Goal: Information Seeking & Learning: Find specific page/section

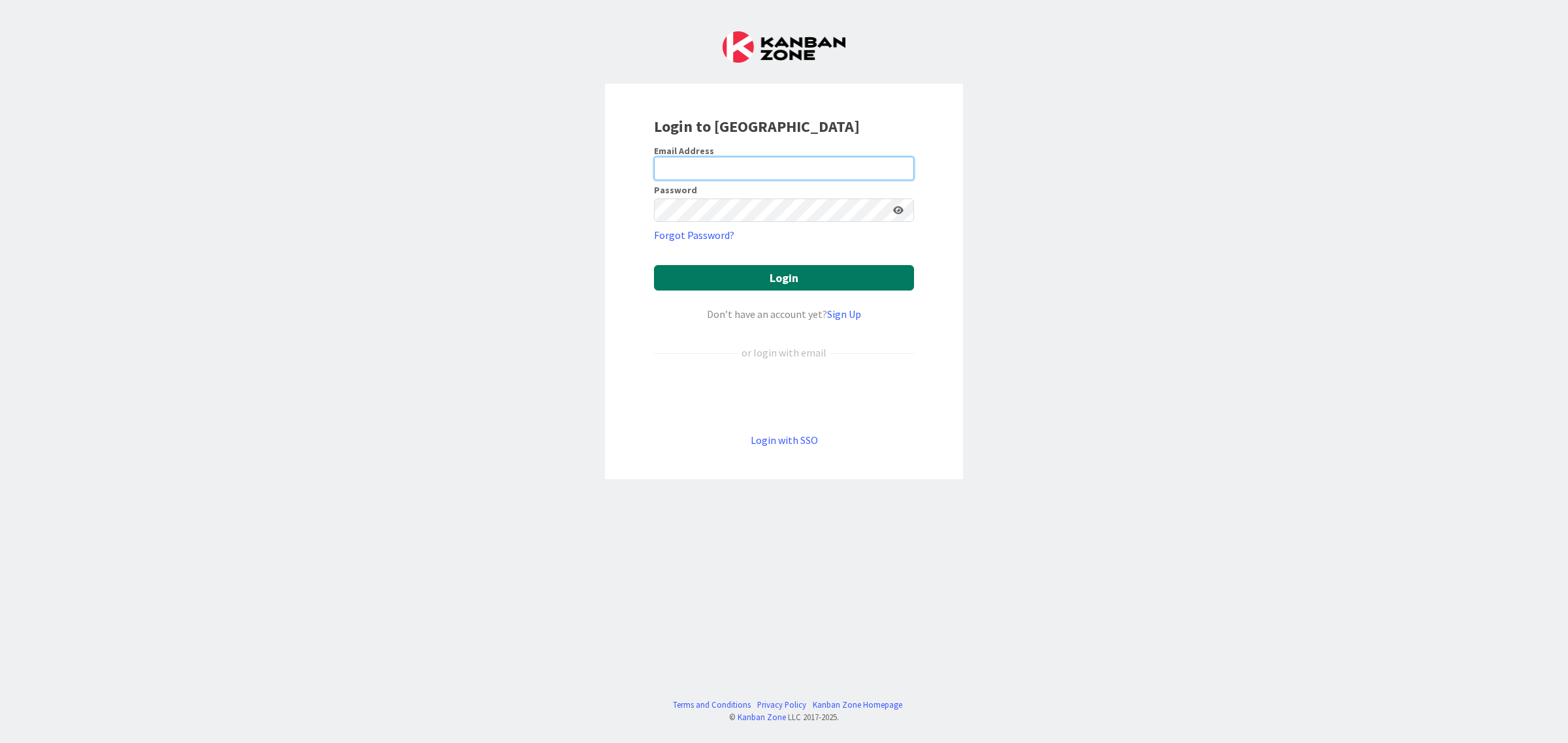
type input "[EMAIL_ADDRESS][DOMAIN_NAME]"
click at [775, 275] on button "Login" at bounding box center [784, 278] width 260 height 26
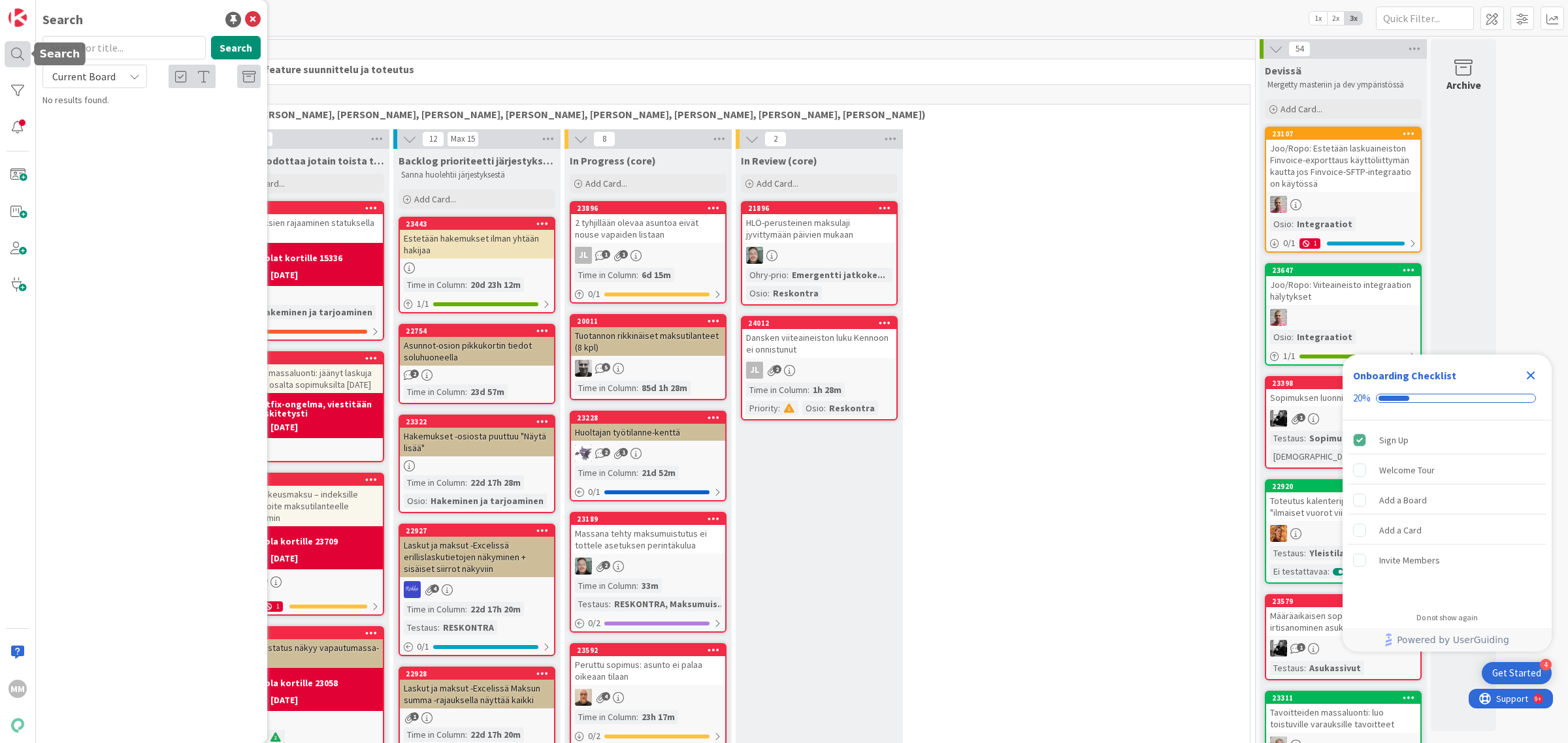
click at [14, 58] on div at bounding box center [17, 54] width 26 height 26
click at [109, 48] on input "text" at bounding box center [124, 48] width 163 height 24
click at [147, 47] on input "text" at bounding box center [124, 48] width 163 height 24
click at [141, 46] on input "text" at bounding box center [124, 48] width 163 height 24
type input "avain"
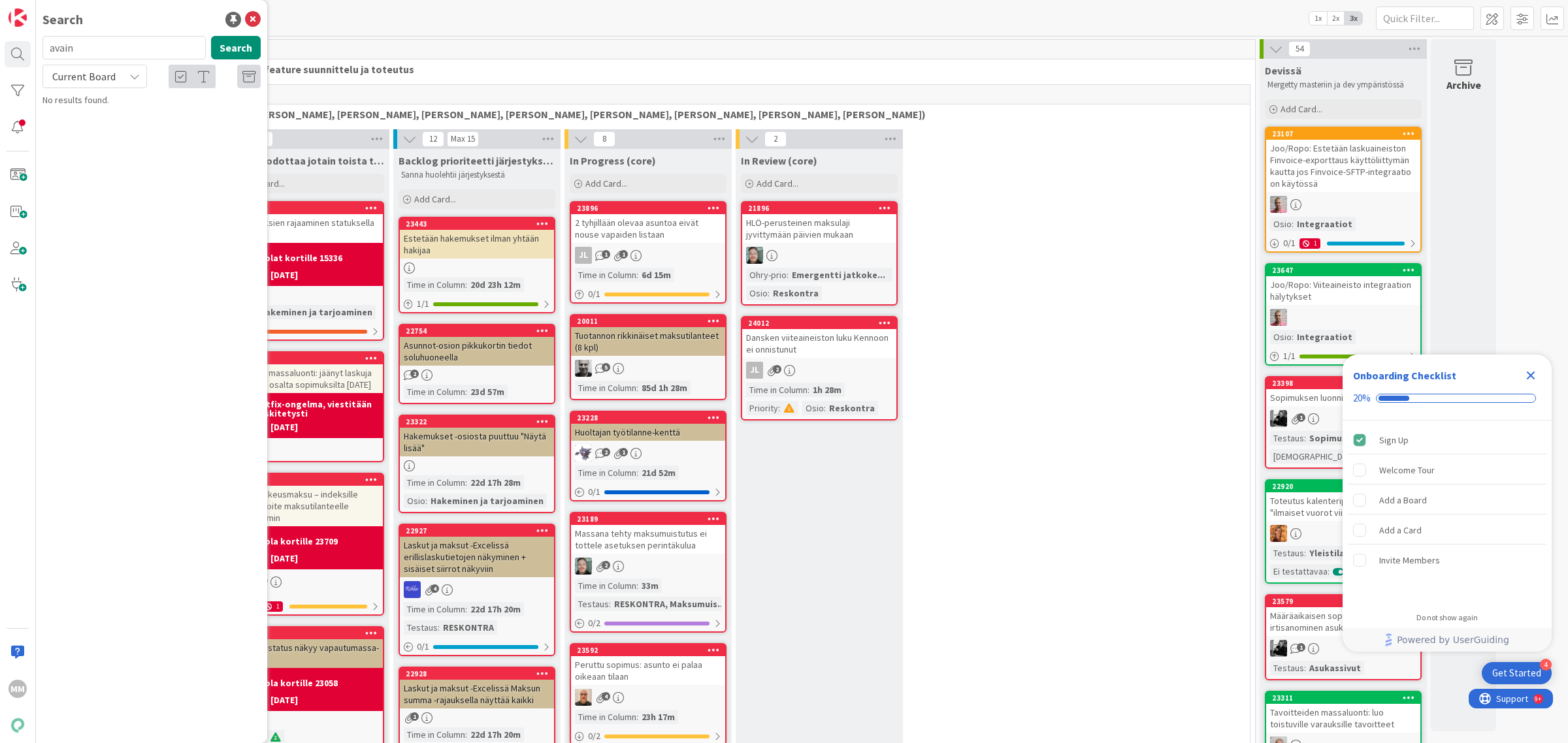
click at [124, 73] on div "Current Board" at bounding box center [94, 77] width 105 height 24
click at [116, 128] on span "All Boards" at bounding box center [117, 130] width 136 height 20
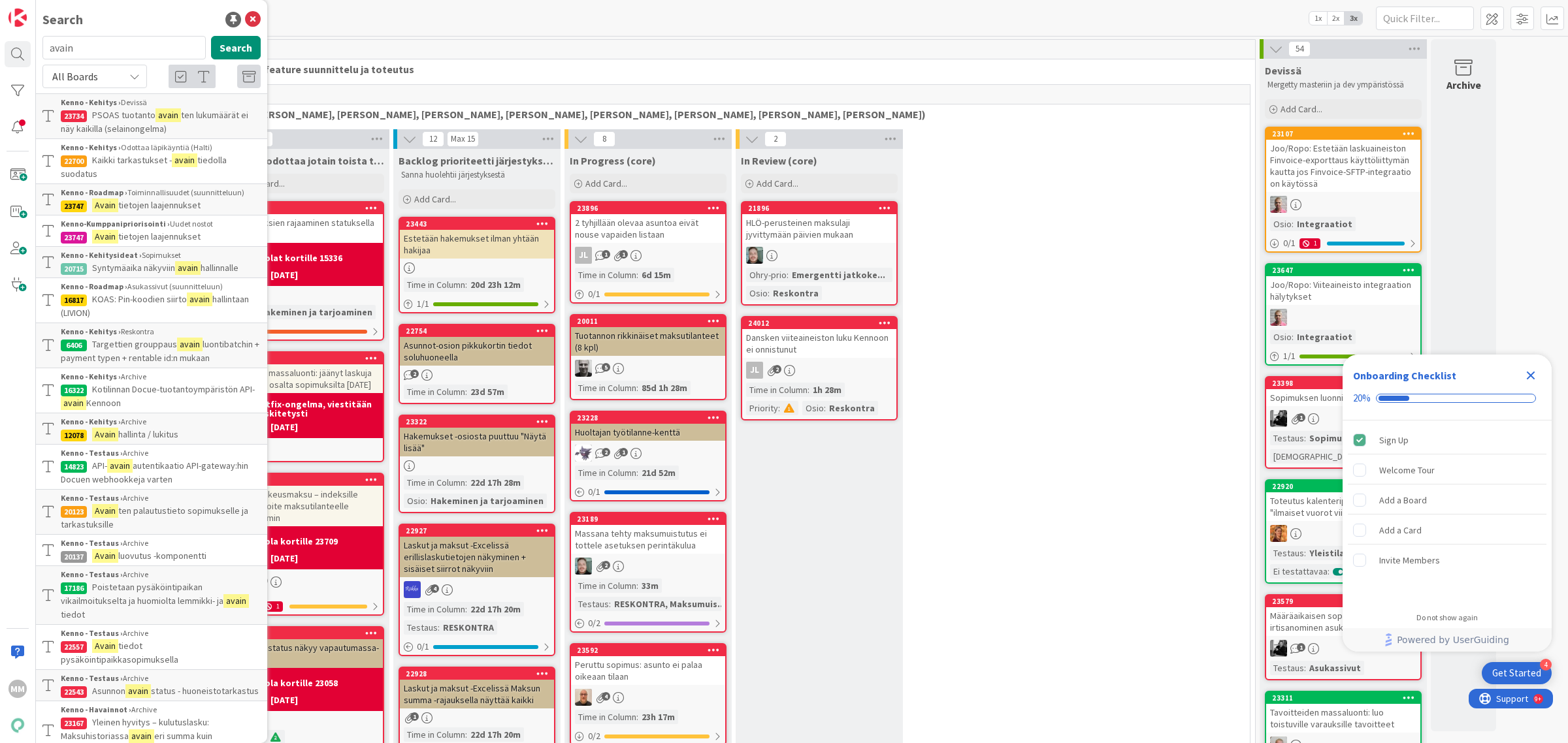
click at [168, 125] on p "PSOAS tuotanto avain ten lukumäärät ei näy kaikilla ([GEOGRAPHIC_DATA])" at bounding box center [160, 122] width 200 height 27
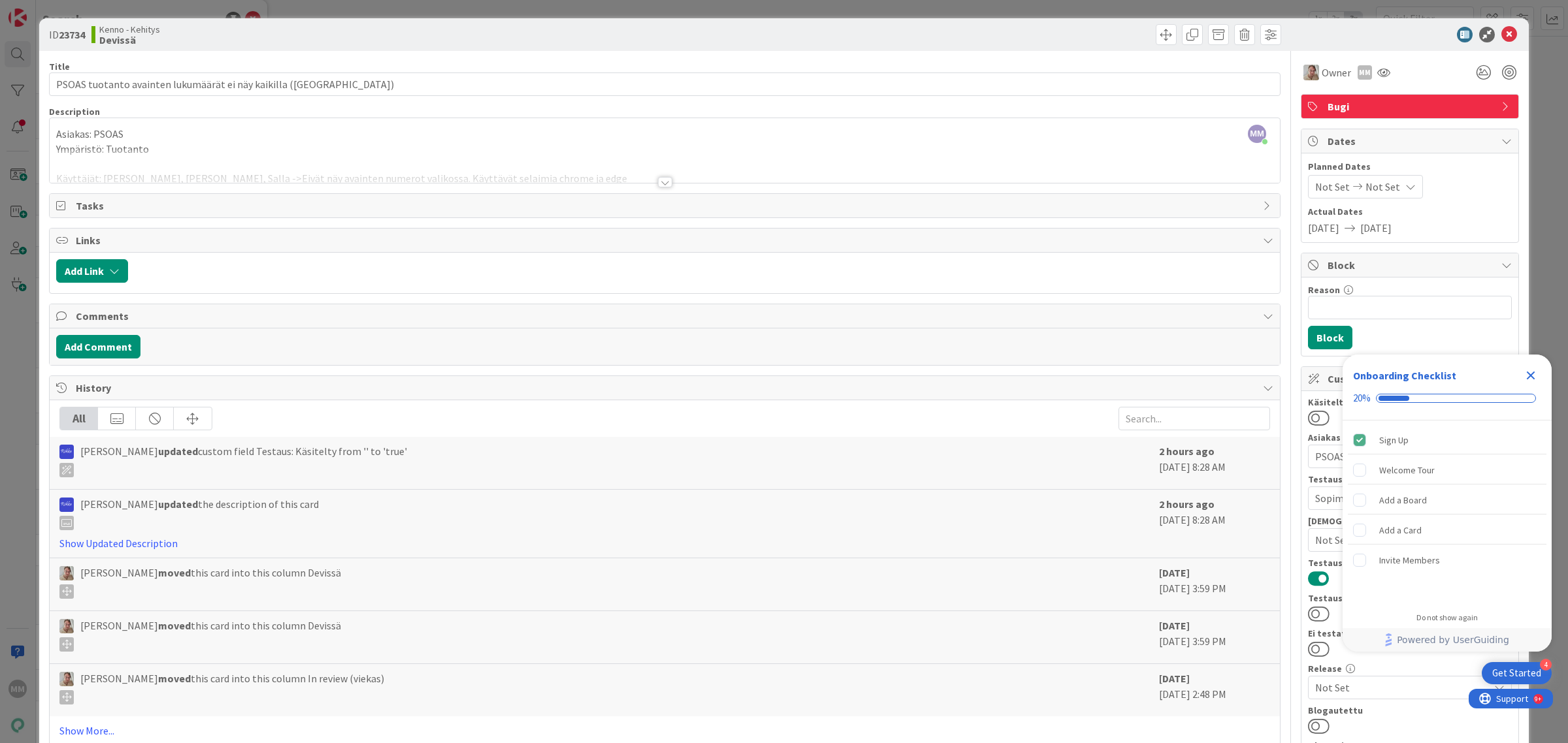
click at [658, 184] on div at bounding box center [665, 182] width 14 height 10
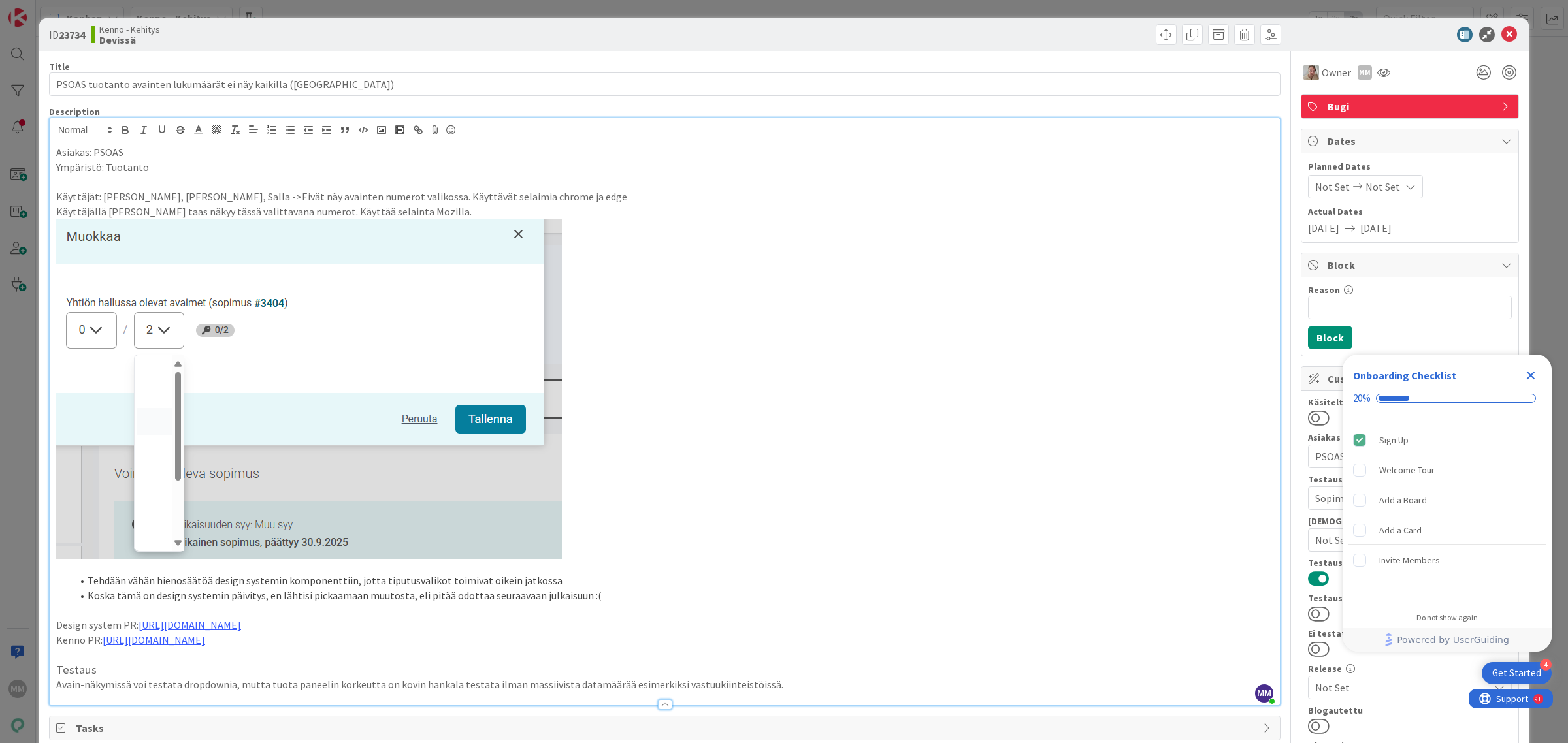
click at [1531, 379] on icon "Close Checklist" at bounding box center [1531, 376] width 15 height 15
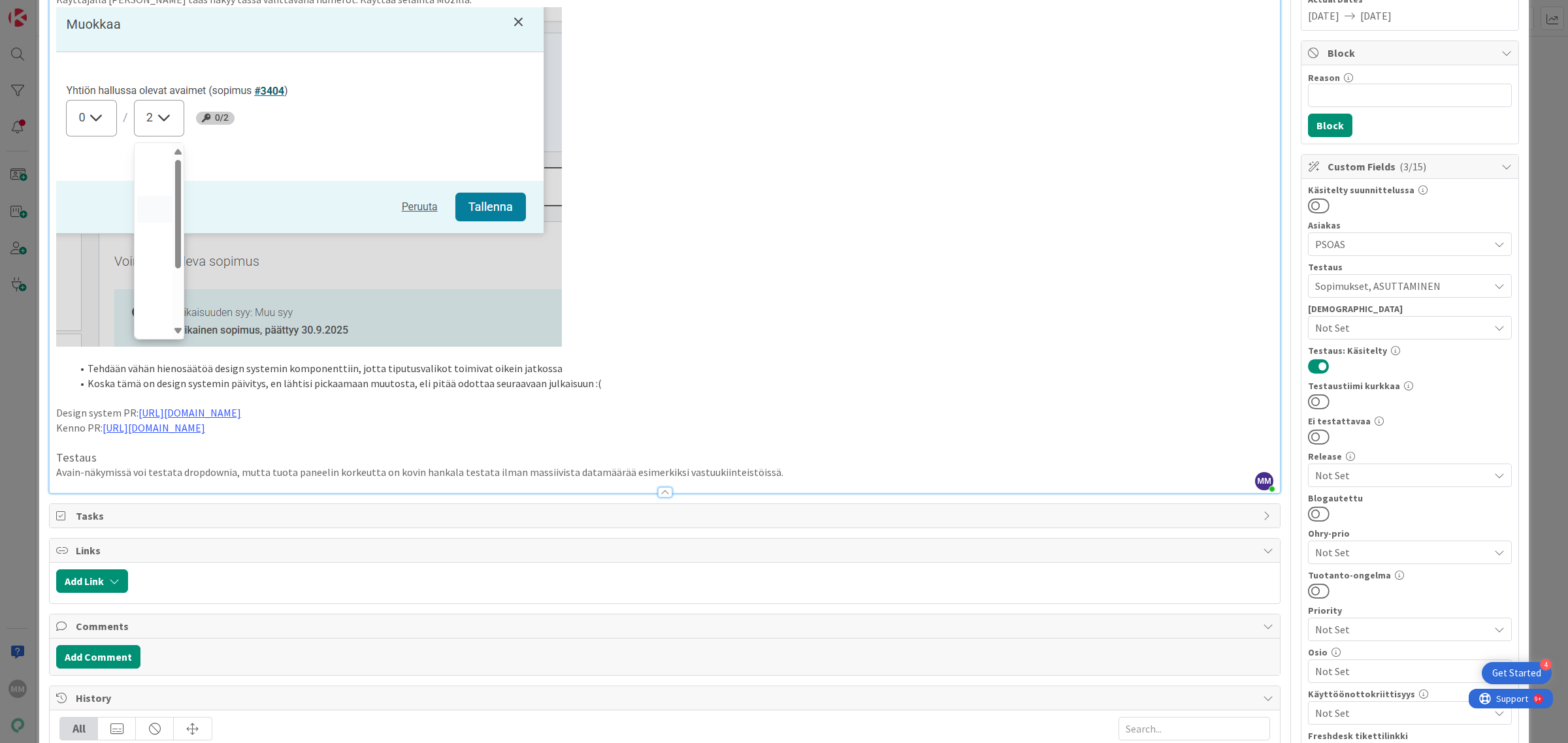
scroll to position [202, 0]
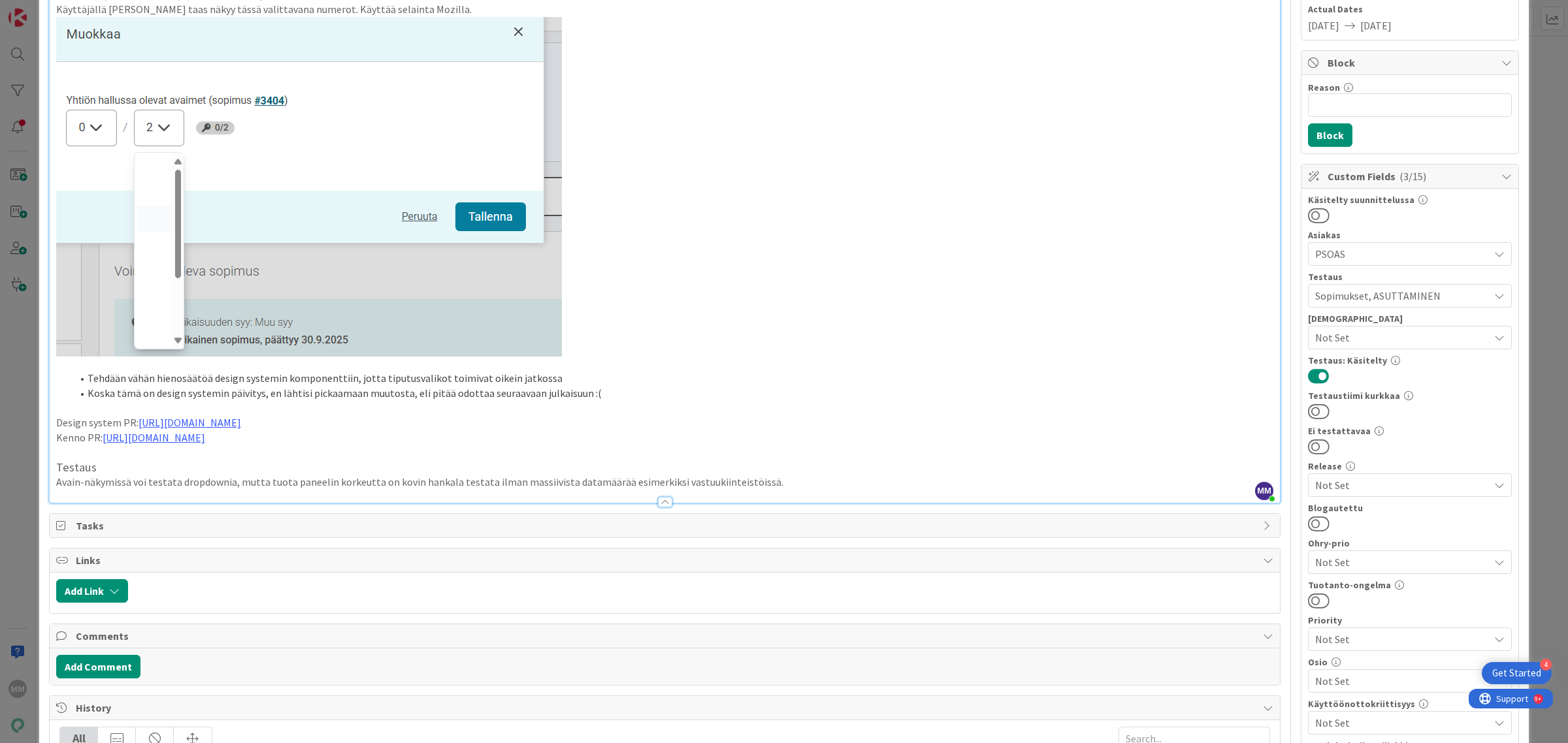
click at [1321, 469] on div "Release" at bounding box center [1410, 466] width 204 height 9
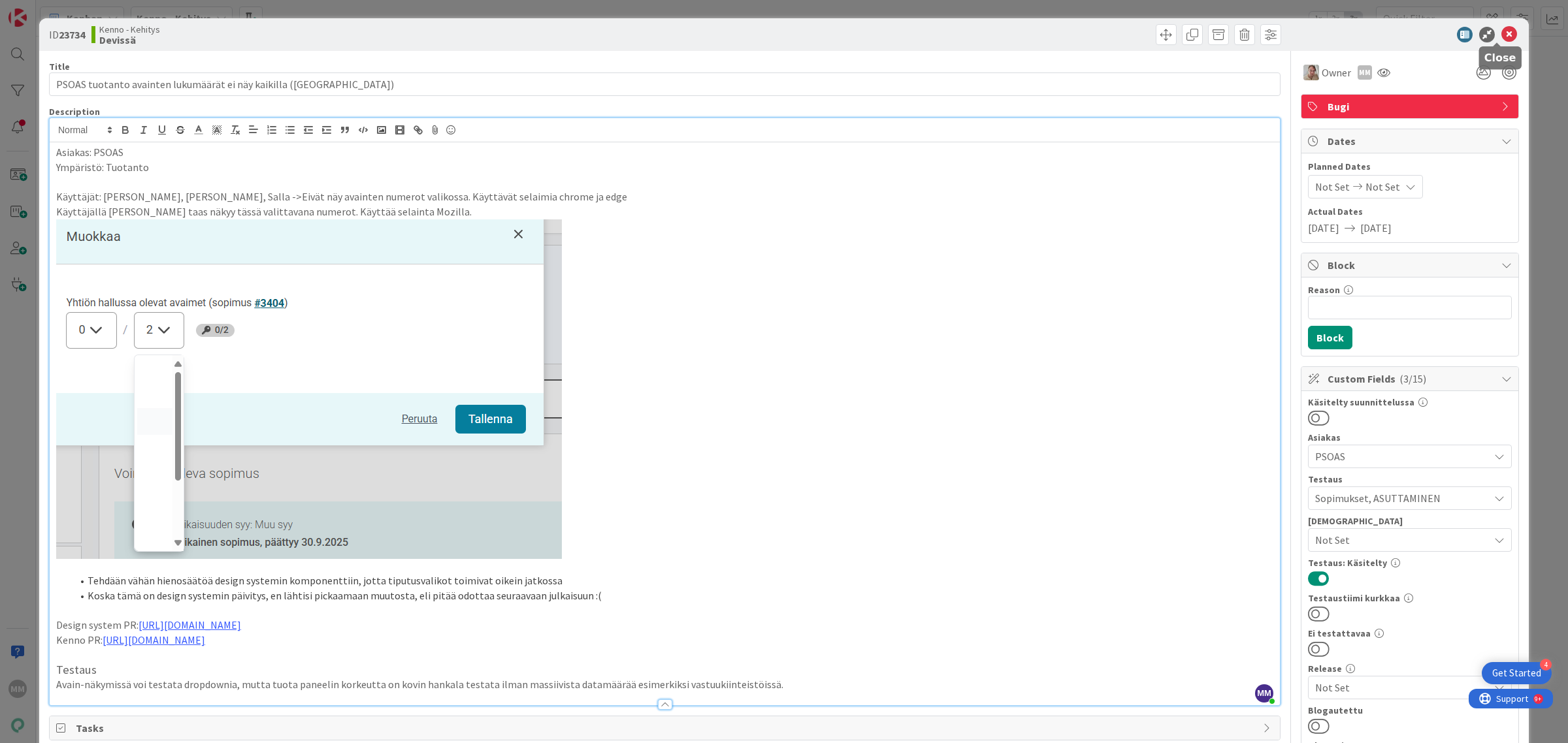
click at [1502, 37] on icon at bounding box center [1509, 35] width 15 height 15
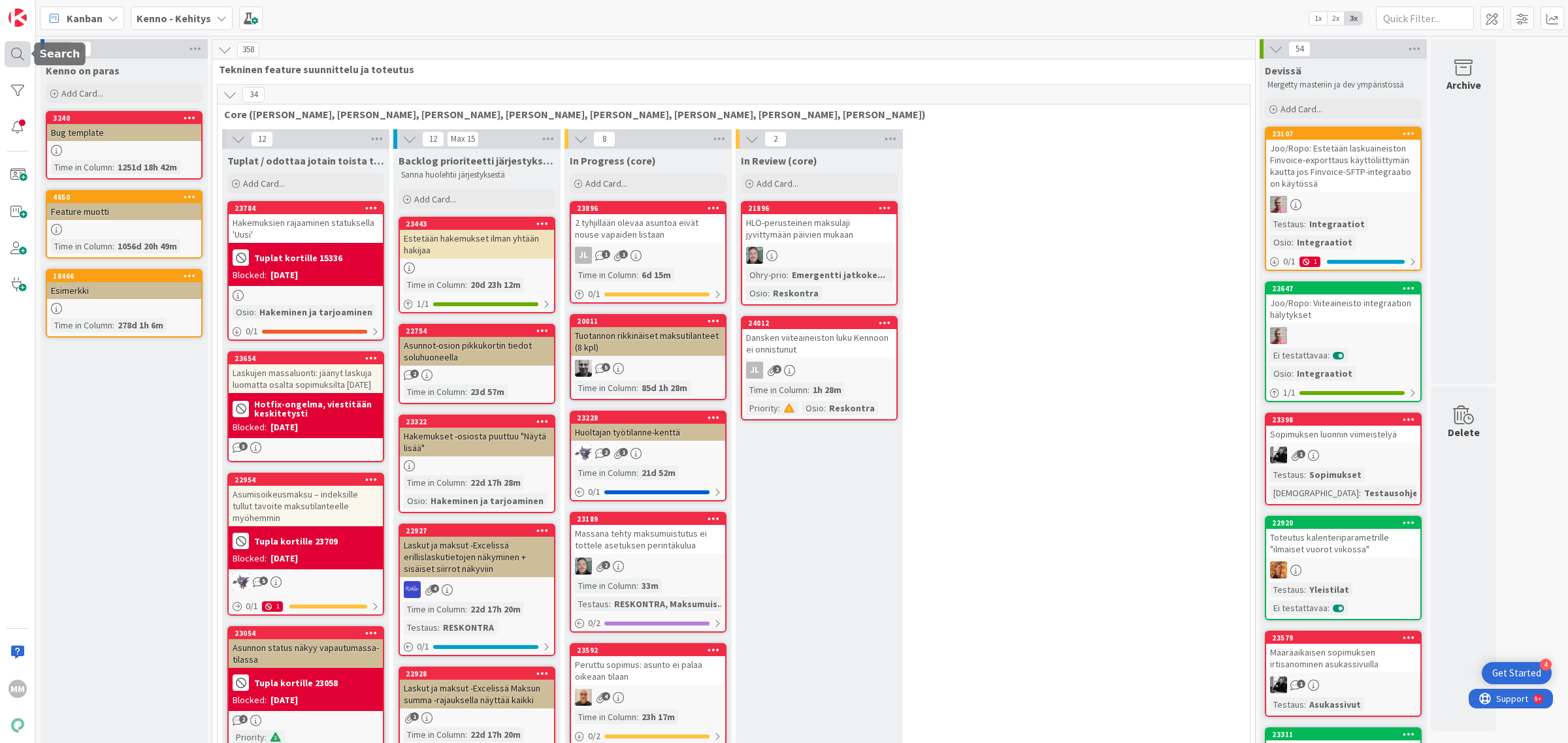
click at [19, 56] on div at bounding box center [17, 54] width 26 height 26
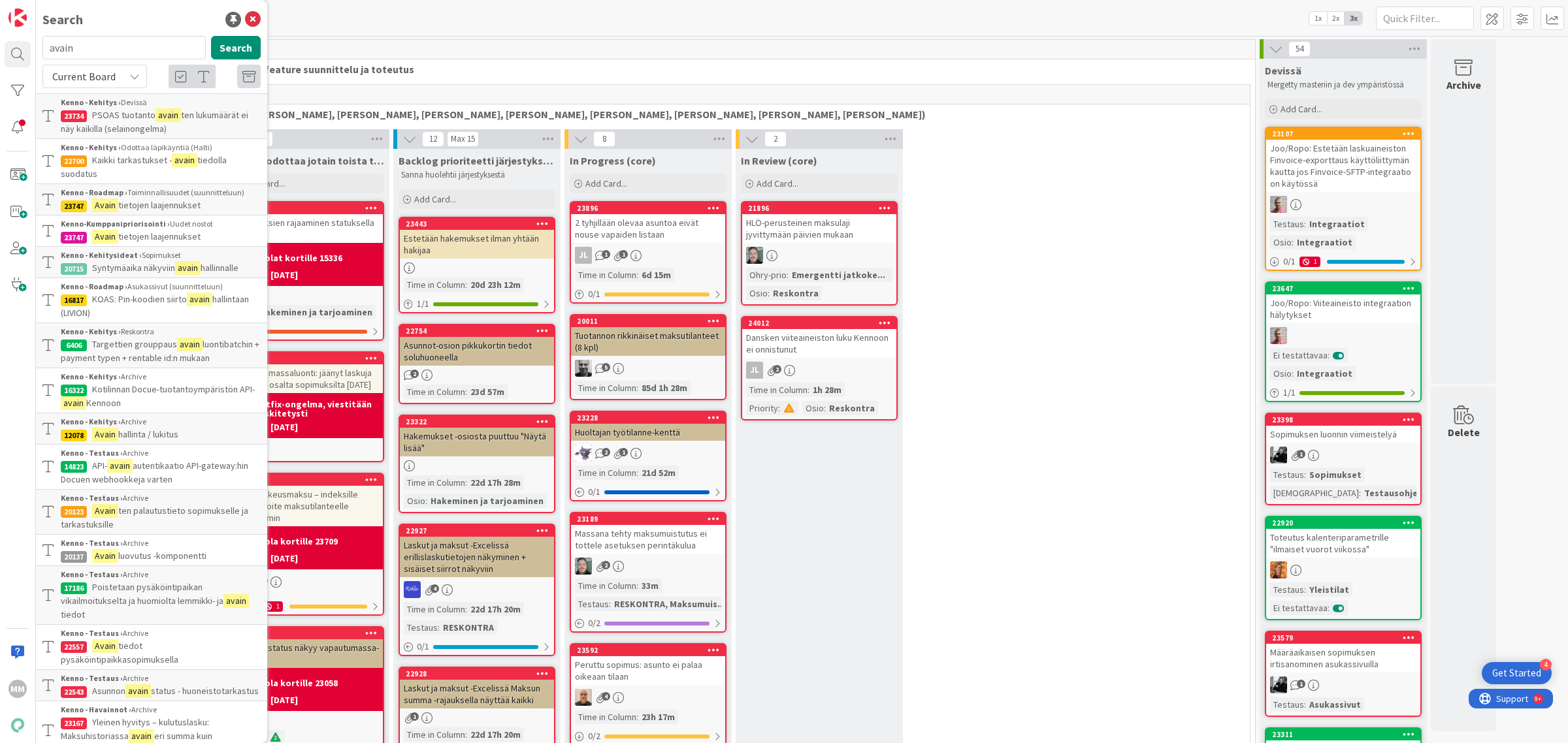
click at [106, 47] on input "avain" at bounding box center [124, 48] width 163 height 24
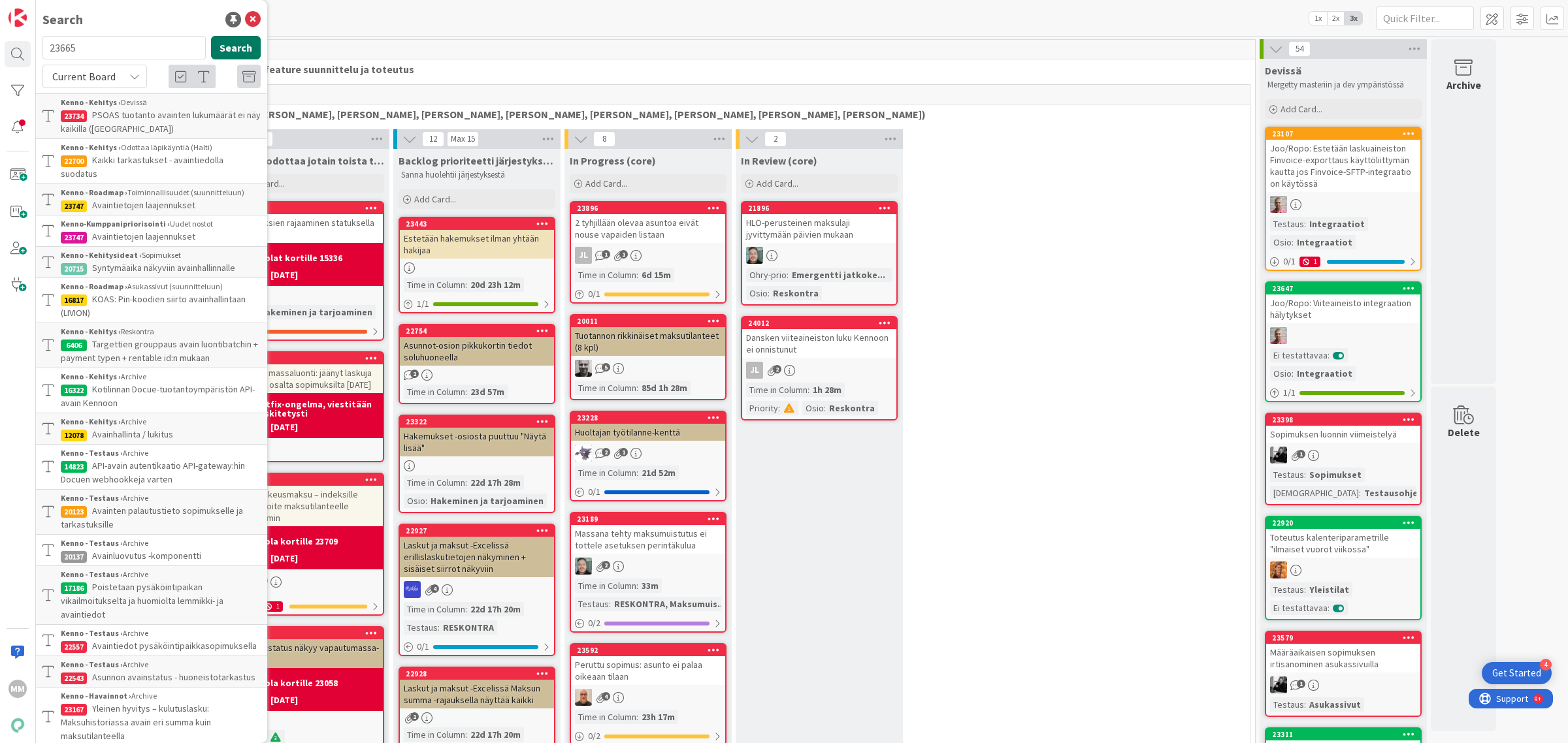
type input "23665"
click at [232, 43] on button "Search" at bounding box center [236, 48] width 49 height 24
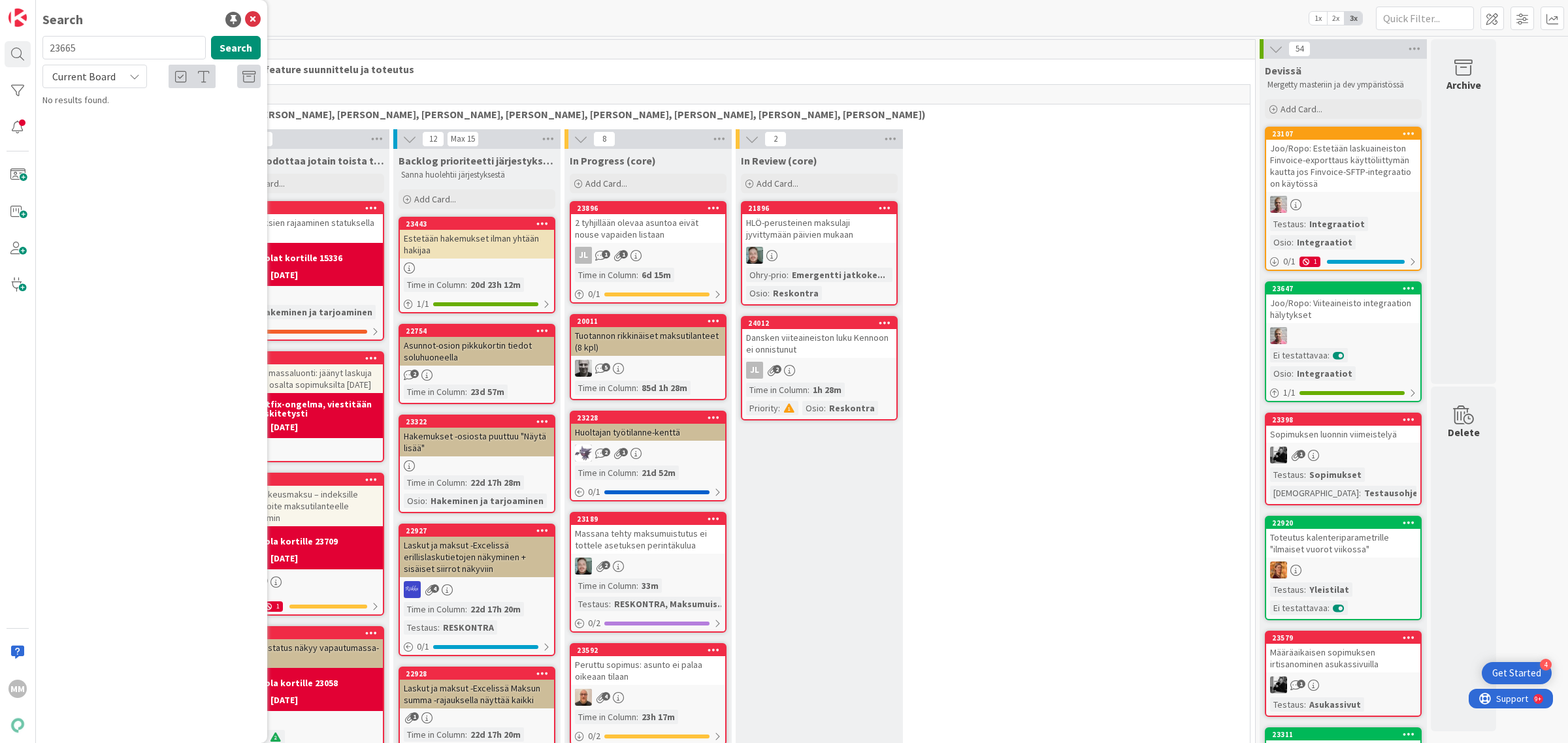
click at [122, 80] on div "Current Board" at bounding box center [94, 77] width 105 height 24
click at [120, 140] on link "All Boards" at bounding box center [117, 131] width 149 height 24
click at [158, 126] on span "SMS:n lähetys ei tue ulkomaisia numeroita, tarjouksen lähettäminen ei onnistu" at bounding box center [159, 122] width 197 height 26
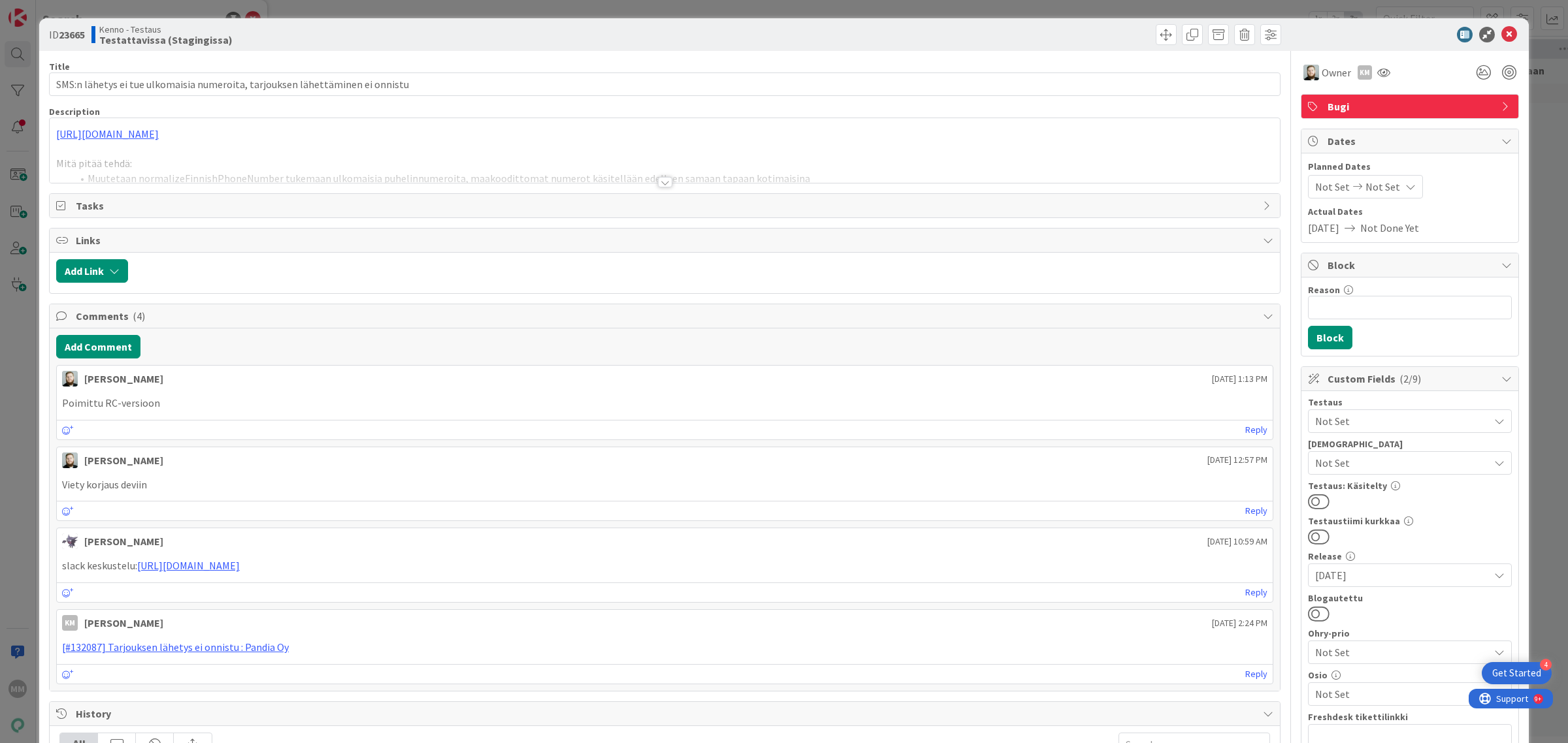
click at [662, 182] on div at bounding box center [665, 182] width 14 height 10
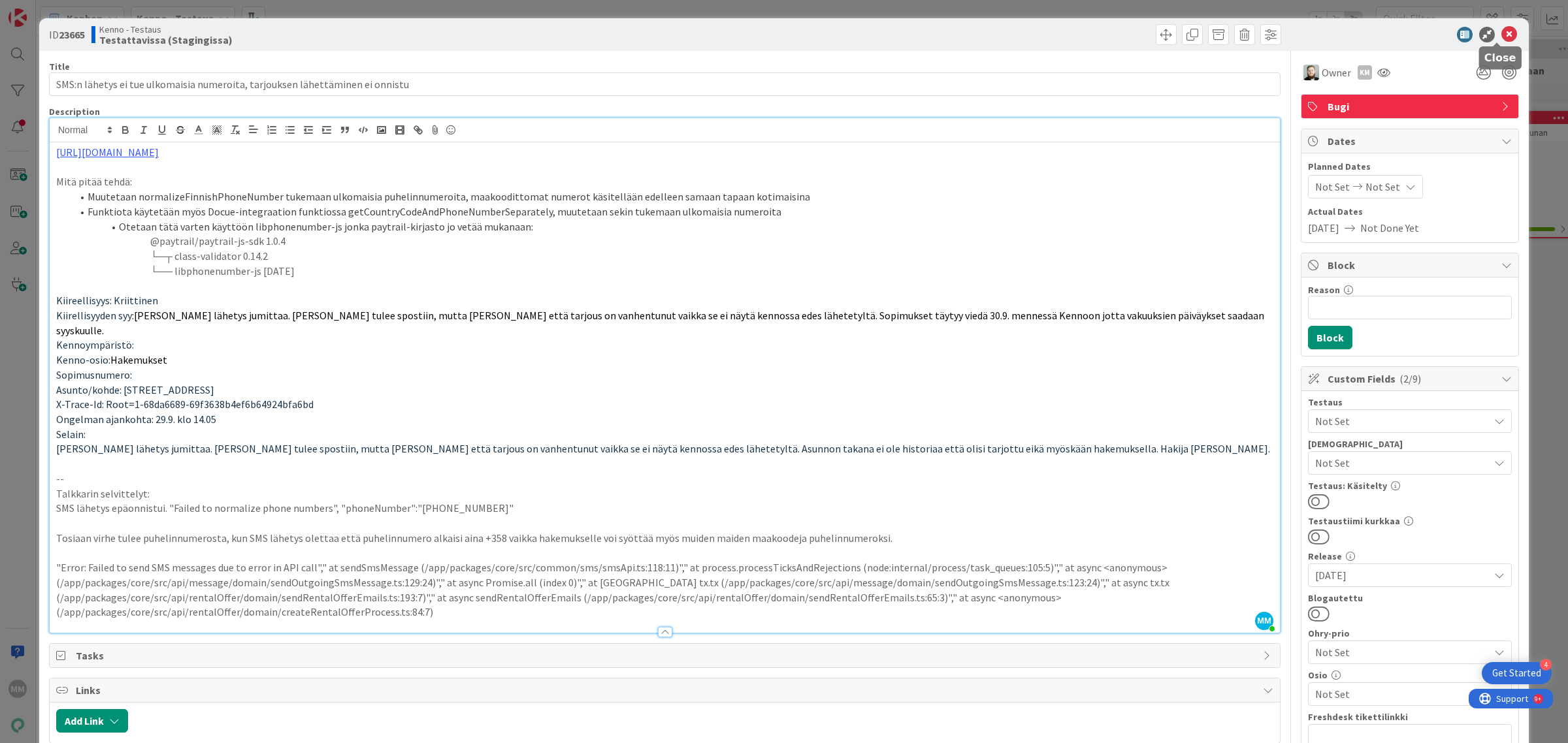
click at [1502, 30] on icon at bounding box center [1509, 35] width 15 height 15
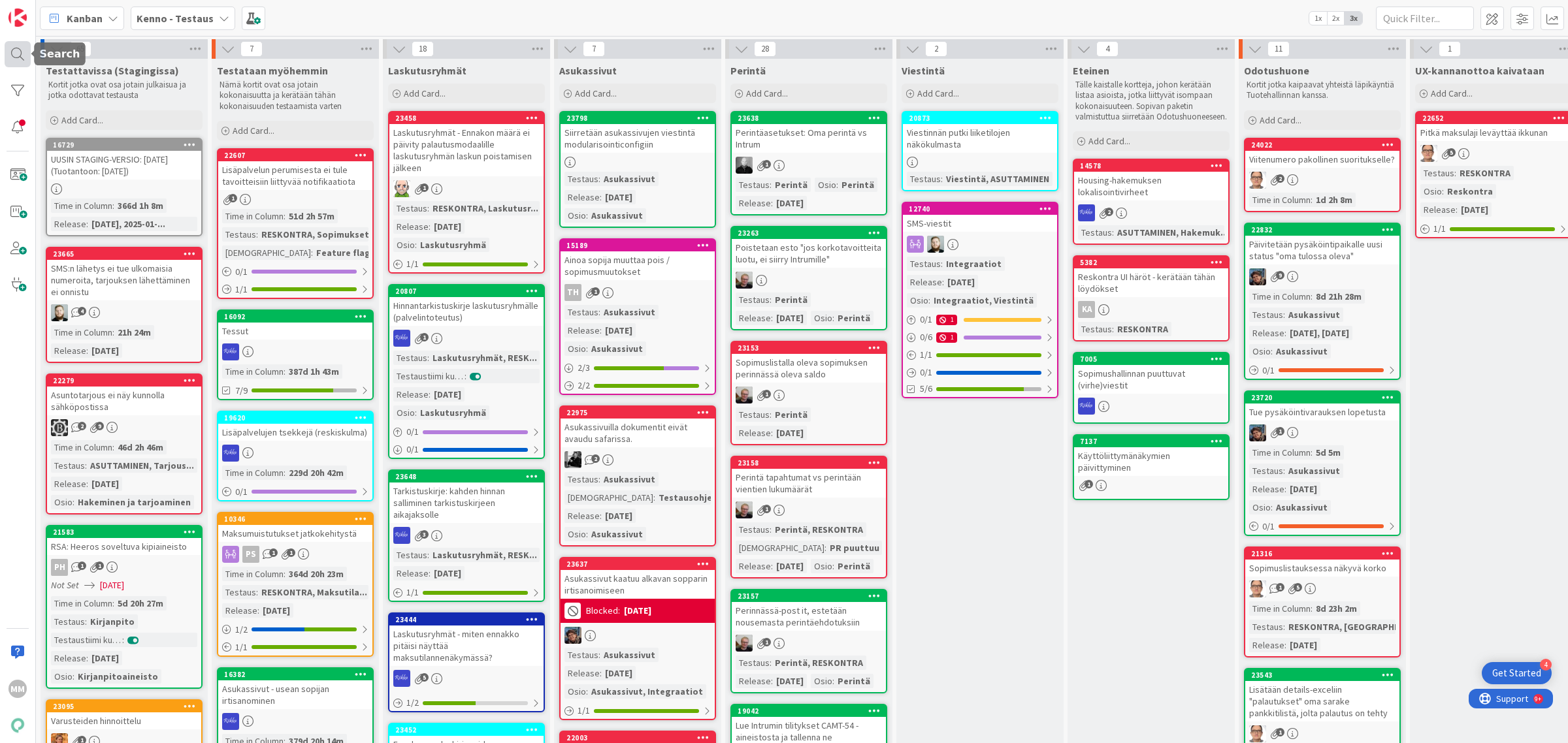
click at [15, 54] on div at bounding box center [17, 54] width 26 height 26
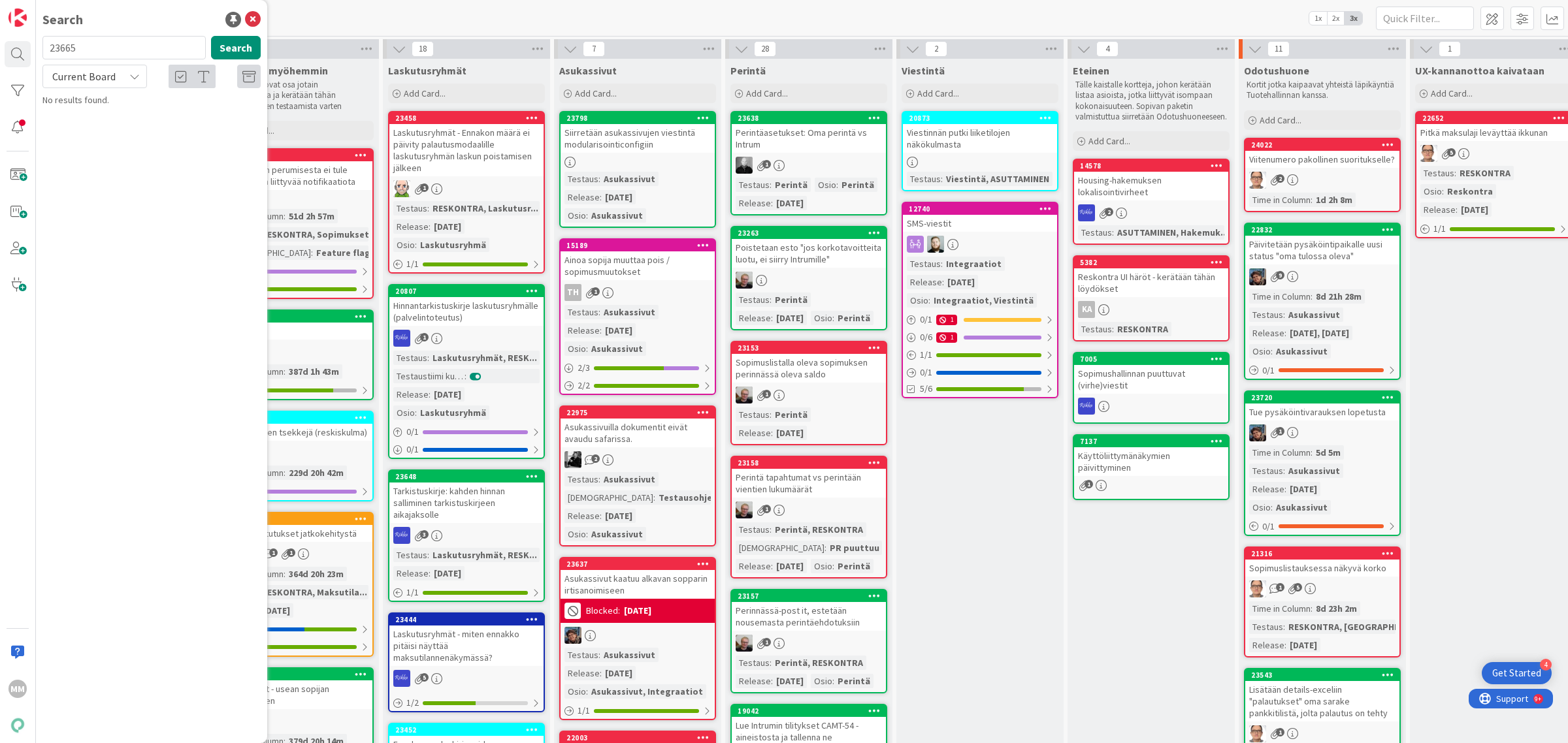
click at [95, 41] on input "23665" at bounding box center [124, 48] width 163 height 24
type input "postinumero"
click at [114, 67] on span "Current Board" at bounding box center [83, 77] width 68 height 19
drag, startPoint x: 112, startPoint y: 136, endPoint x: 125, endPoint y: 117, distance: 23.0
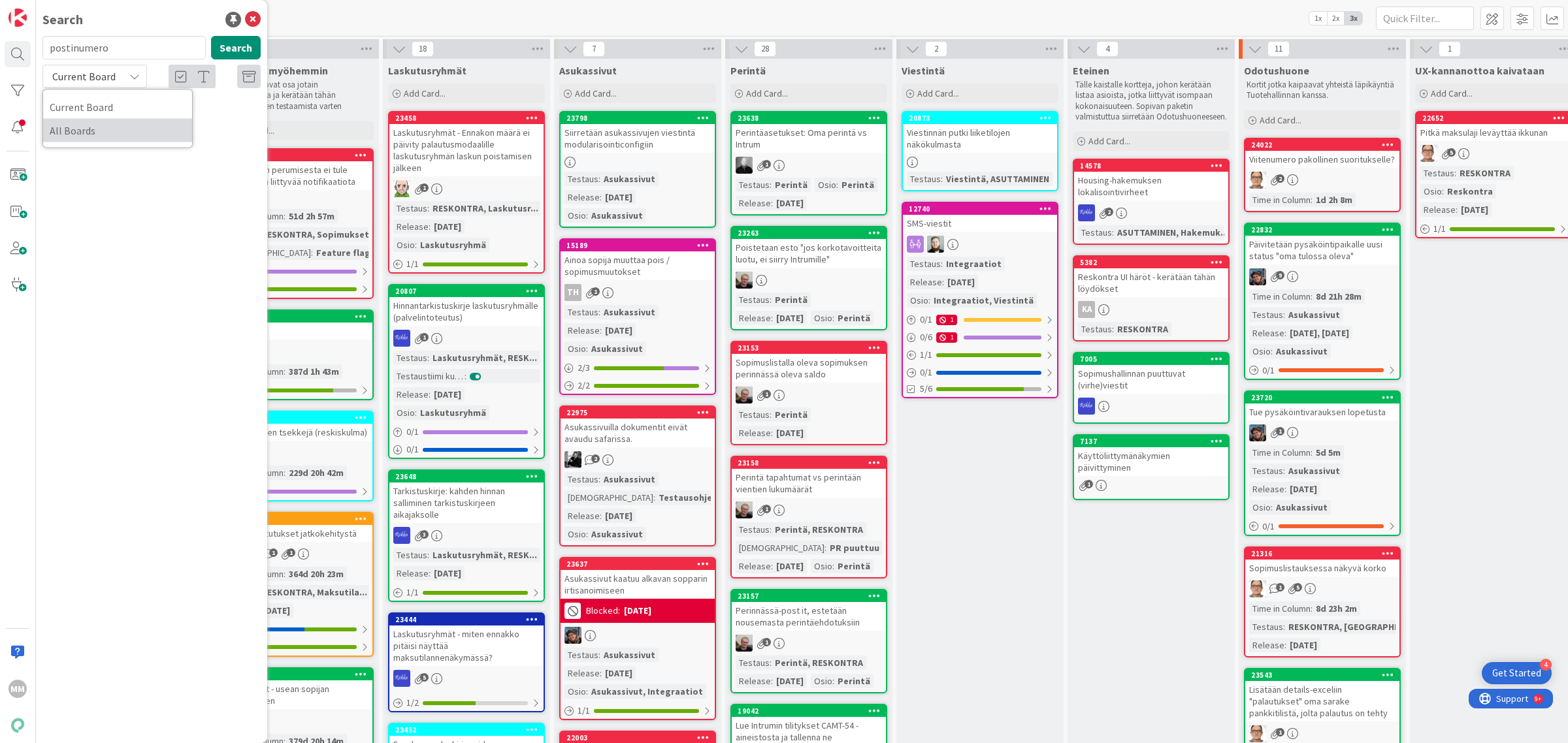
click at [112, 136] on span "All Boards" at bounding box center [117, 130] width 136 height 20
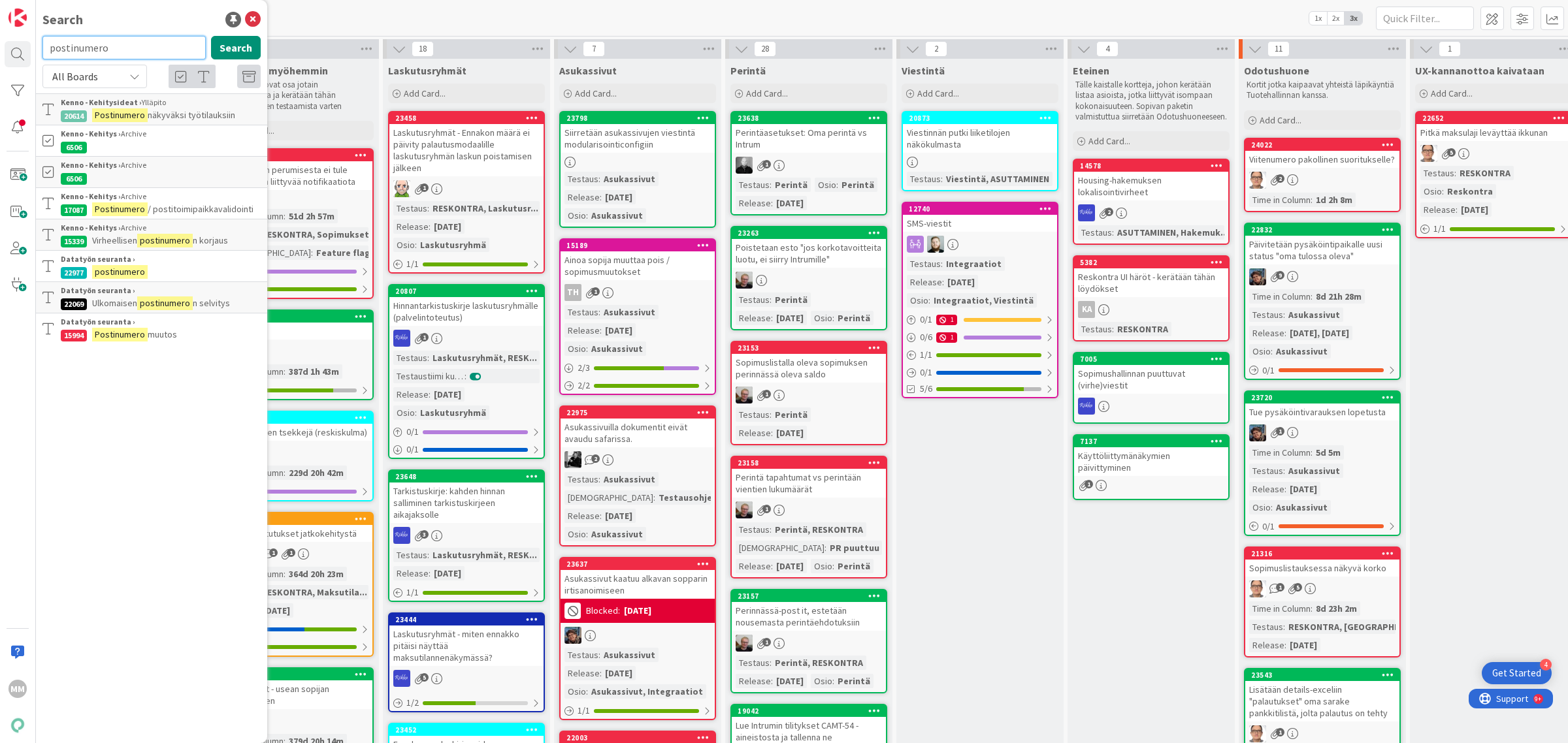
click at [113, 58] on input "postinumero" at bounding box center [124, 48] width 163 height 24
click at [14, 52] on div at bounding box center [17, 54] width 26 height 26
click at [314, 5] on div "[PERSON_NAME] - Testaus 1x 2x 3x" at bounding box center [802, 18] width 1532 height 36
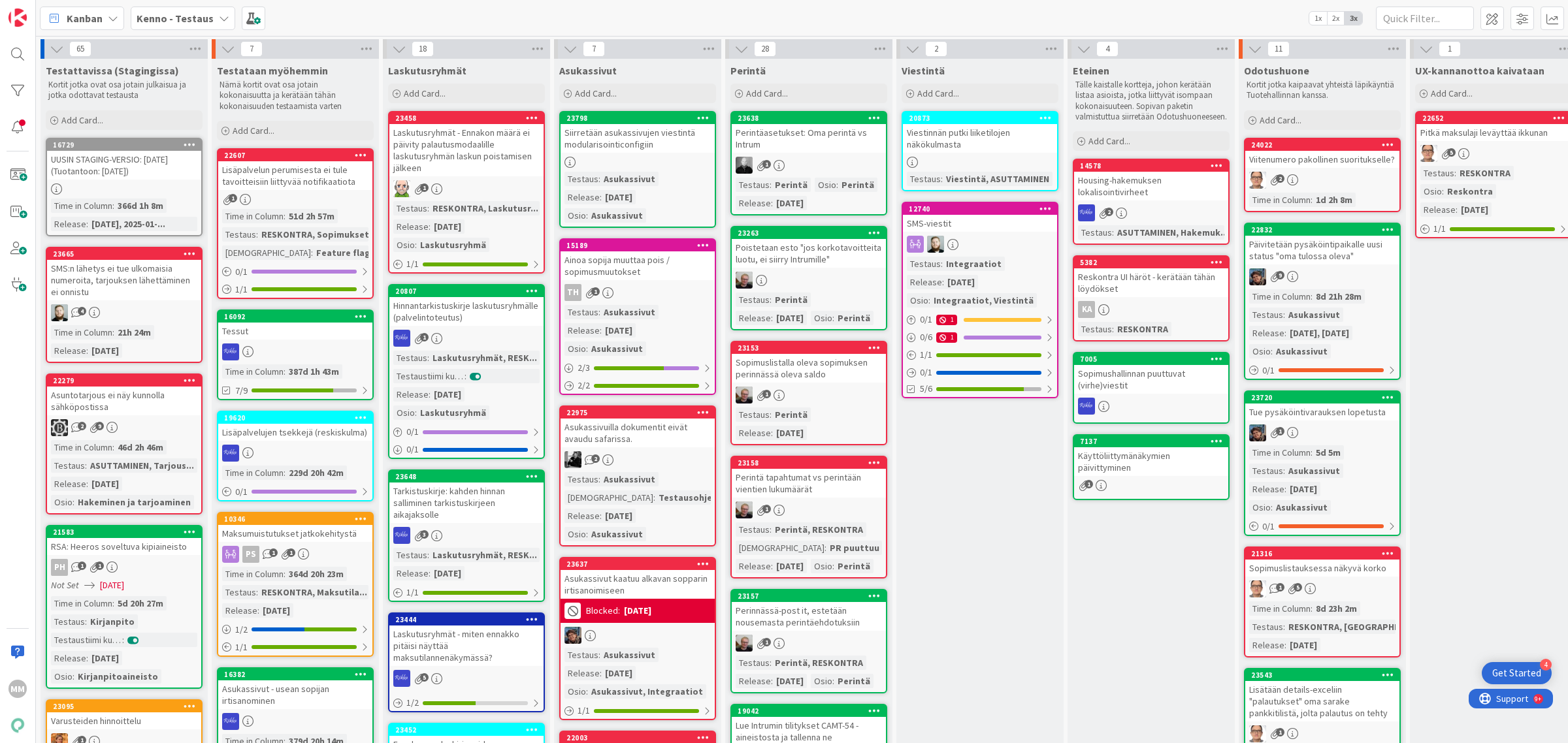
click at [194, 17] on b "Kenno - Testaus" at bounding box center [175, 18] width 77 height 13
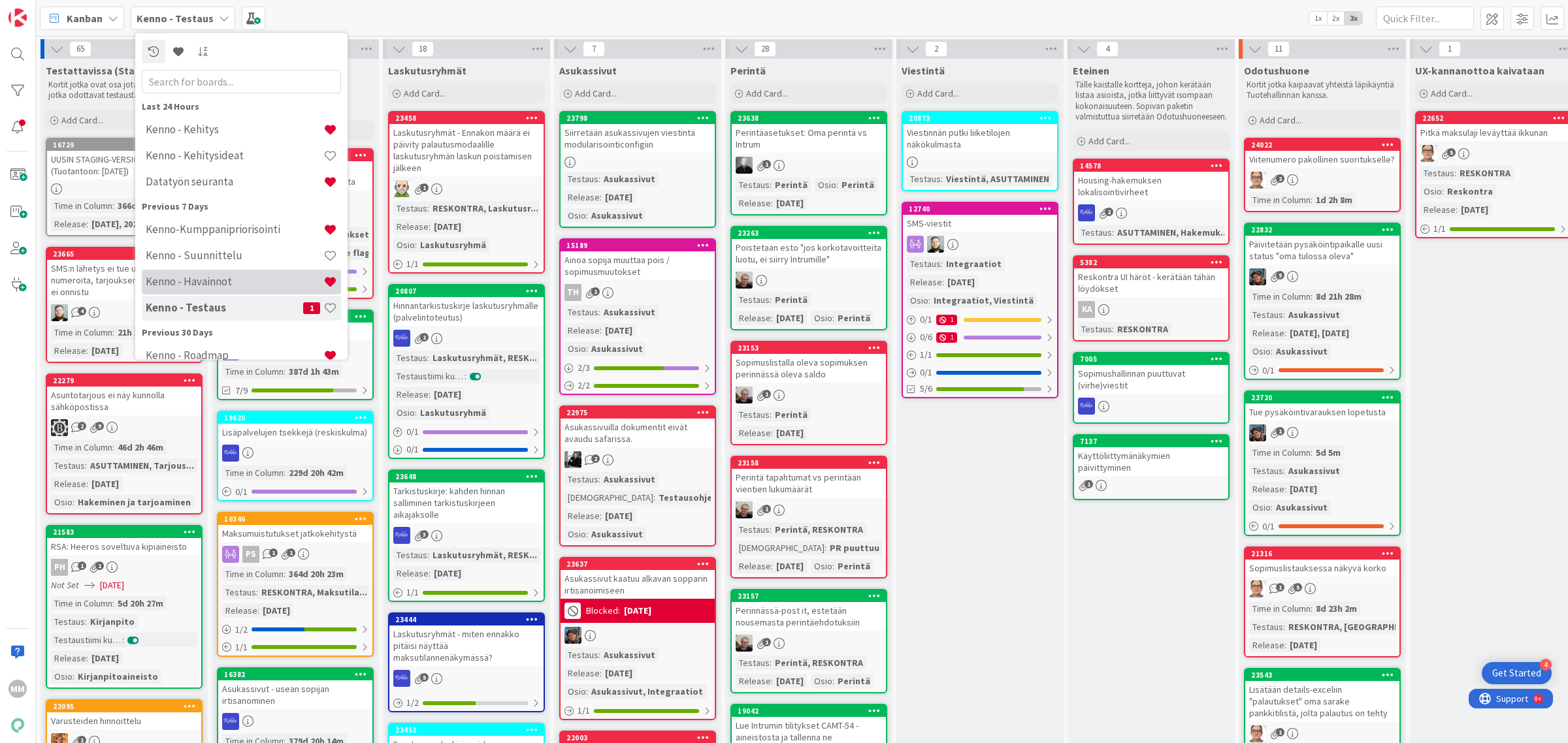
click at [225, 275] on h4 "Kenno - Havainnot" at bounding box center [234, 281] width 178 height 13
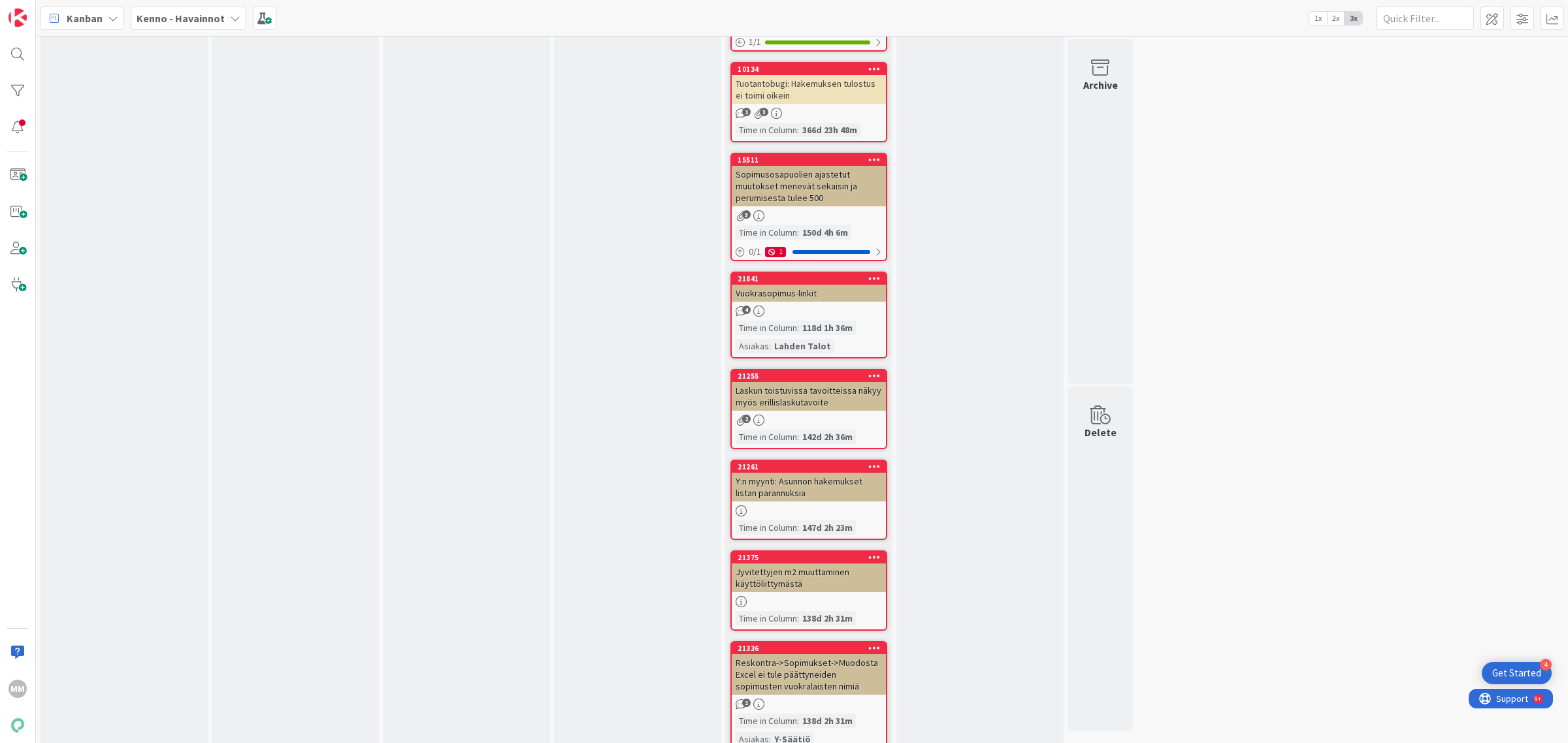
scroll to position [6482, 0]
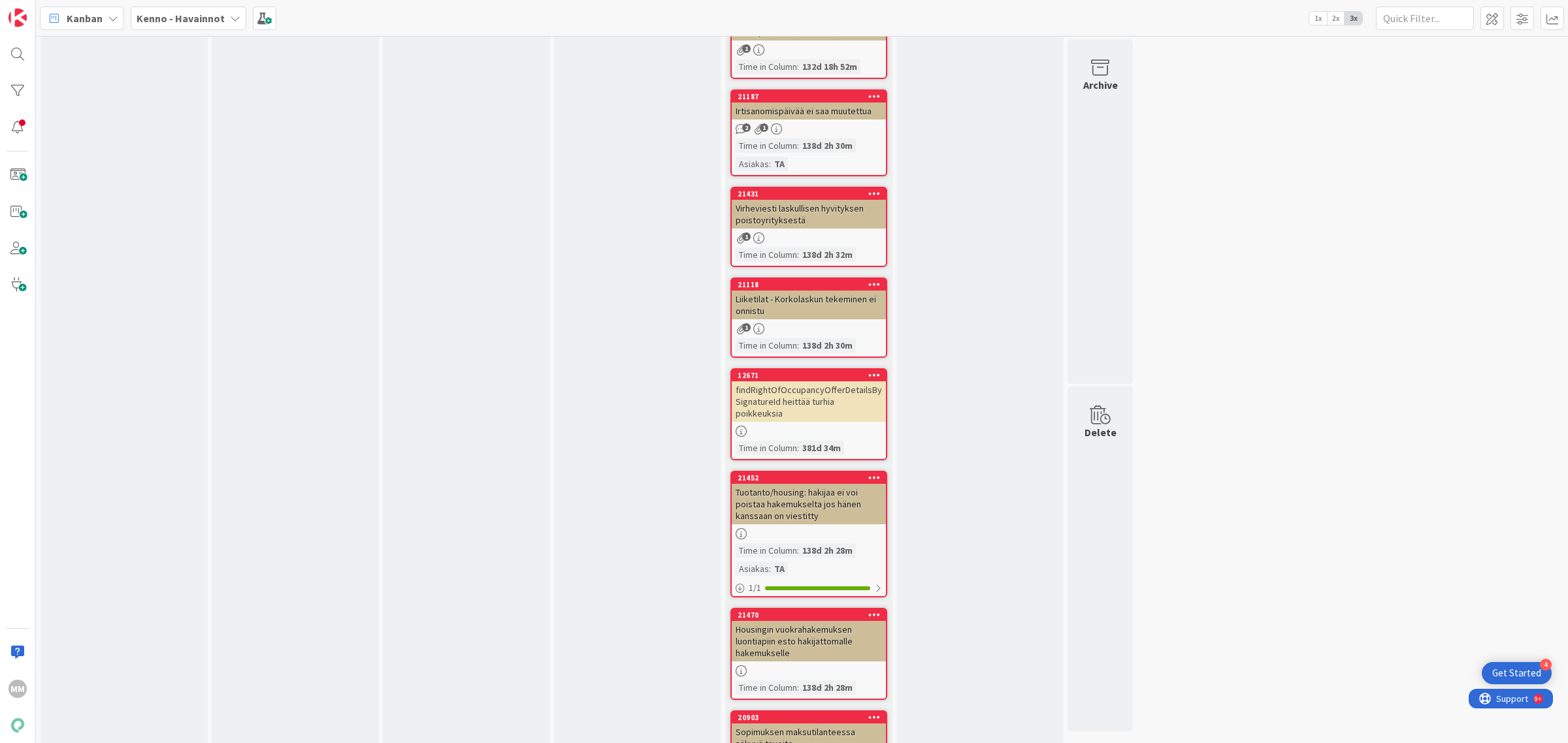
click at [219, 9] on div "Kenno - Havainnot" at bounding box center [189, 19] width 116 height 24
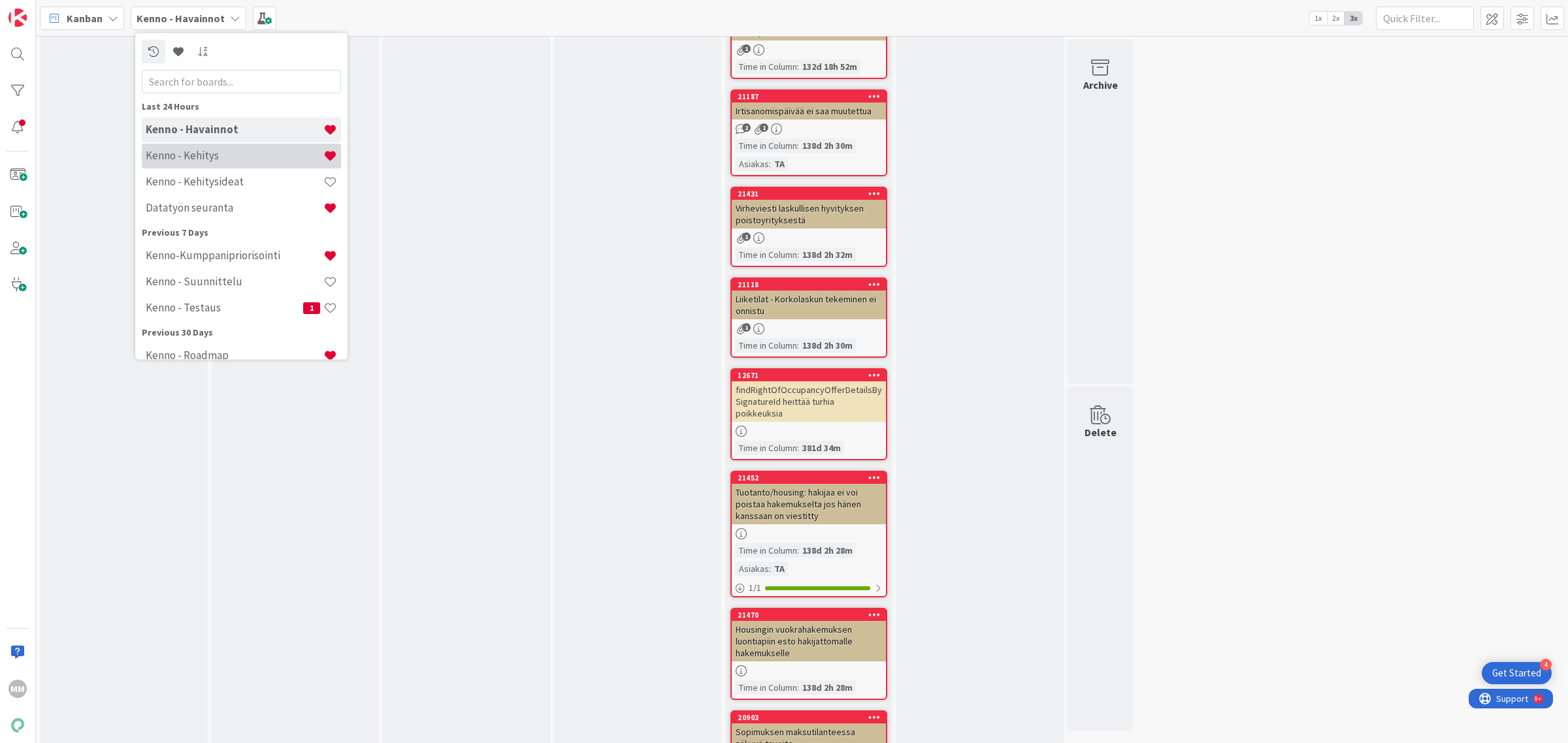
click at [233, 154] on h4 "Kenno - Kehitys" at bounding box center [234, 155] width 178 height 13
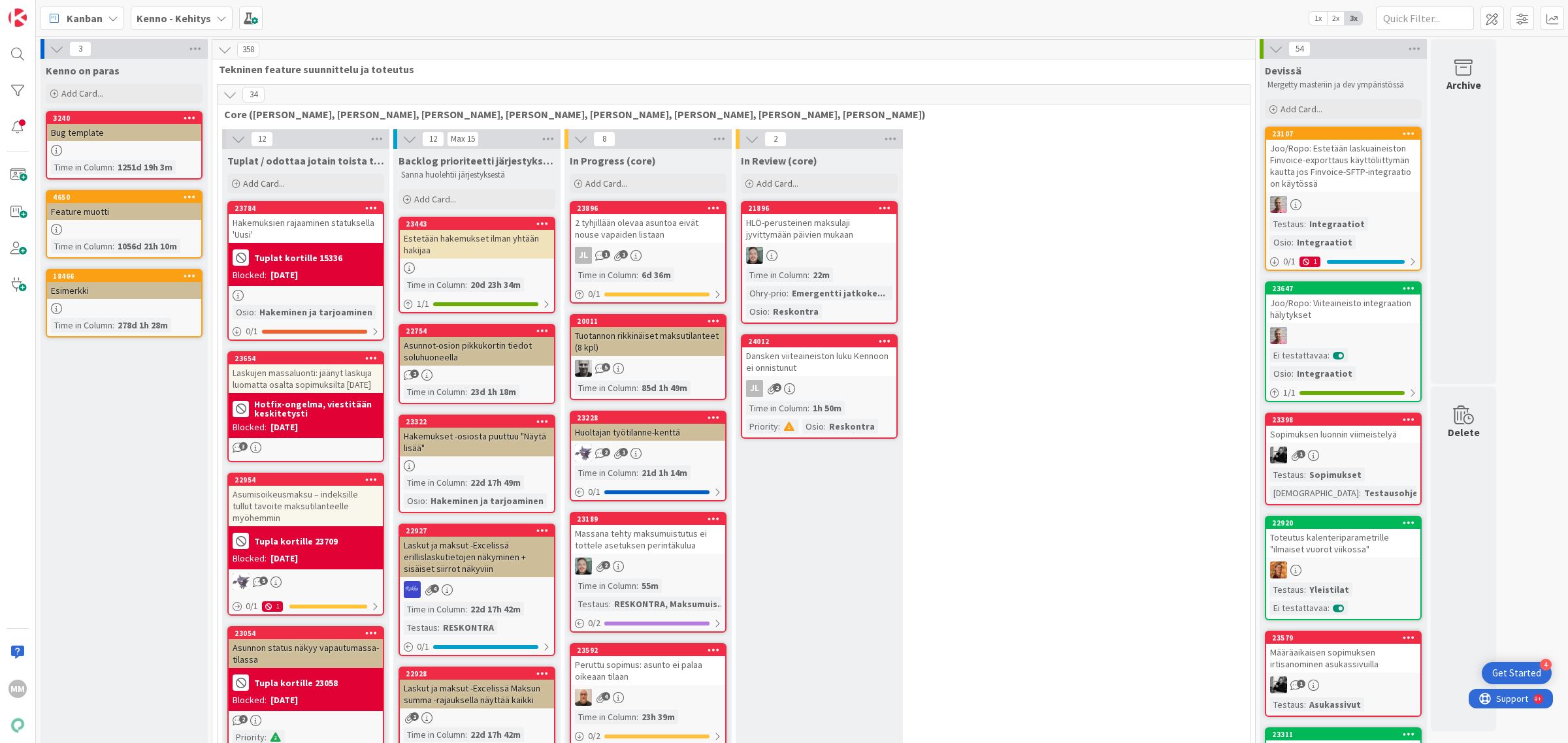
click at [315, 220] on div "Hakemuksien rajaaminen statuksella 'Uusi'" at bounding box center [305, 229] width 154 height 29
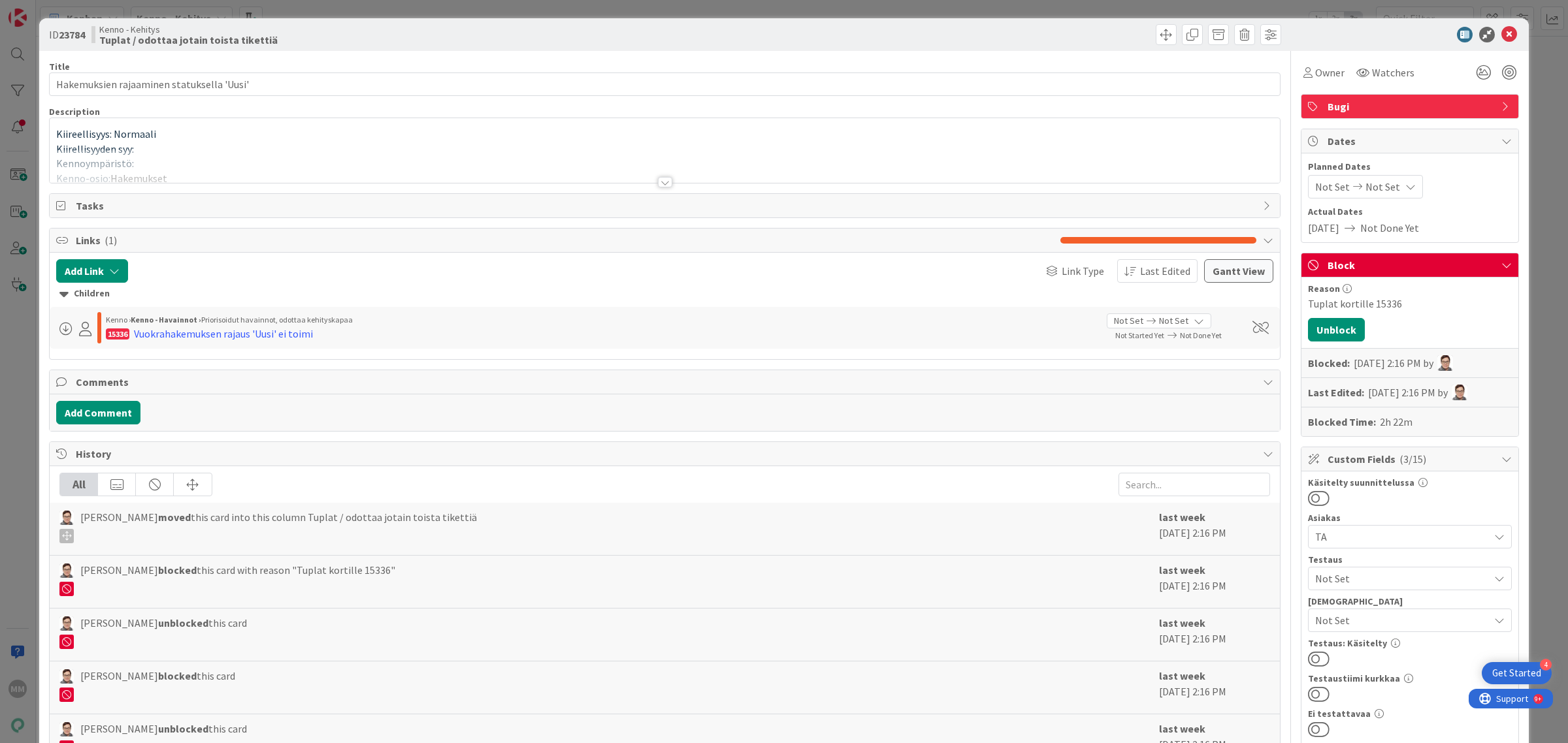
click at [659, 179] on div at bounding box center [665, 182] width 14 height 10
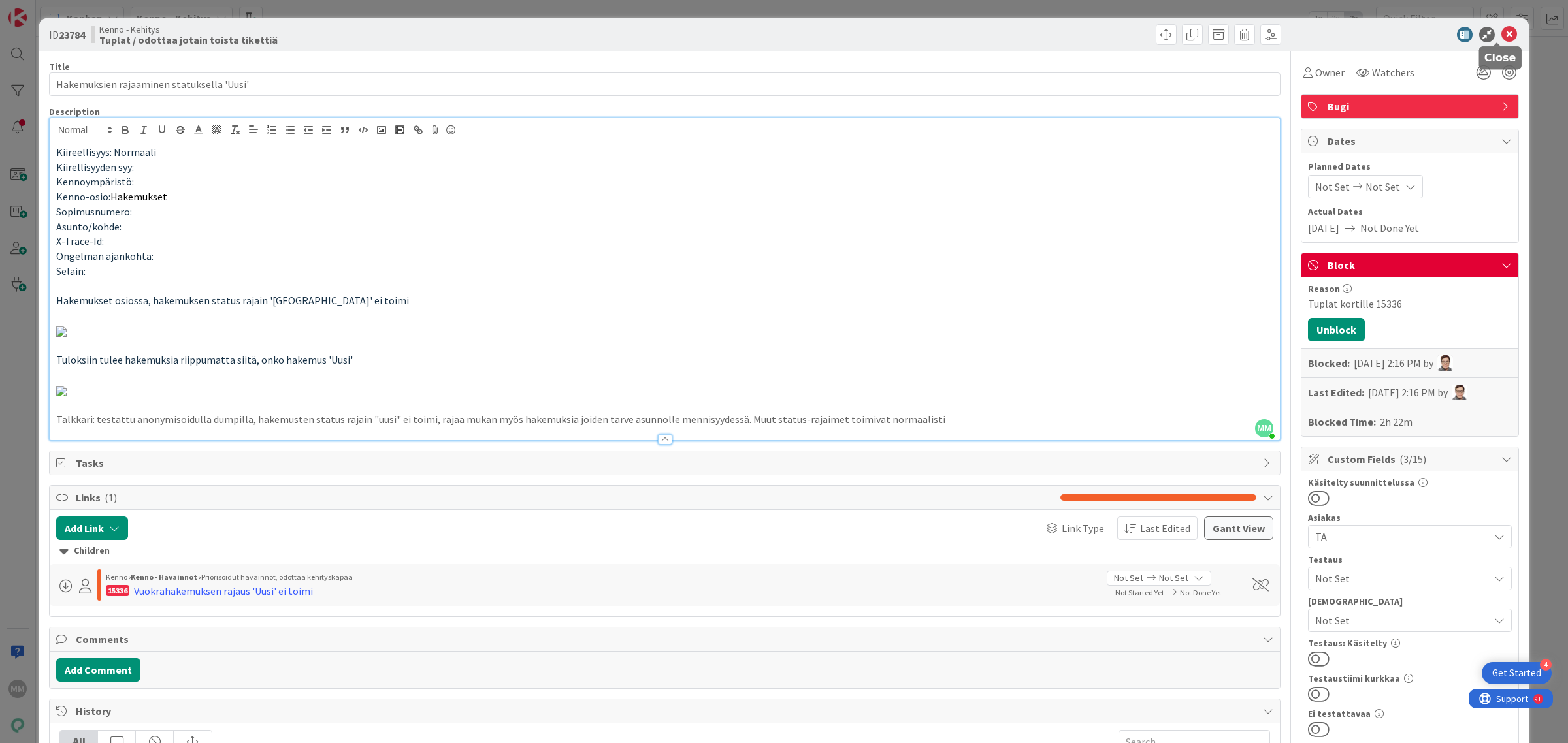
click at [1502, 31] on icon at bounding box center [1509, 35] width 15 height 15
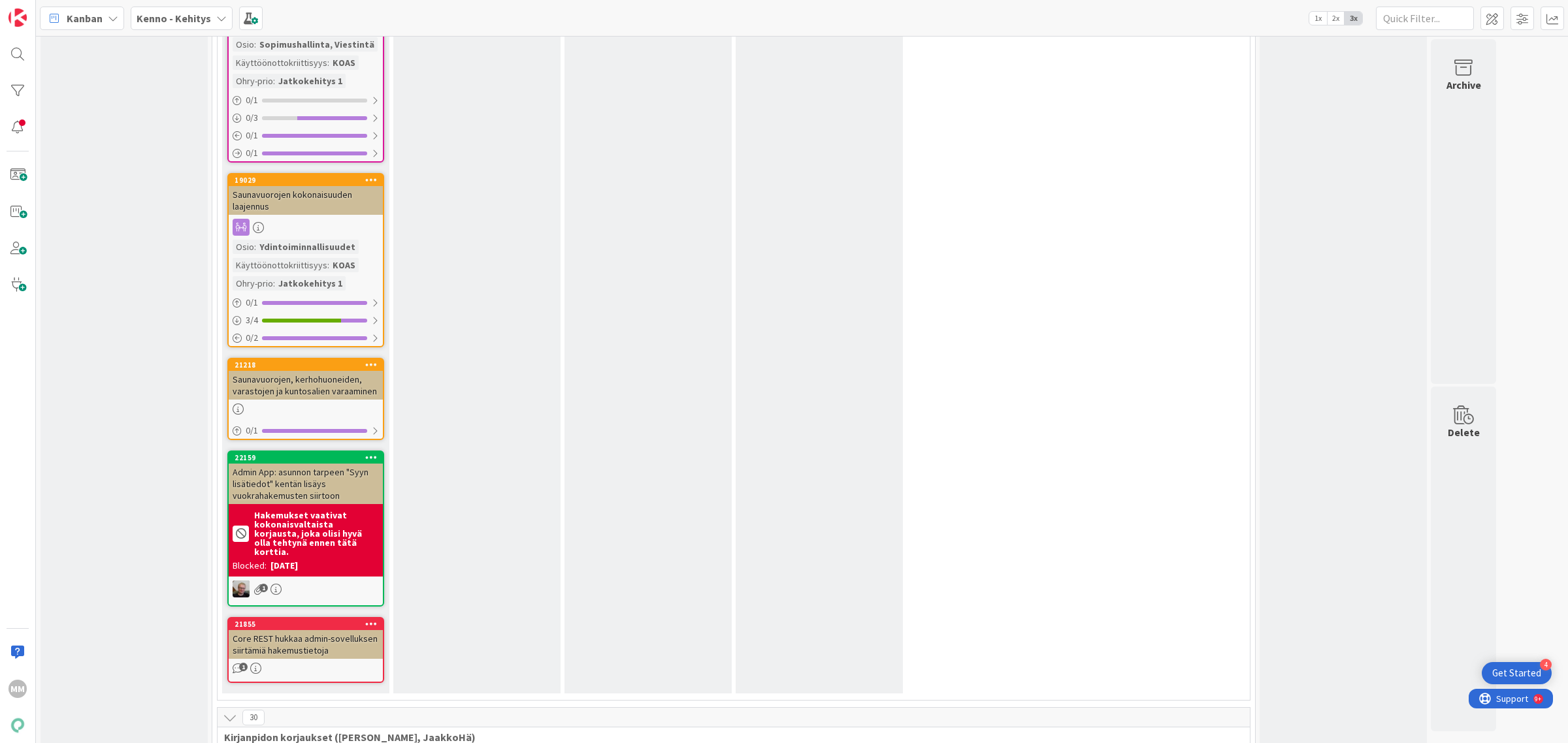
scroll to position [11041, 0]
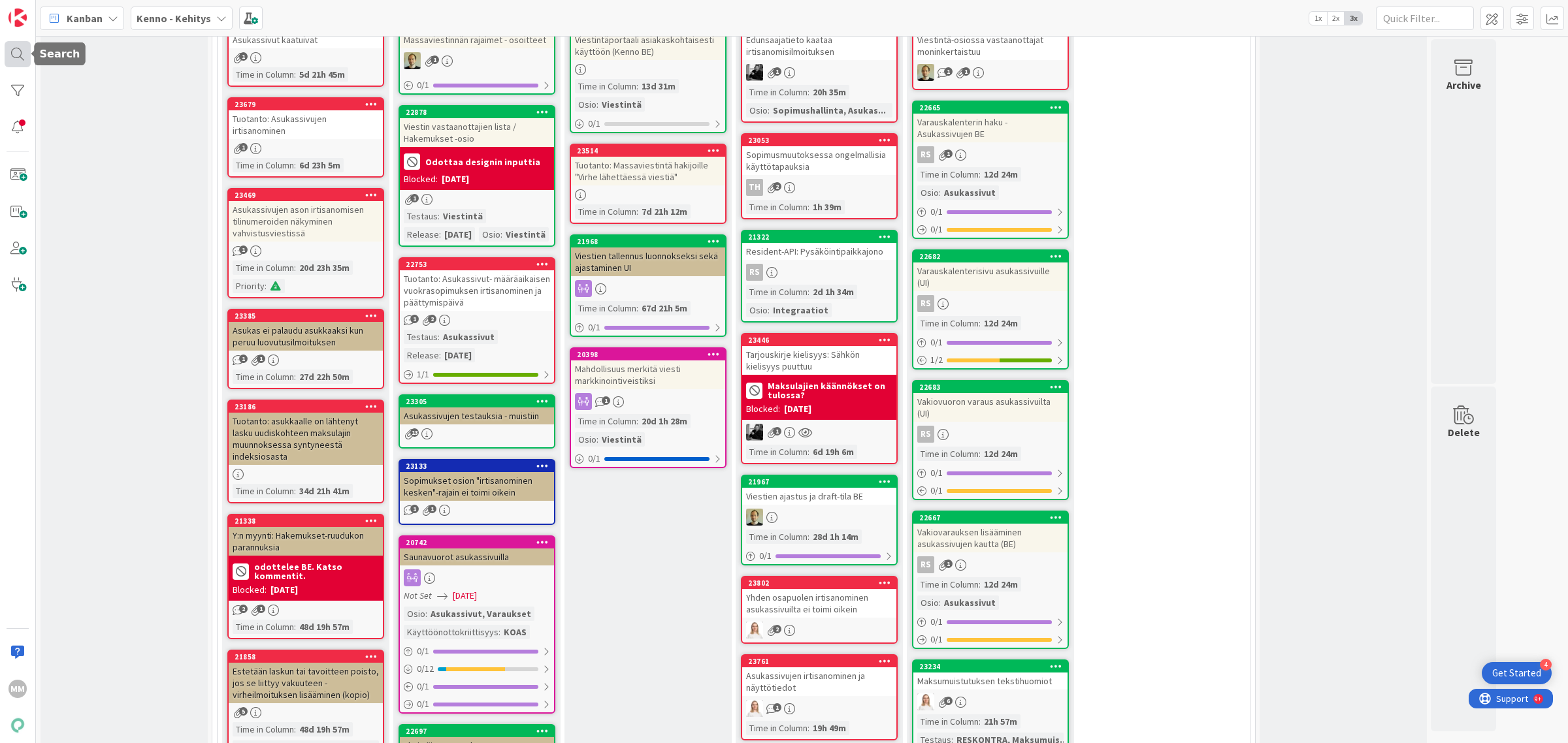
click at [12, 60] on div at bounding box center [17, 54] width 26 height 26
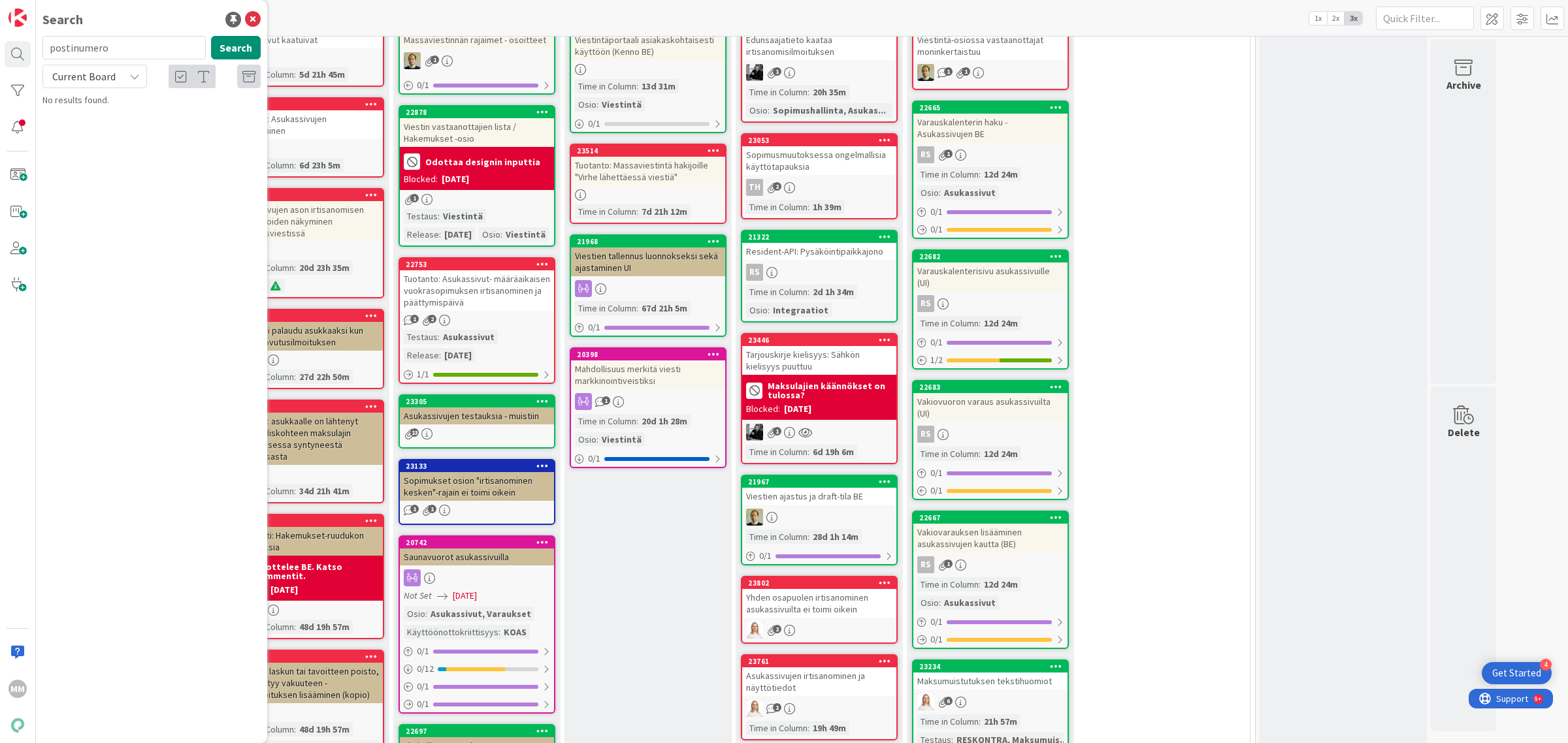
click at [131, 48] on input "postinumero" at bounding box center [124, 48] width 163 height 24
click at [230, 43] on button "Search" at bounding box center [236, 48] width 49 height 24
click at [112, 82] on span "Current Board" at bounding box center [83, 76] width 64 height 13
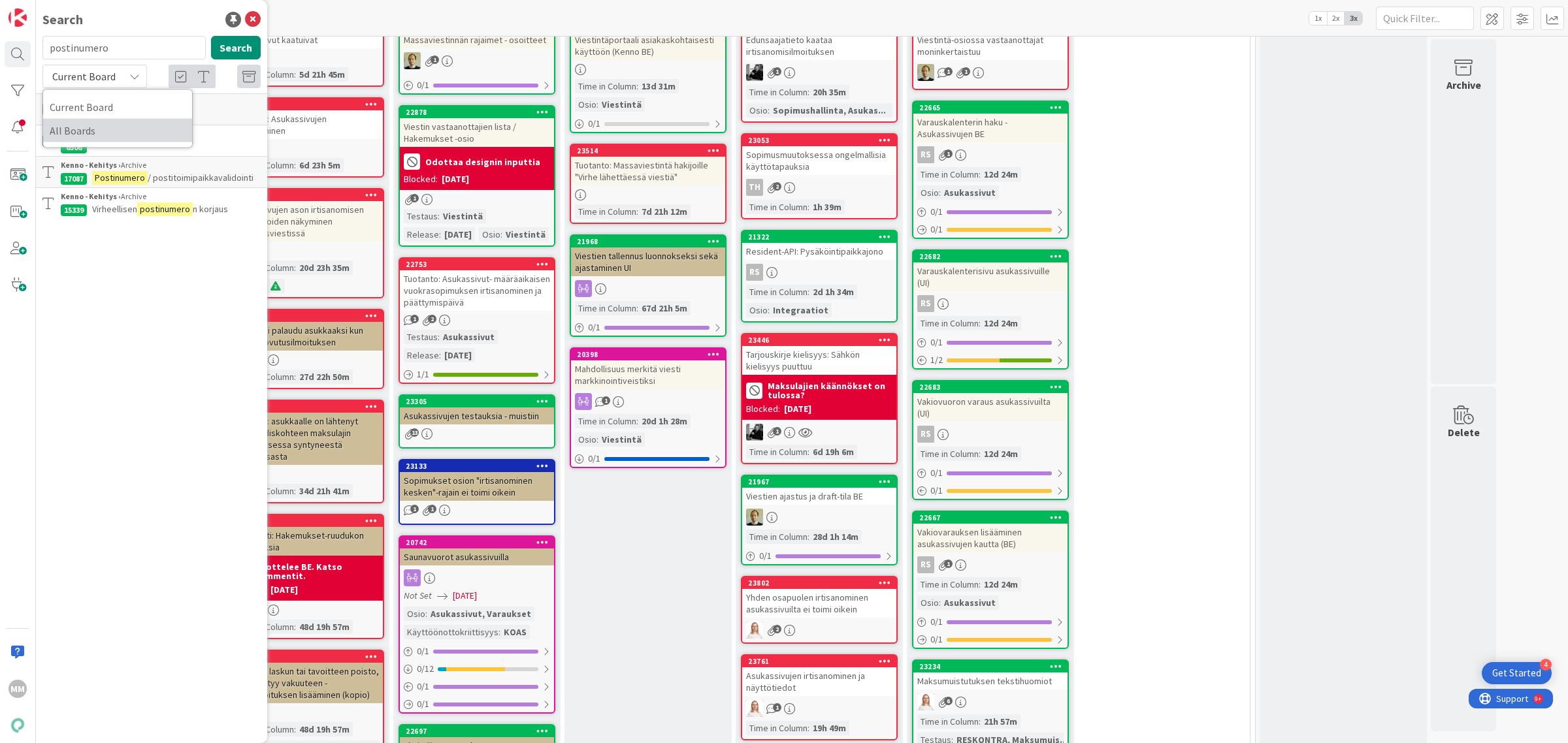
click at [114, 126] on span "All Boards" at bounding box center [117, 130] width 136 height 20
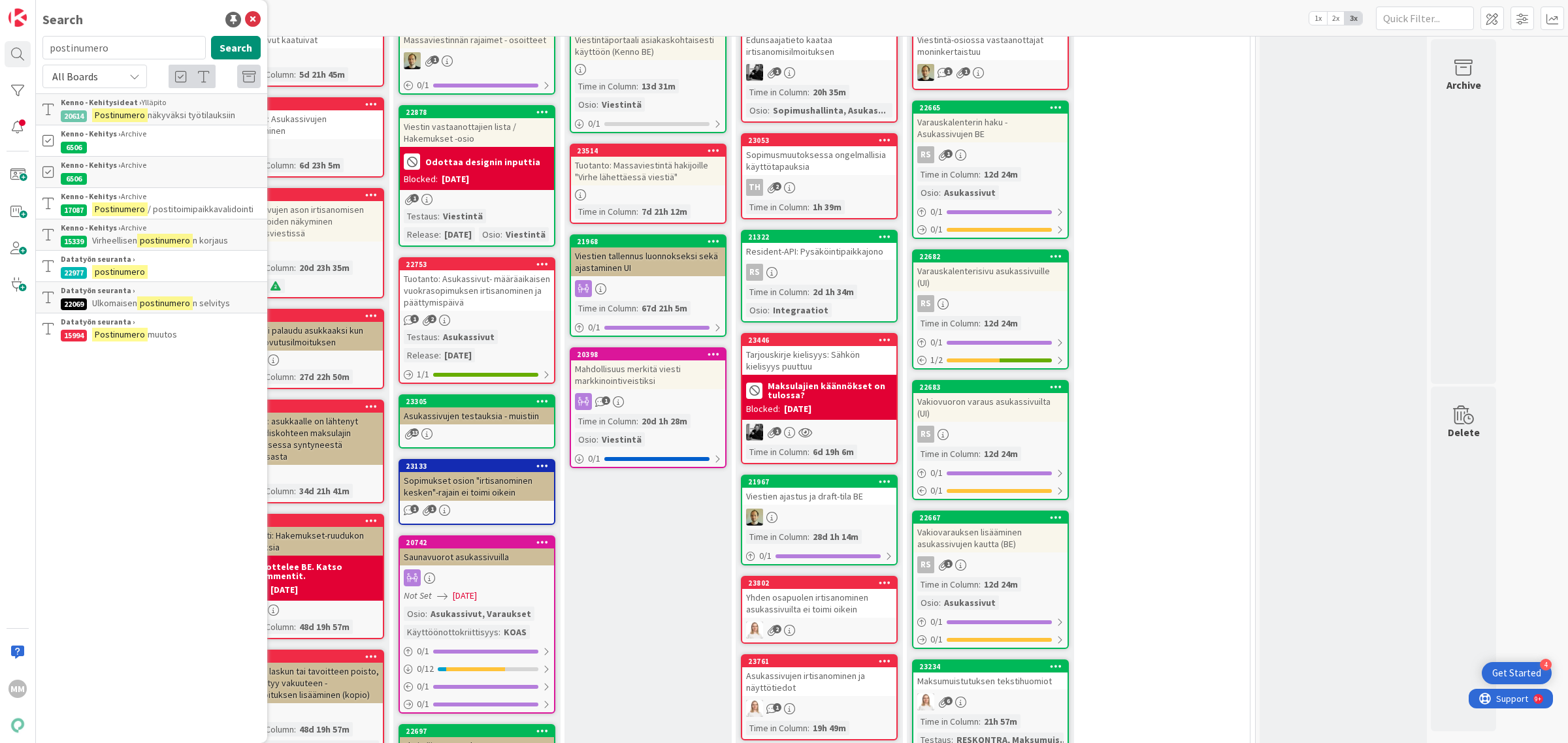
click at [180, 298] on mark "postinumero" at bounding box center [164, 303] width 55 height 14
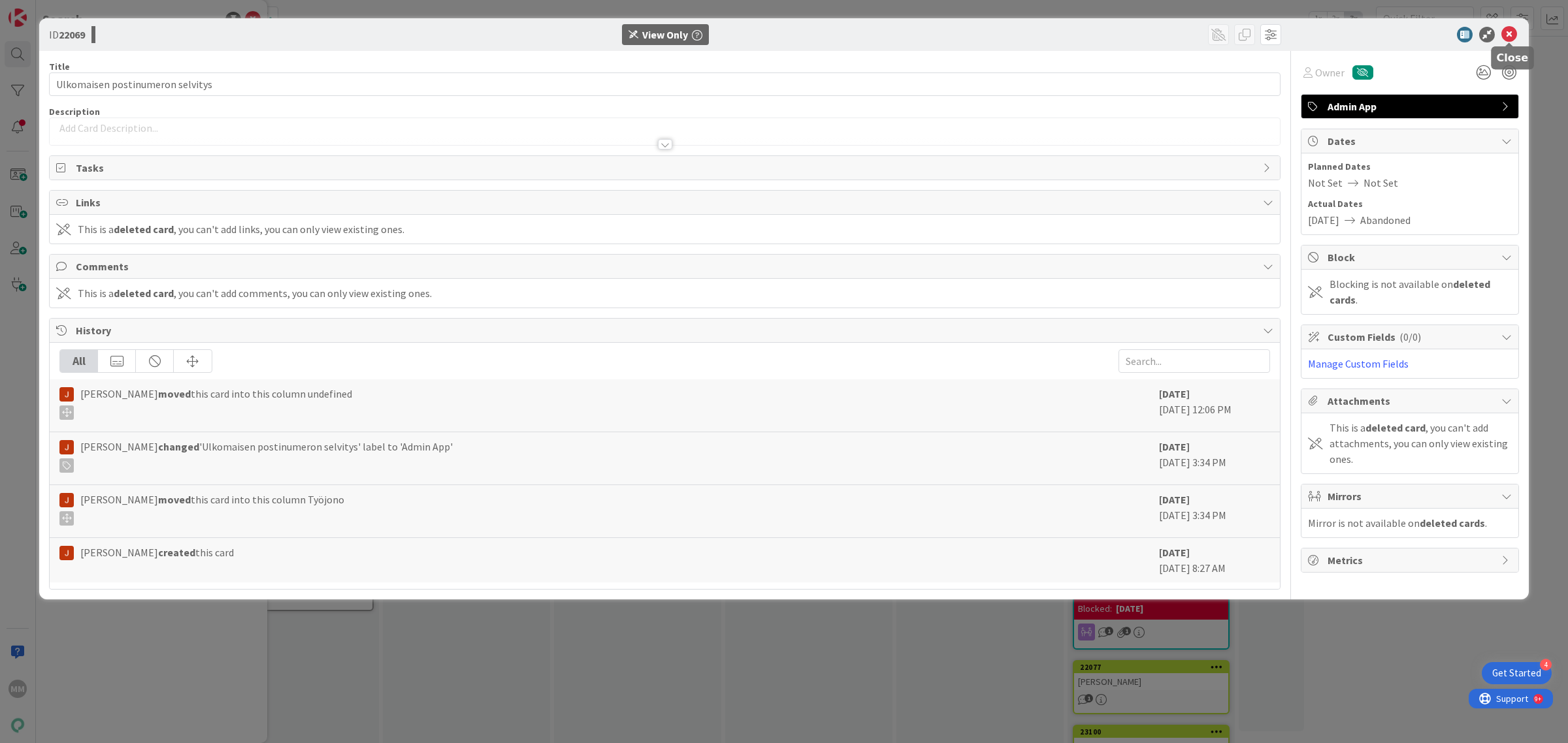
click at [1511, 30] on icon at bounding box center [1509, 35] width 15 height 15
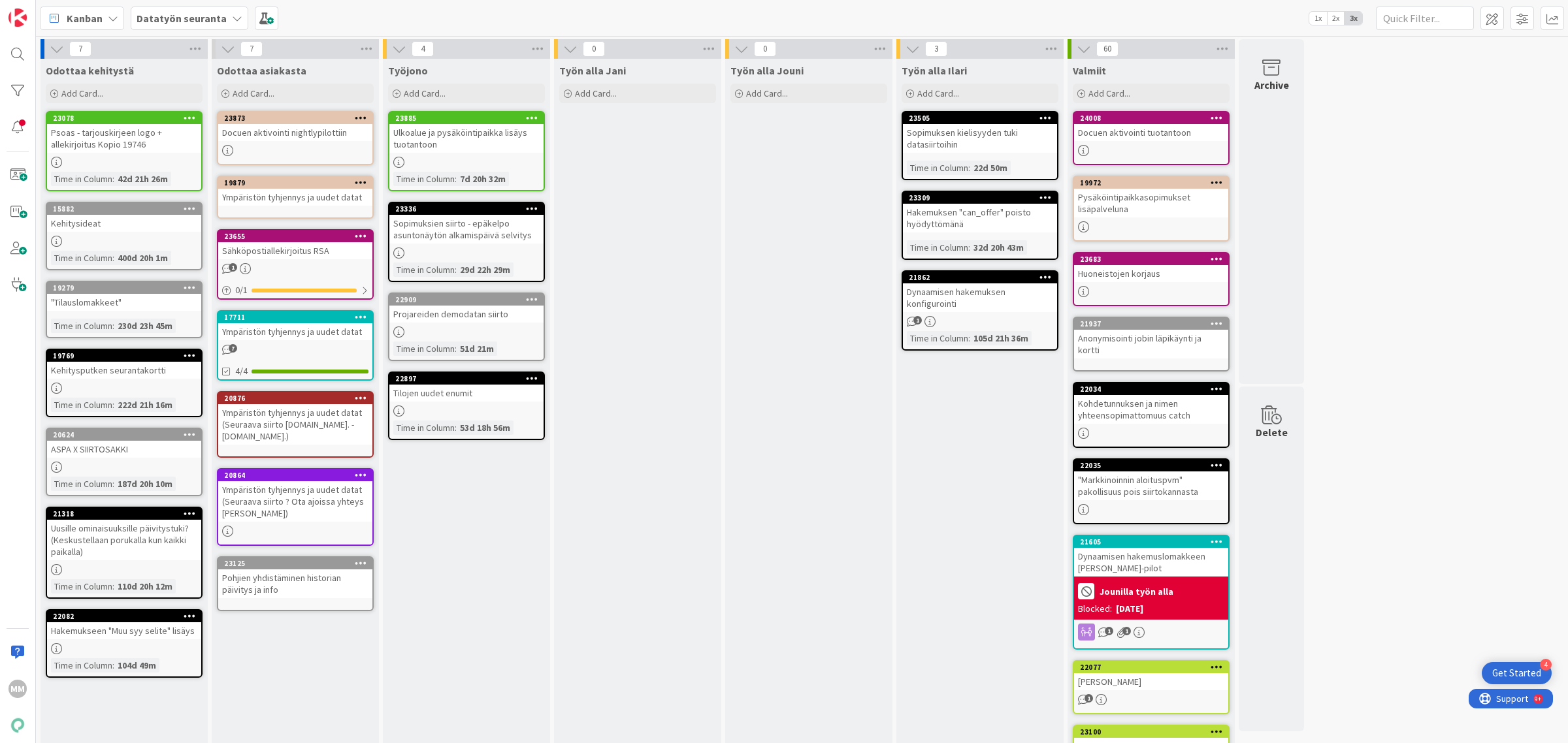
click at [188, 23] on b "Datatyön seuranta" at bounding box center [182, 18] width 90 height 13
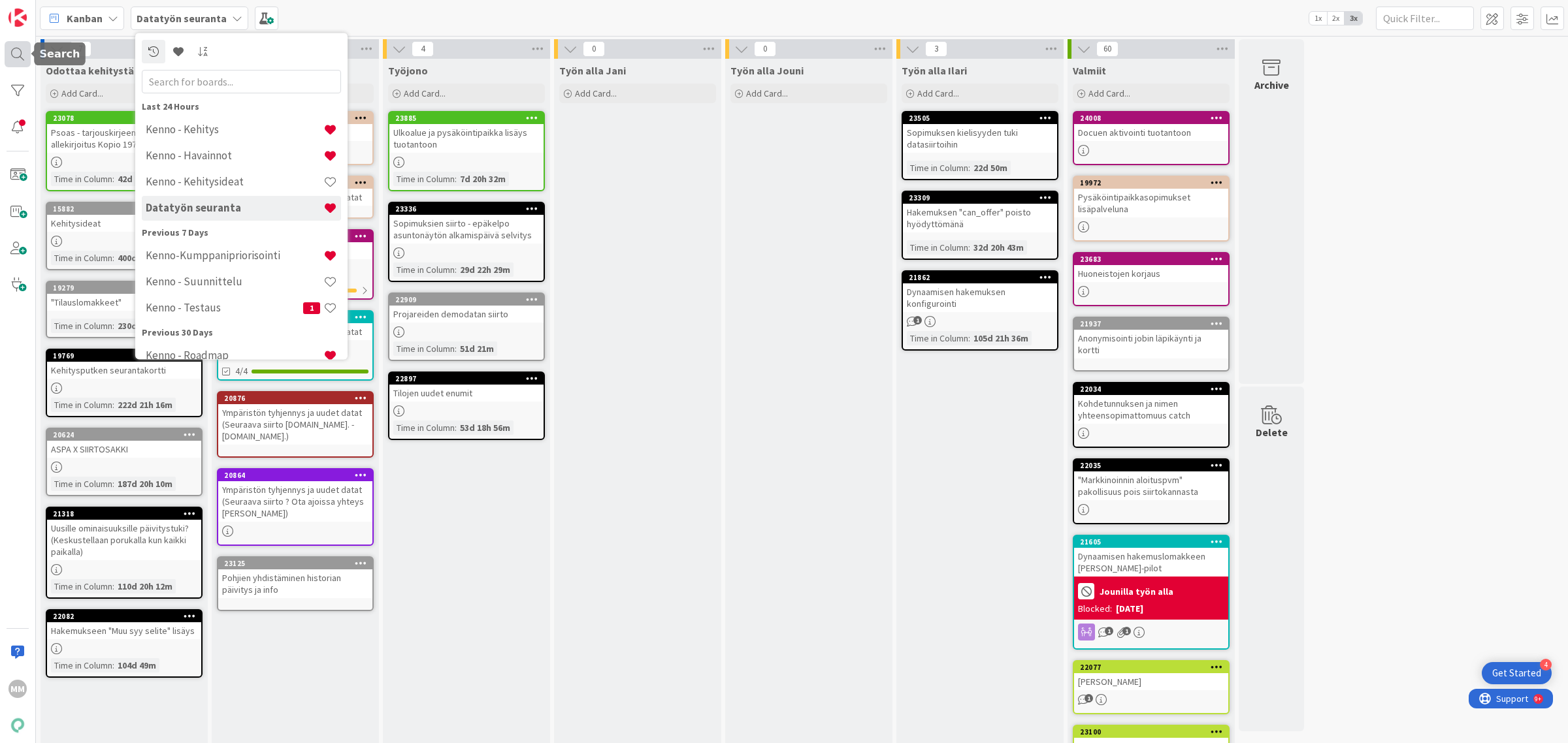
click at [11, 54] on div at bounding box center [17, 54] width 26 height 26
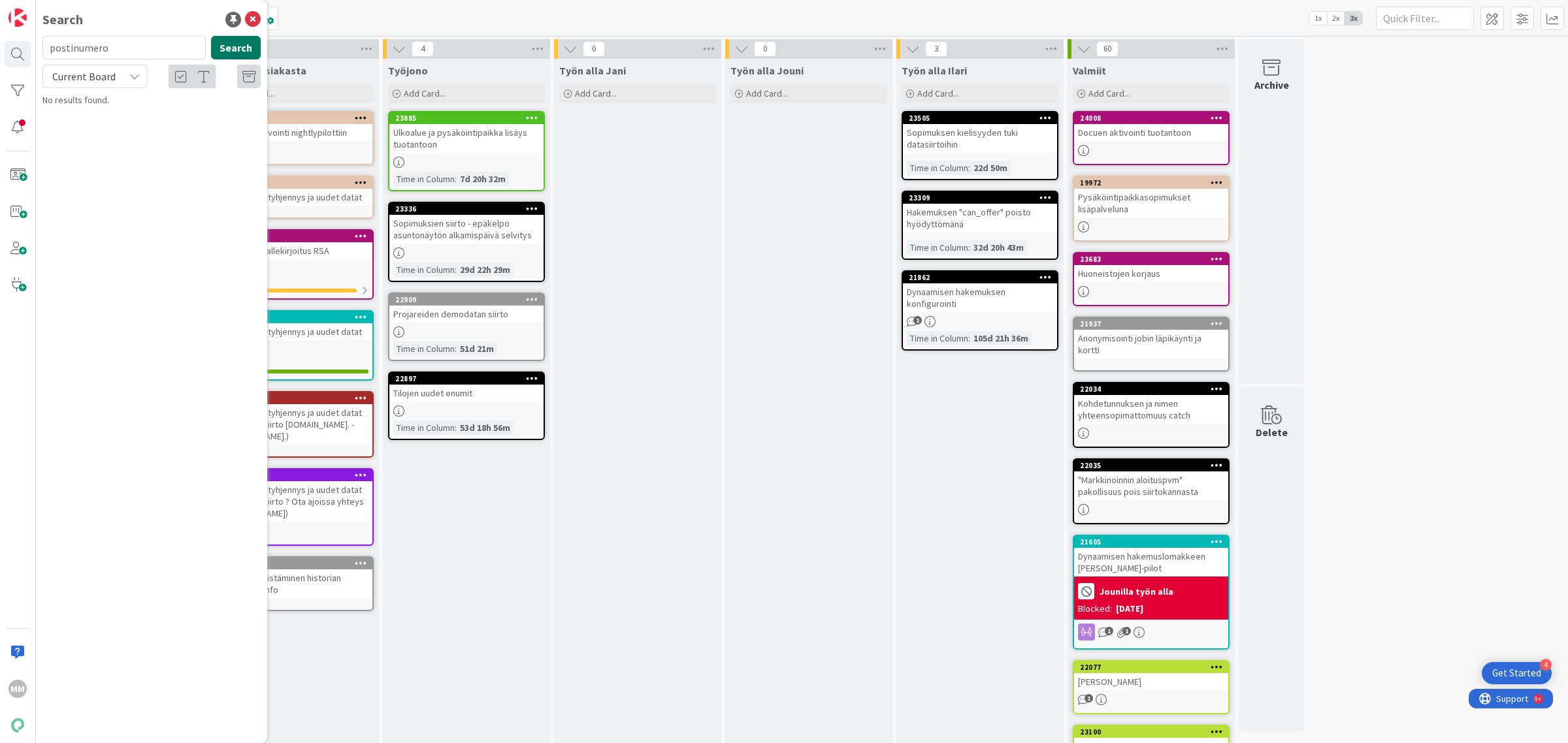
click at [244, 41] on button "Search" at bounding box center [236, 48] width 49 height 24
click at [134, 82] on div "Current Board" at bounding box center [94, 77] width 105 height 24
click at [126, 128] on span "All Boards" at bounding box center [117, 130] width 136 height 20
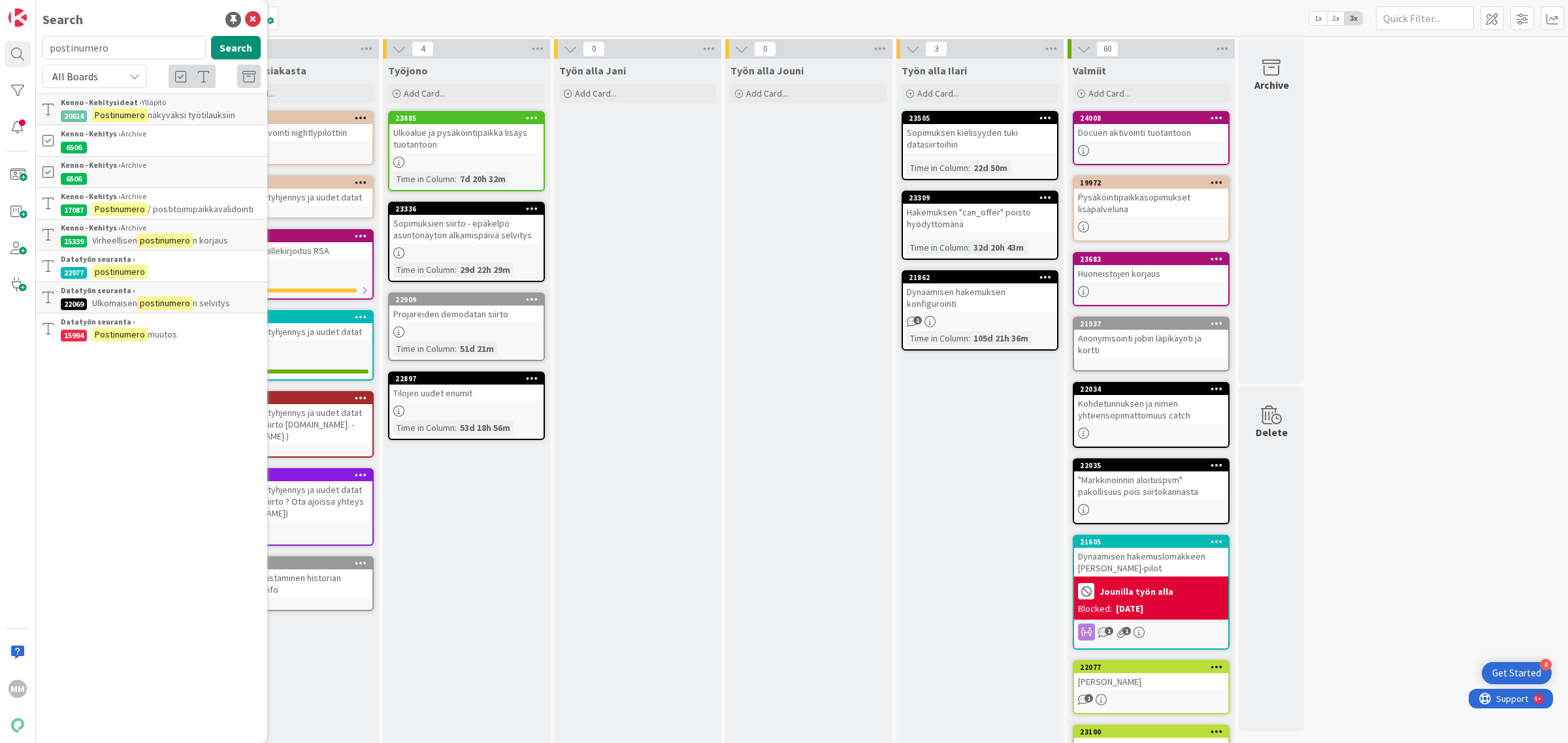
click at [219, 207] on span "/ postitoimipaikkavalidointi" at bounding box center [201, 209] width 105 height 12
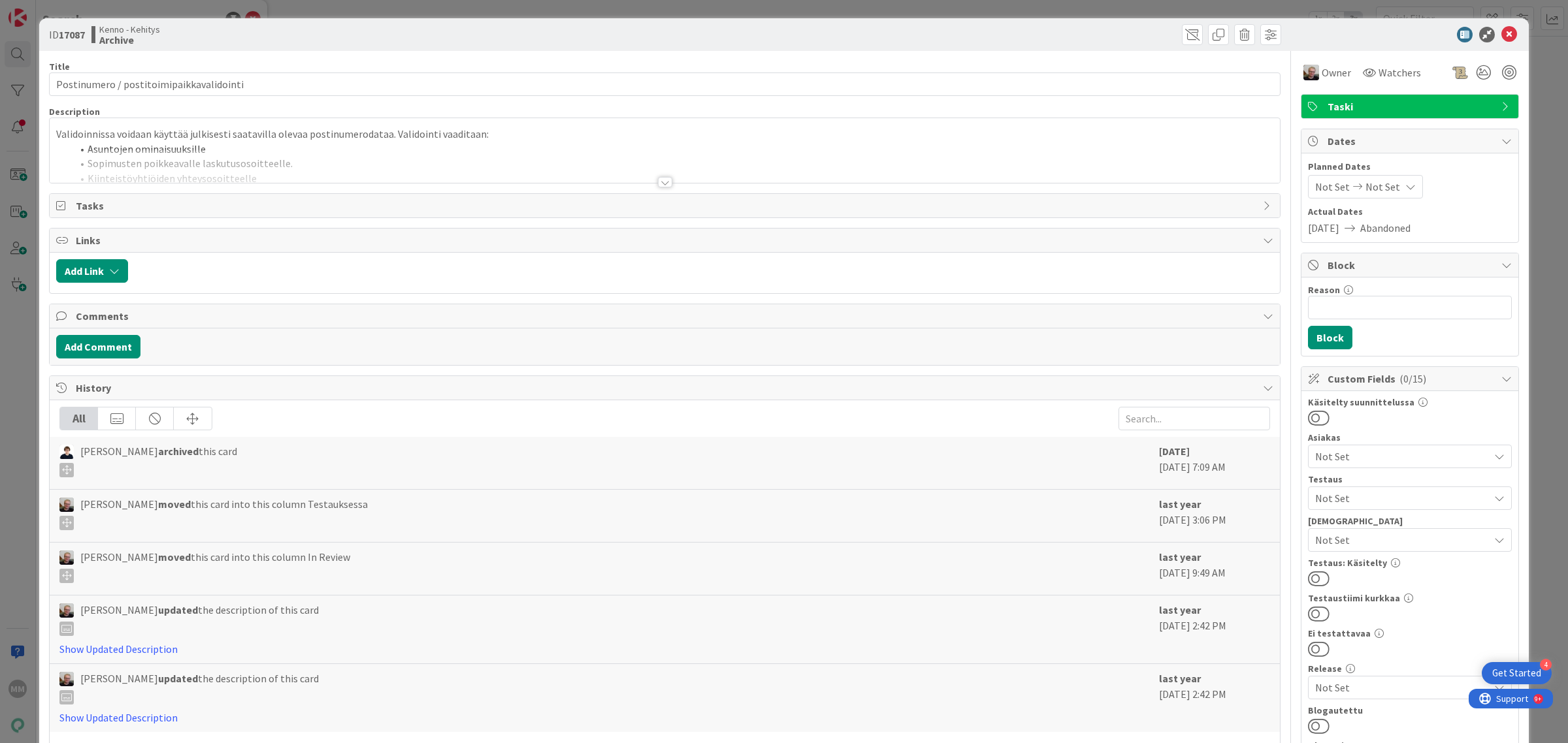
click at [658, 184] on div at bounding box center [665, 182] width 14 height 10
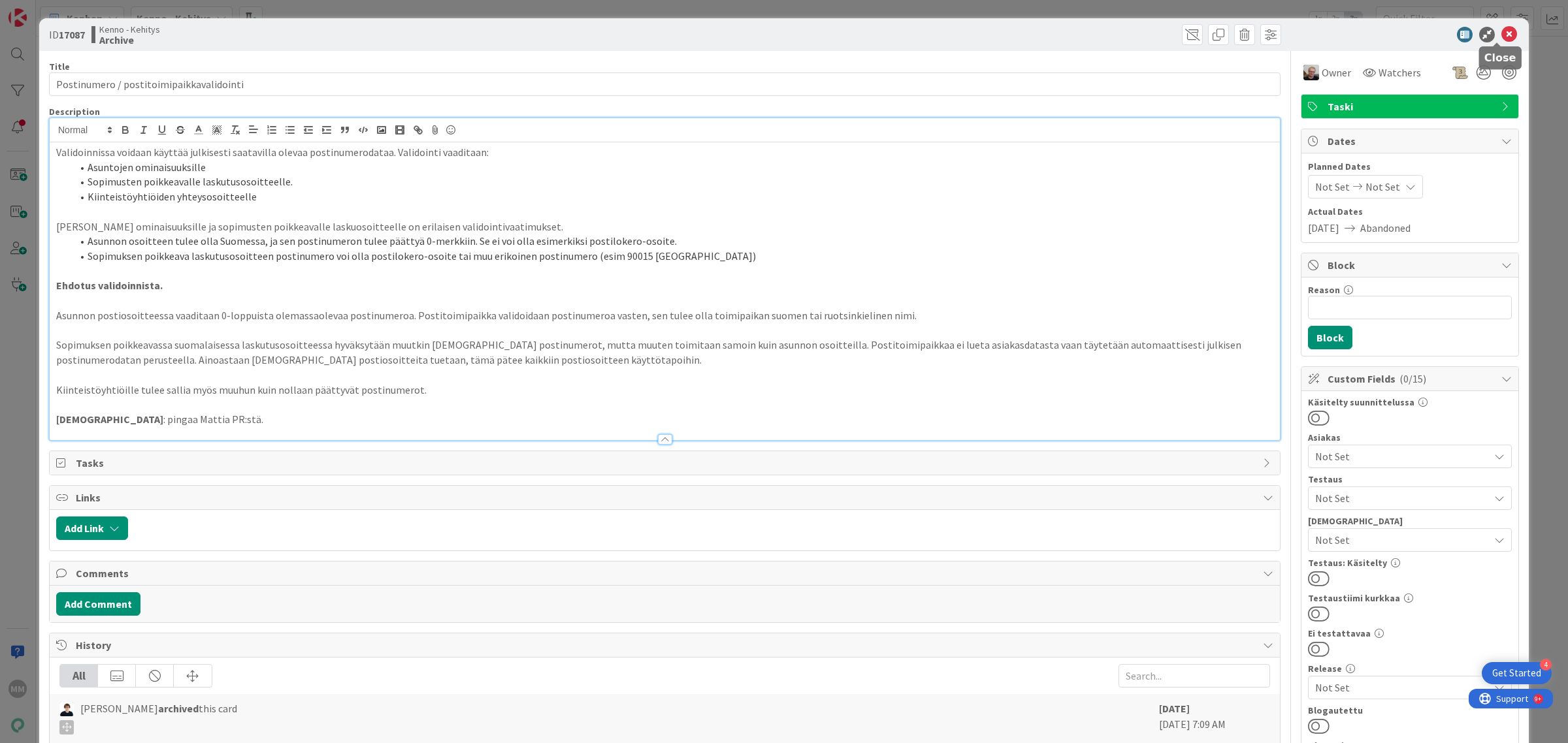
click at [1502, 33] on icon at bounding box center [1509, 35] width 15 height 15
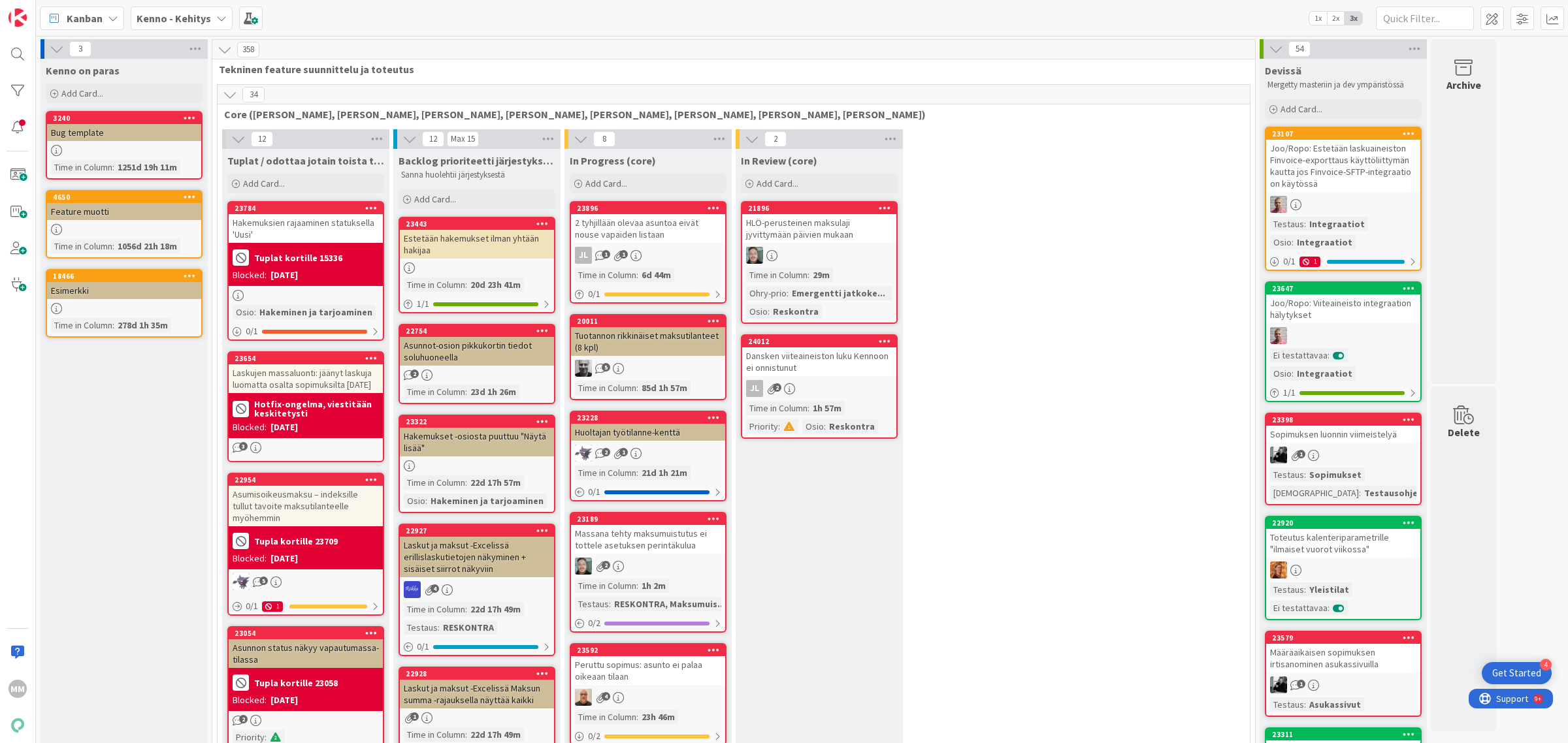
click at [191, 20] on b "Kenno - Kehitys" at bounding box center [174, 18] width 75 height 13
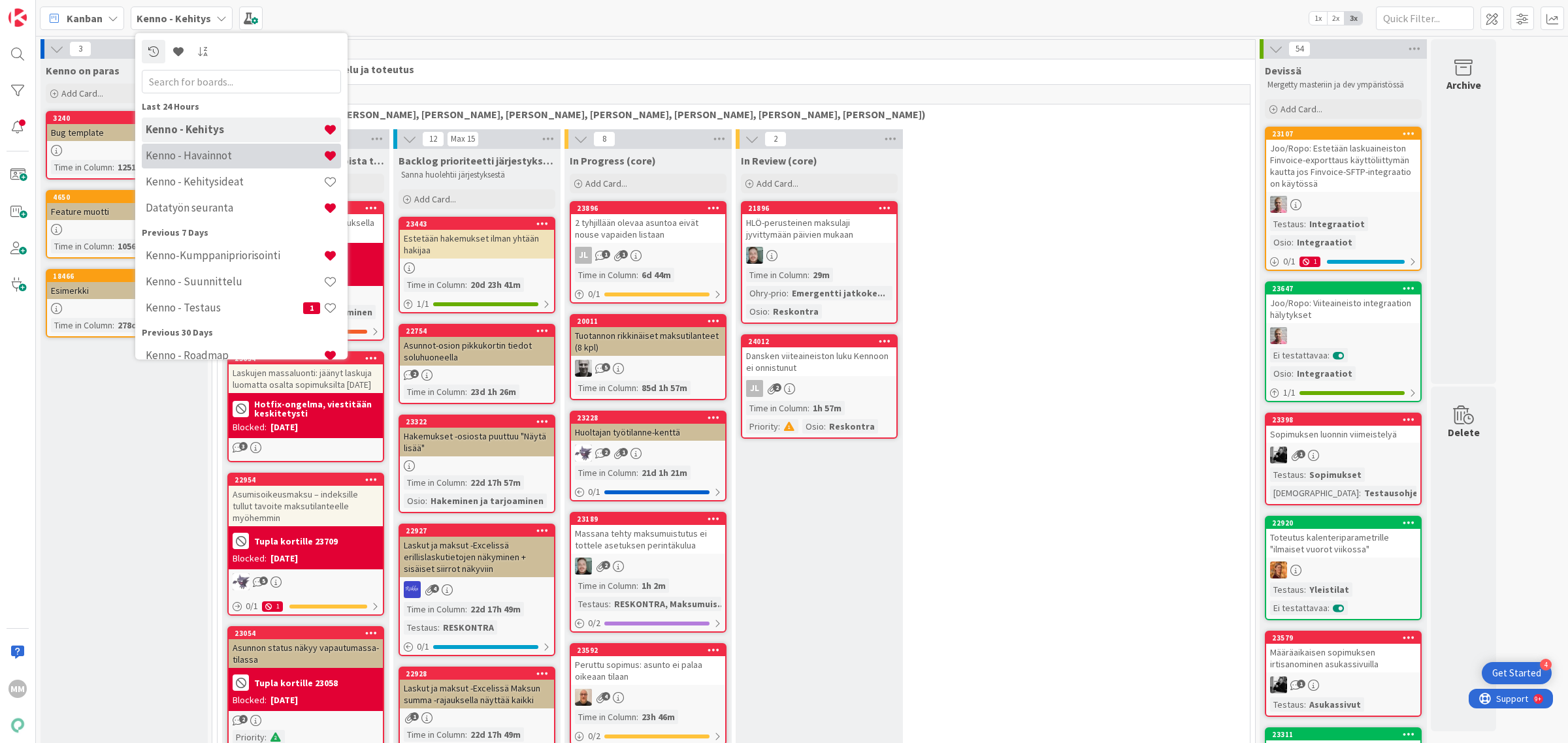
click at [230, 156] on h4 "Kenno - Havainnot" at bounding box center [234, 155] width 178 height 13
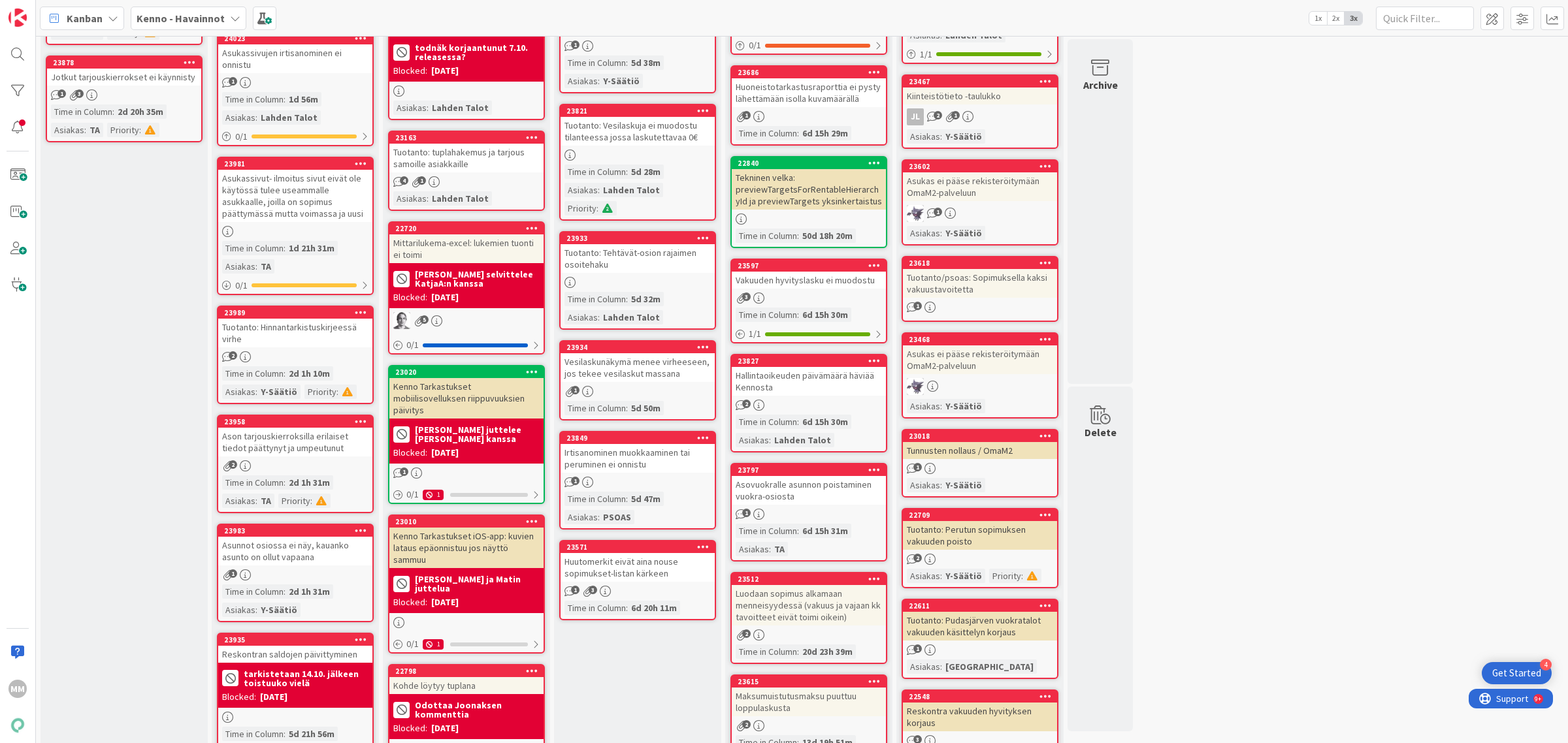
scroll to position [571, 0]
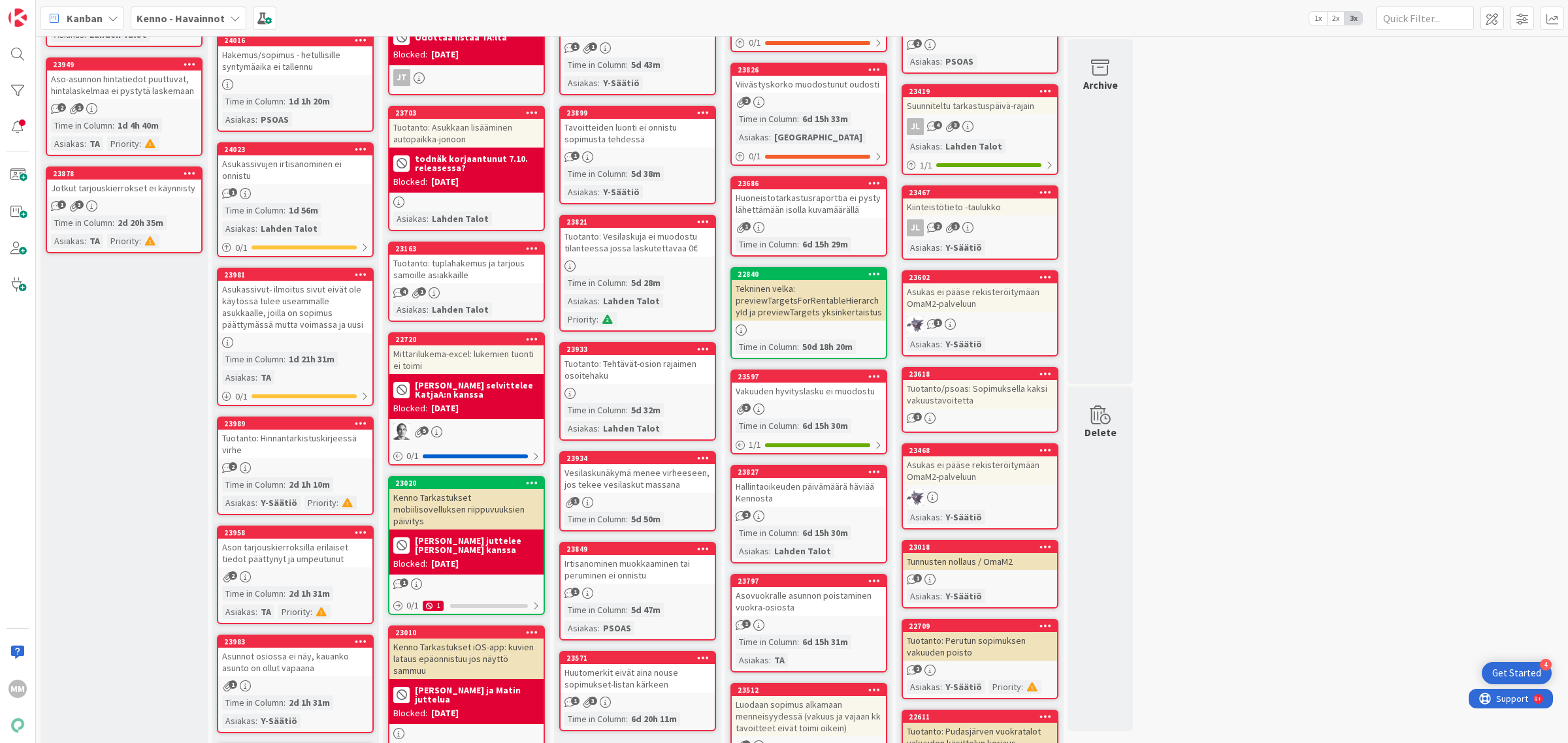
scroll to position [326, 0]
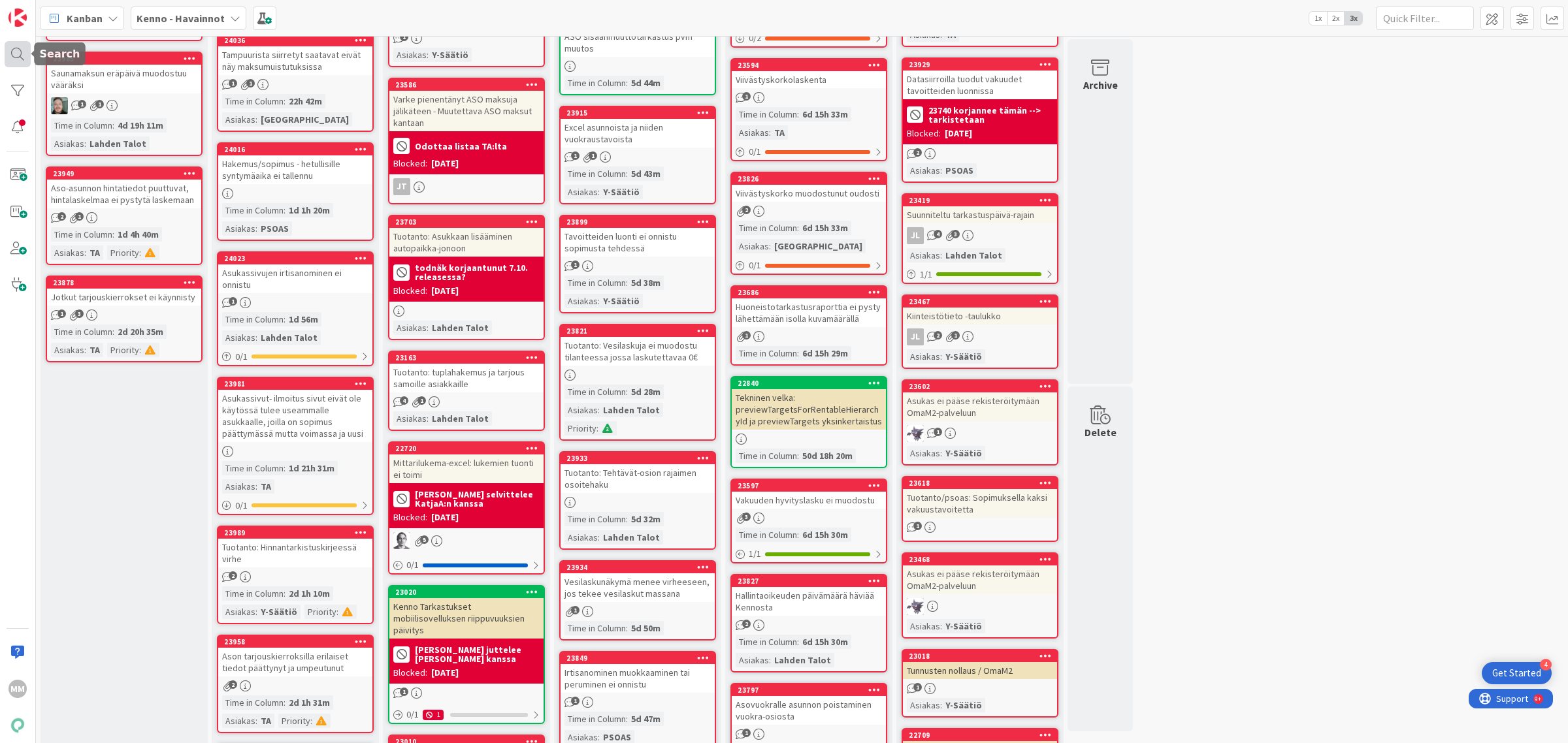
click at [20, 50] on div at bounding box center [17, 54] width 26 height 26
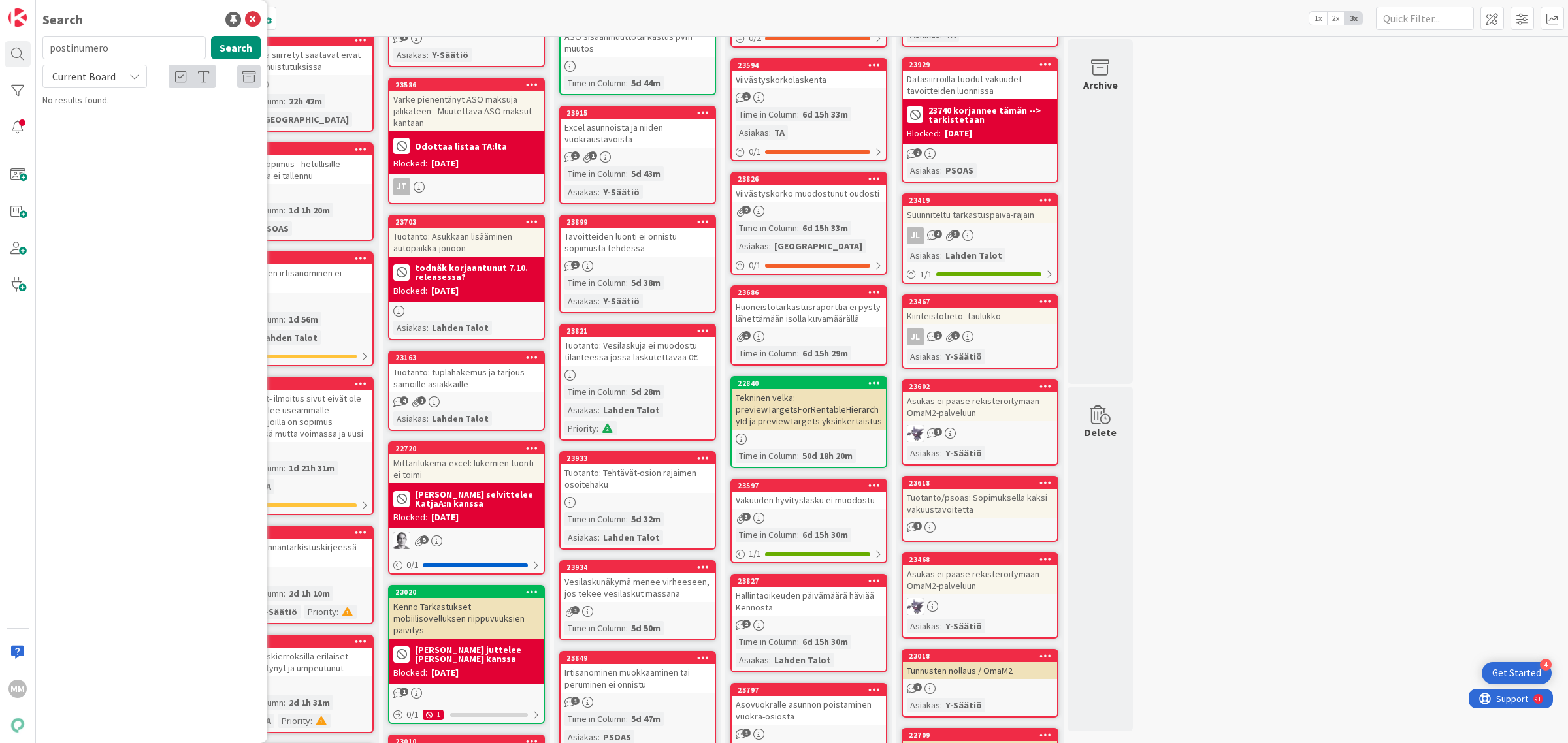
click at [94, 44] on input "postinumero" at bounding box center [124, 48] width 163 height 24
click at [90, 48] on input "ulkomaalaisten" at bounding box center [124, 48] width 163 height 24
click at [92, 48] on input "osite" at bounding box center [124, 48] width 163 height 24
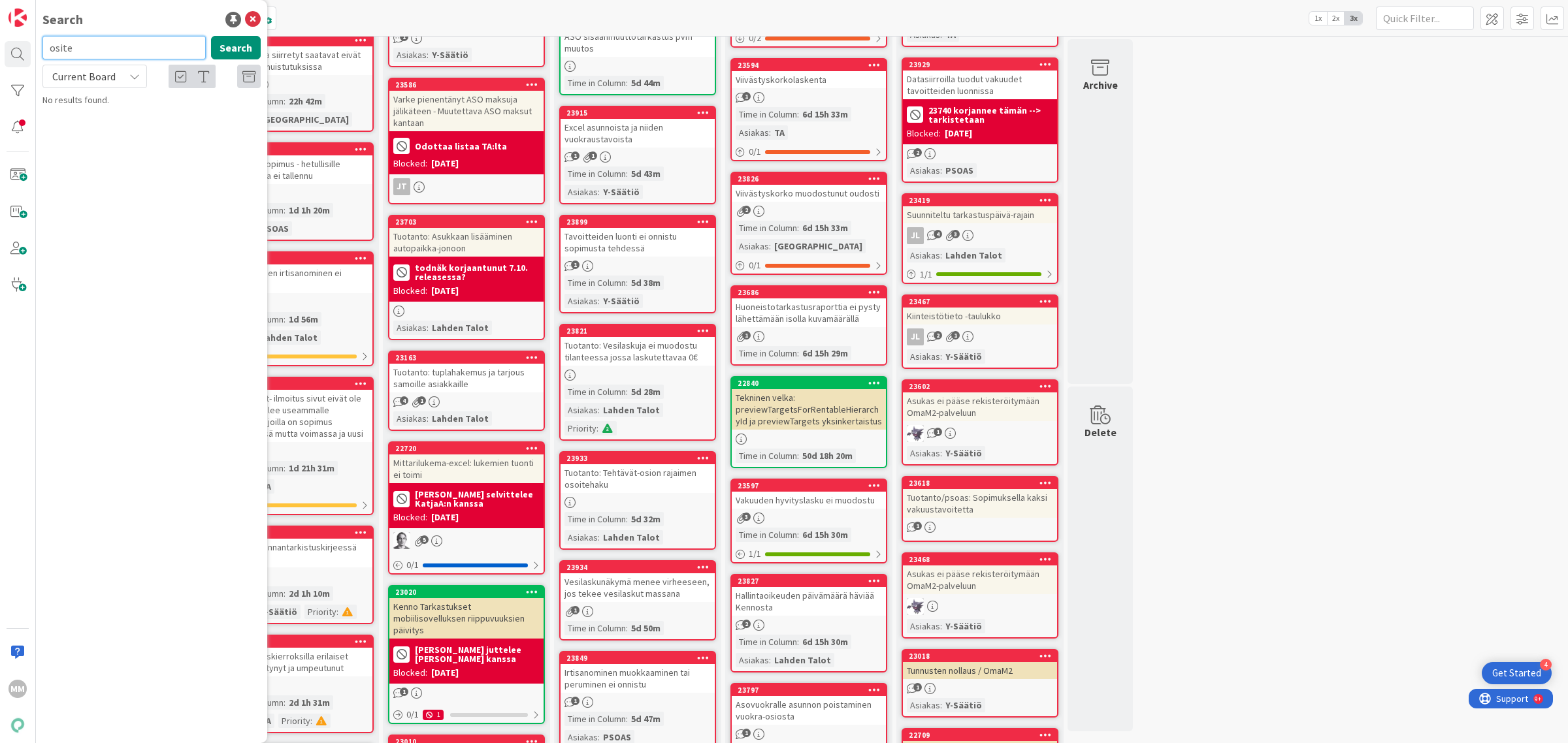
click at [94, 50] on input "osite" at bounding box center [124, 48] width 163 height 24
type input "o"
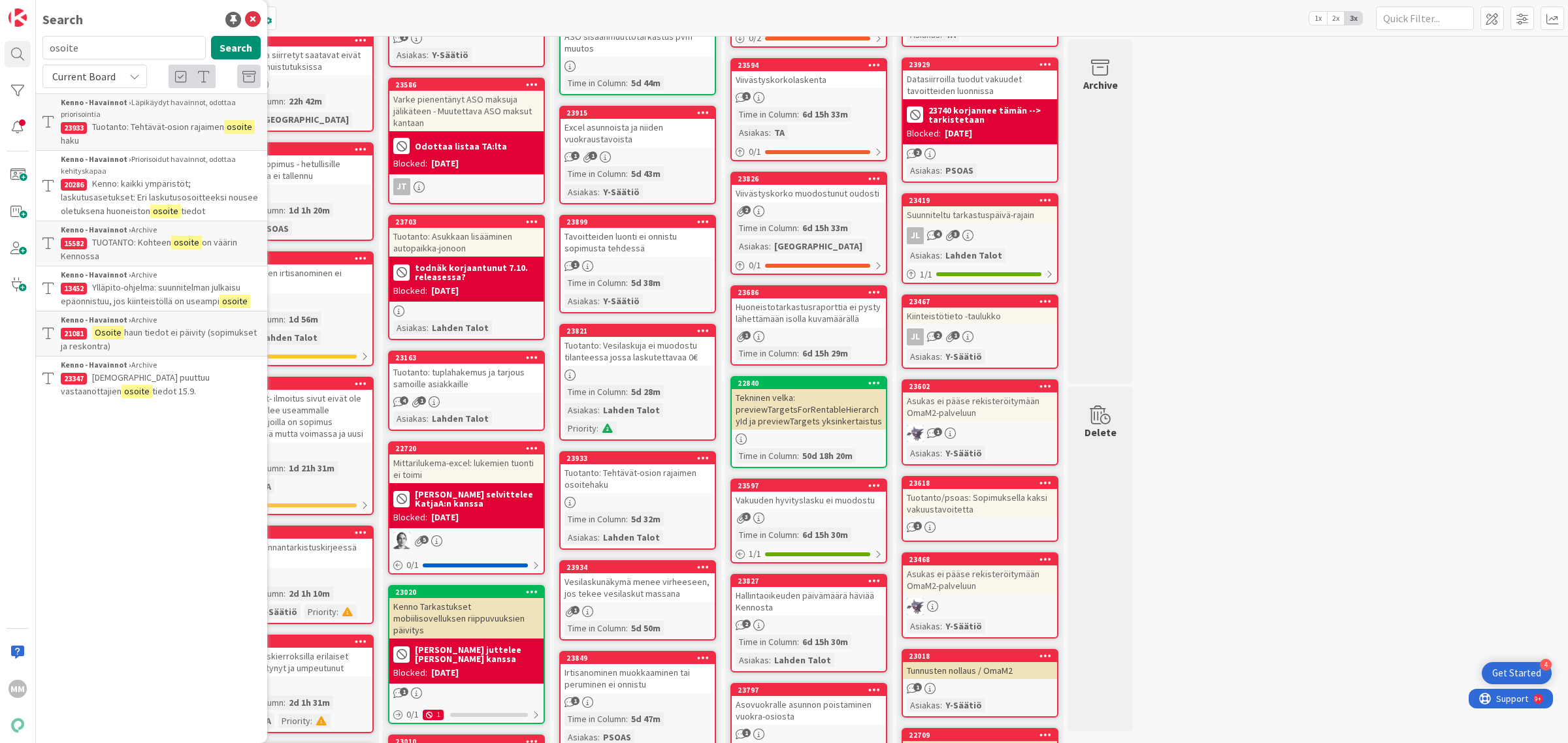
click at [129, 76] on icon at bounding box center [134, 77] width 10 height 10
click at [119, 126] on span "All Boards" at bounding box center [117, 130] width 136 height 20
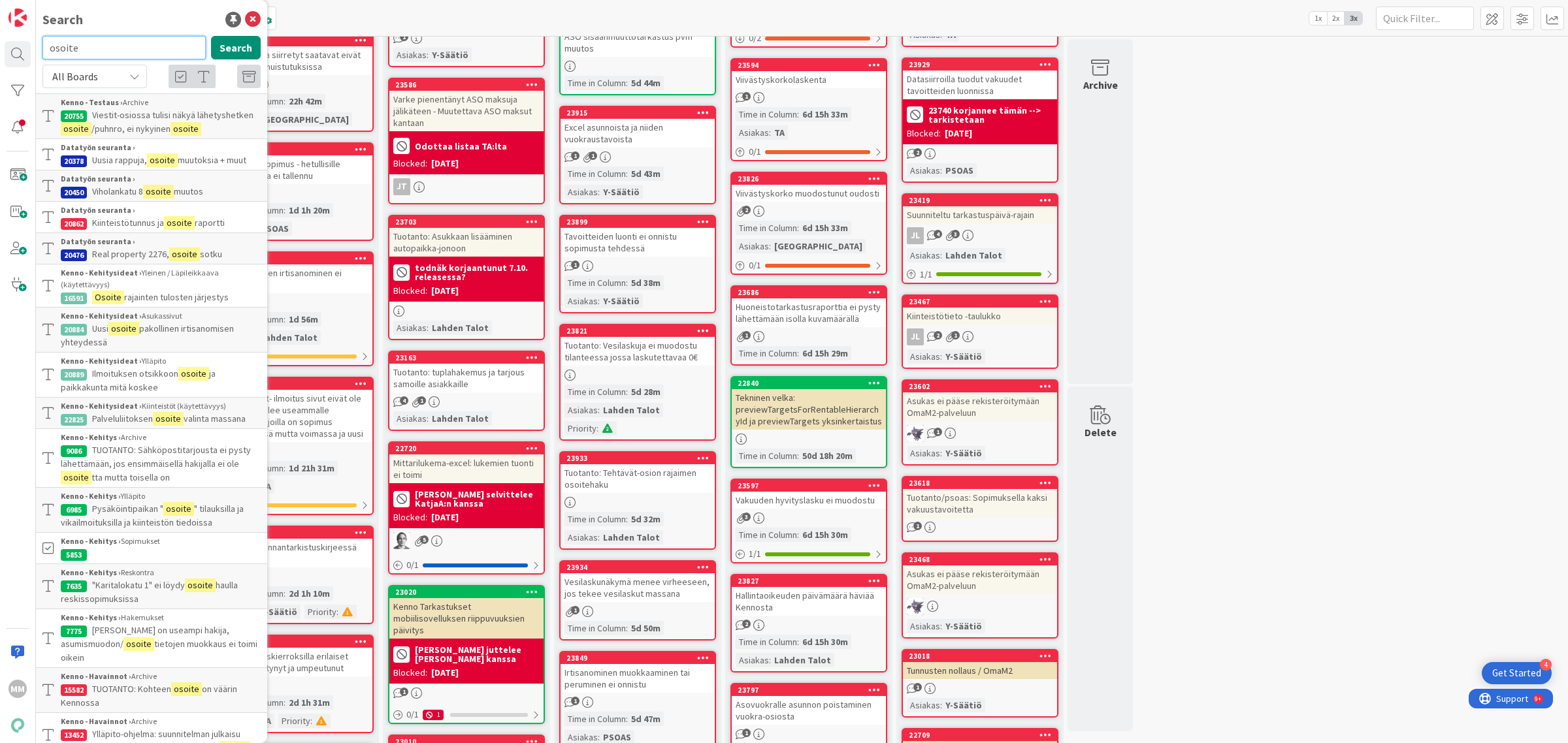
click at [112, 43] on input "osoite" at bounding box center [124, 48] width 163 height 24
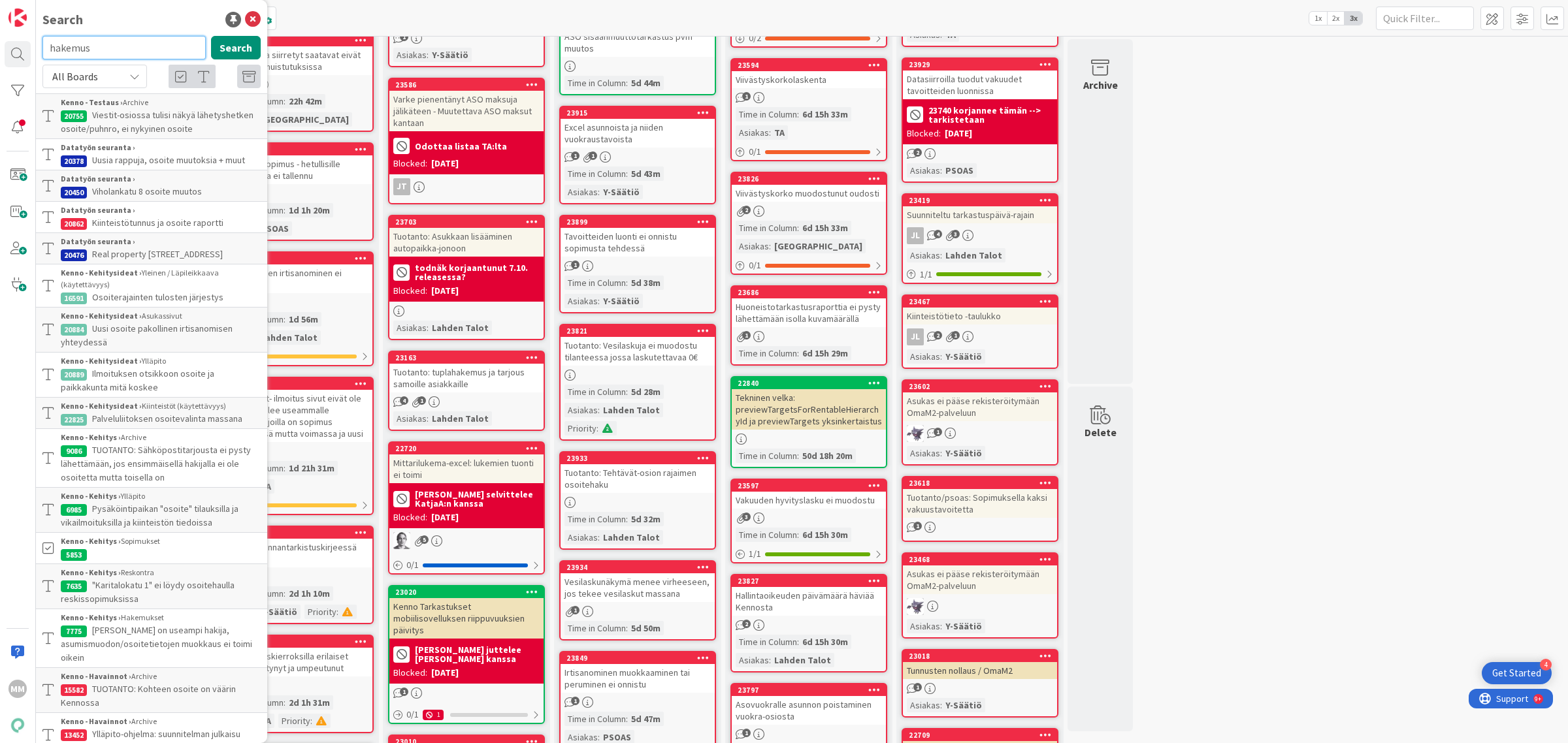
type input "hakemus"
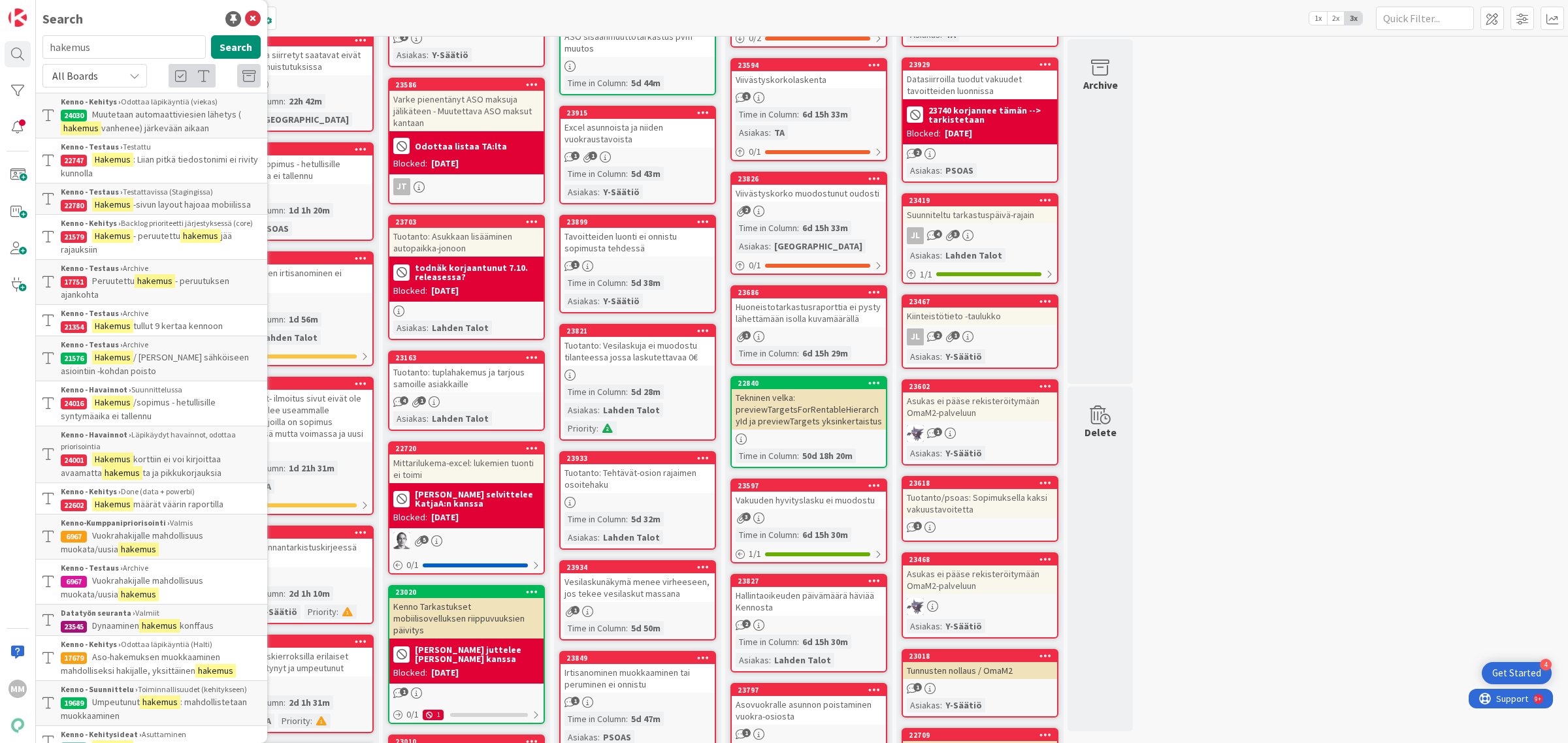
scroll to position [0, 0]
click at [245, 15] on icon at bounding box center [253, 20] width 15 height 15
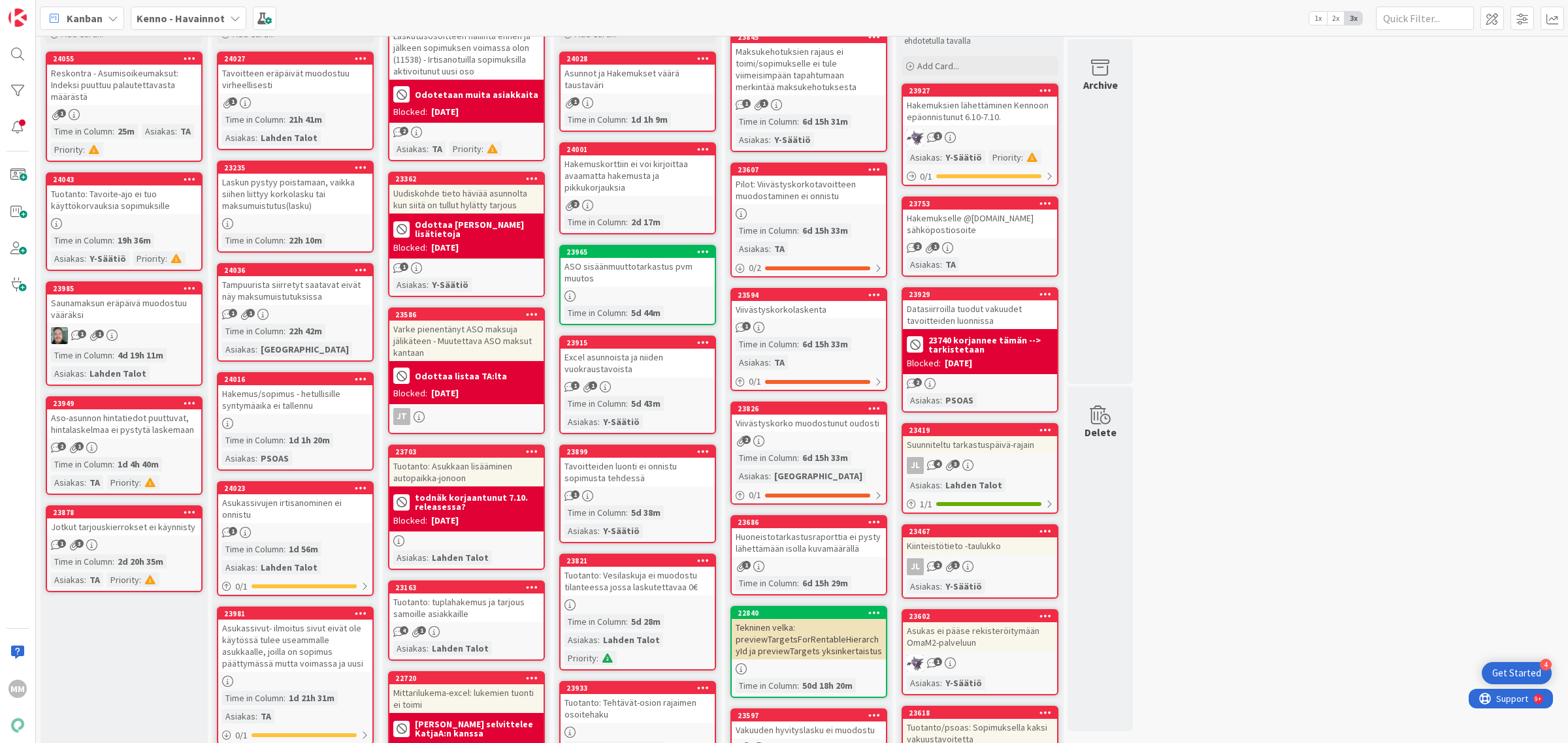
scroll to position [8925, 0]
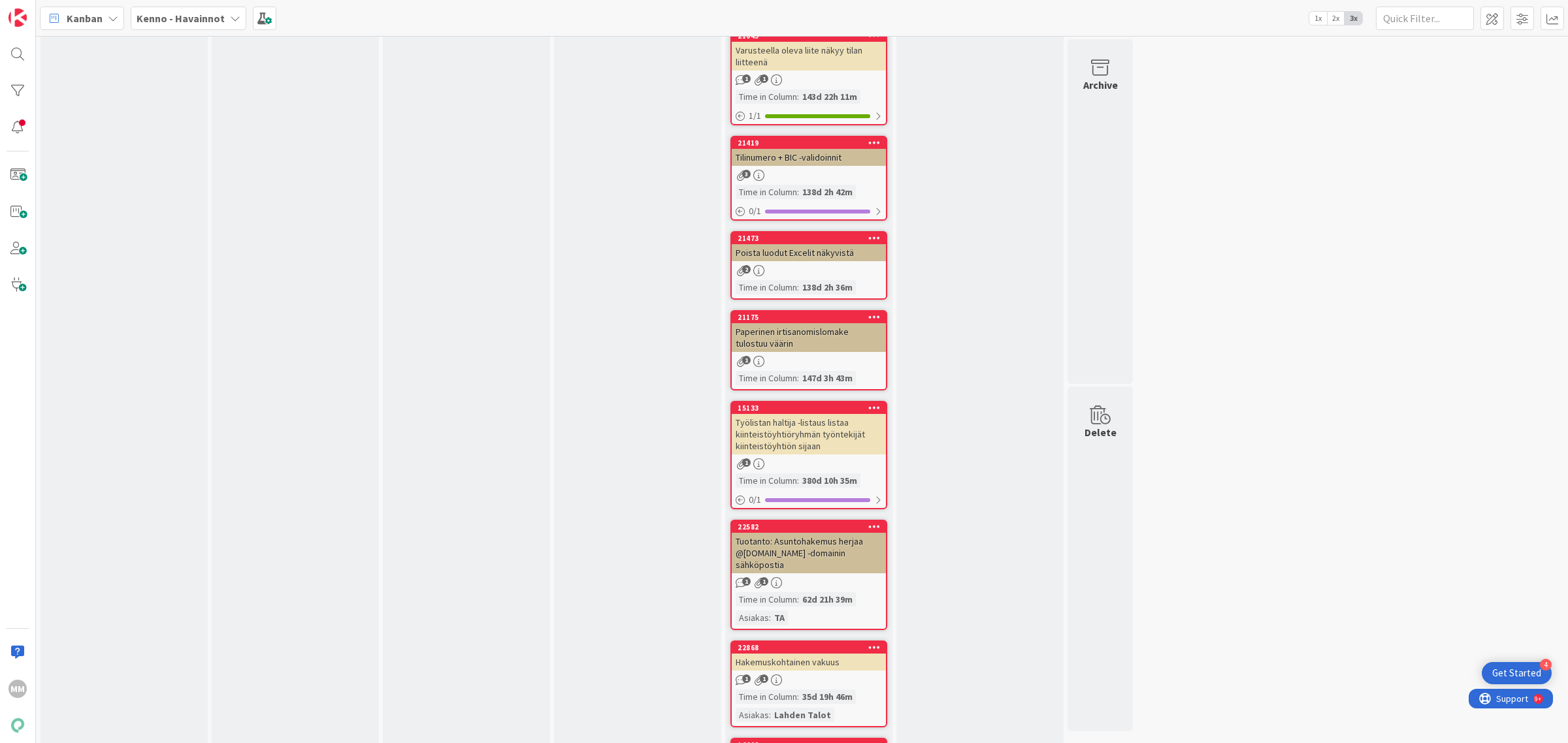
click at [173, 21] on b "Kenno - Havainnot" at bounding box center [181, 18] width 88 height 13
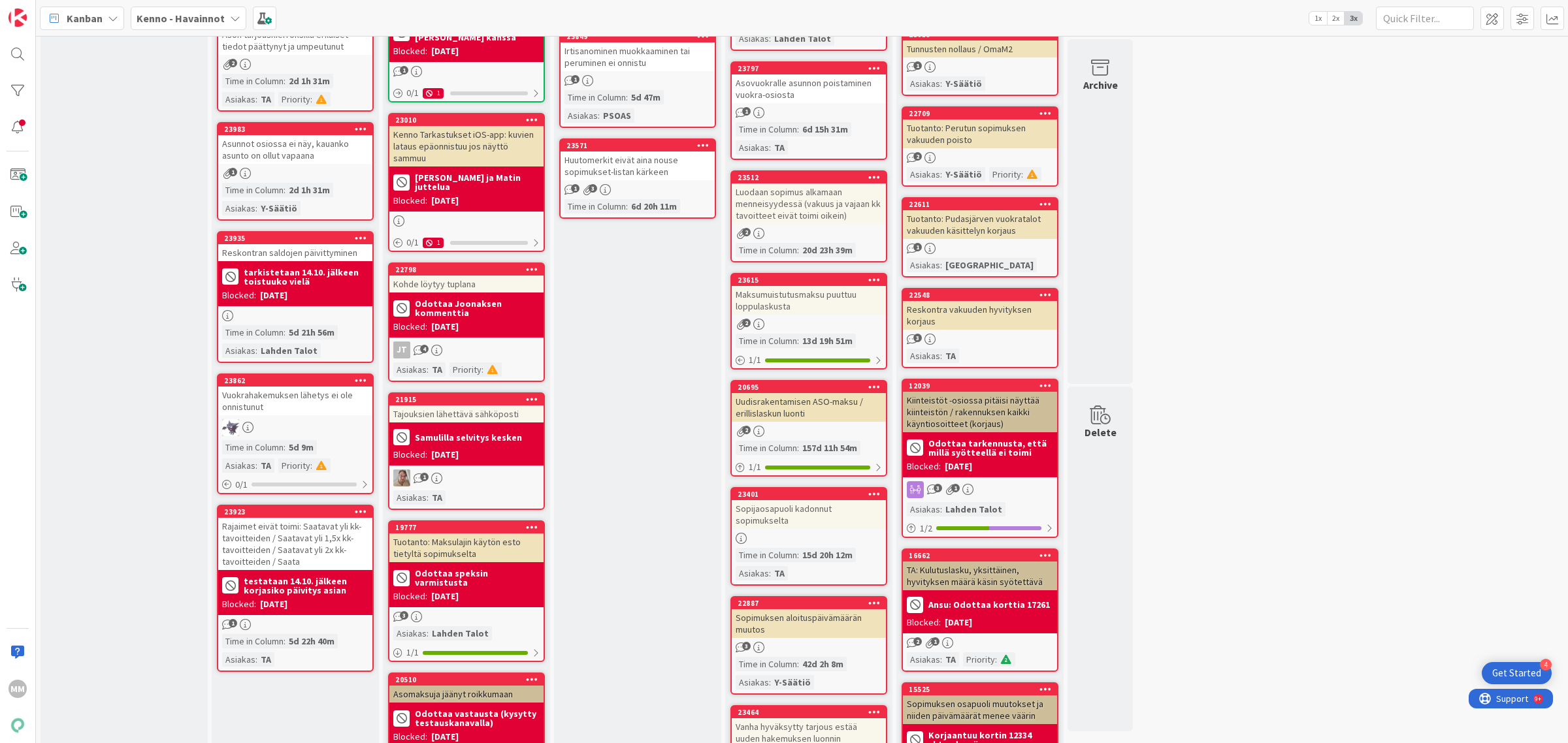
scroll to position [841, 0]
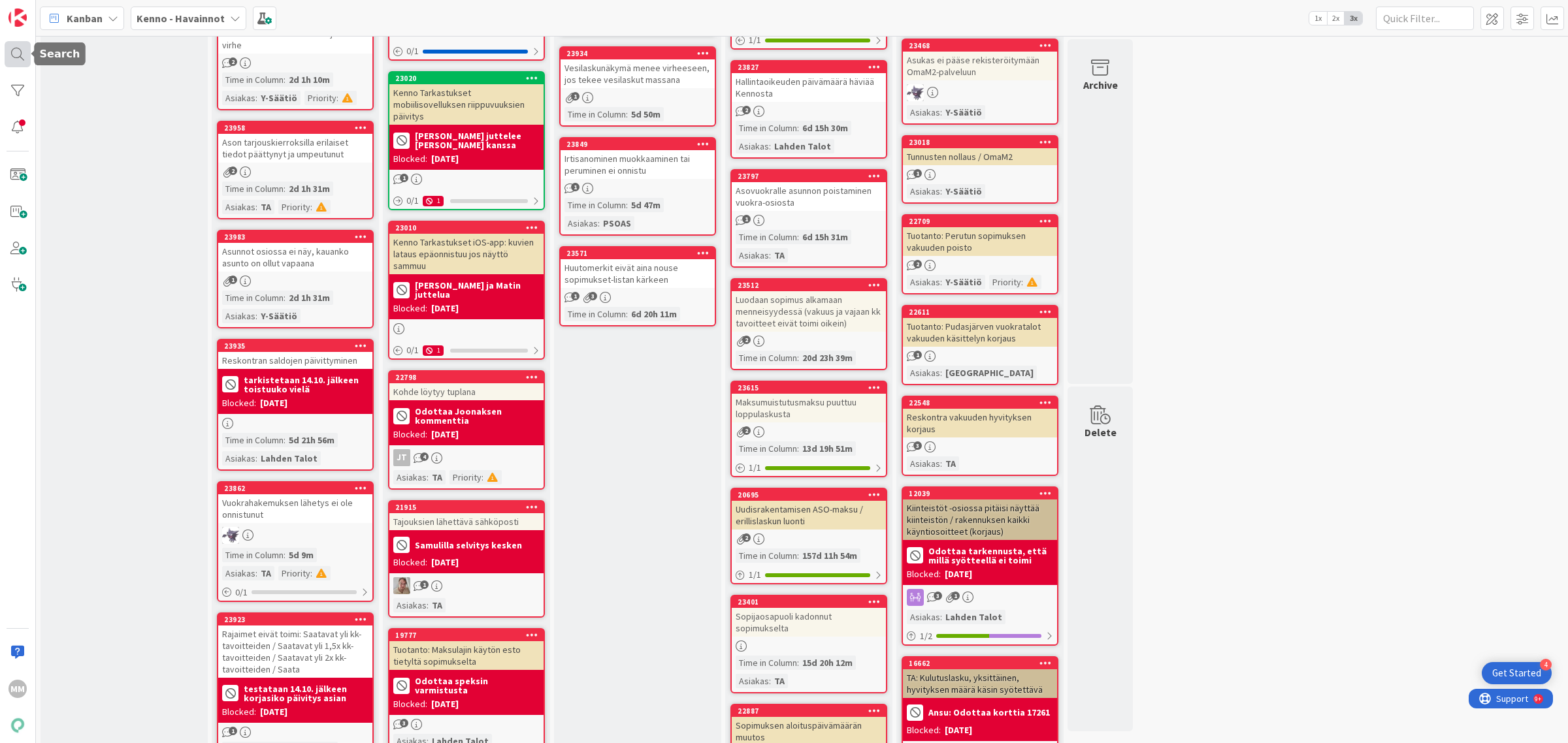
click at [21, 54] on div at bounding box center [17, 54] width 26 height 26
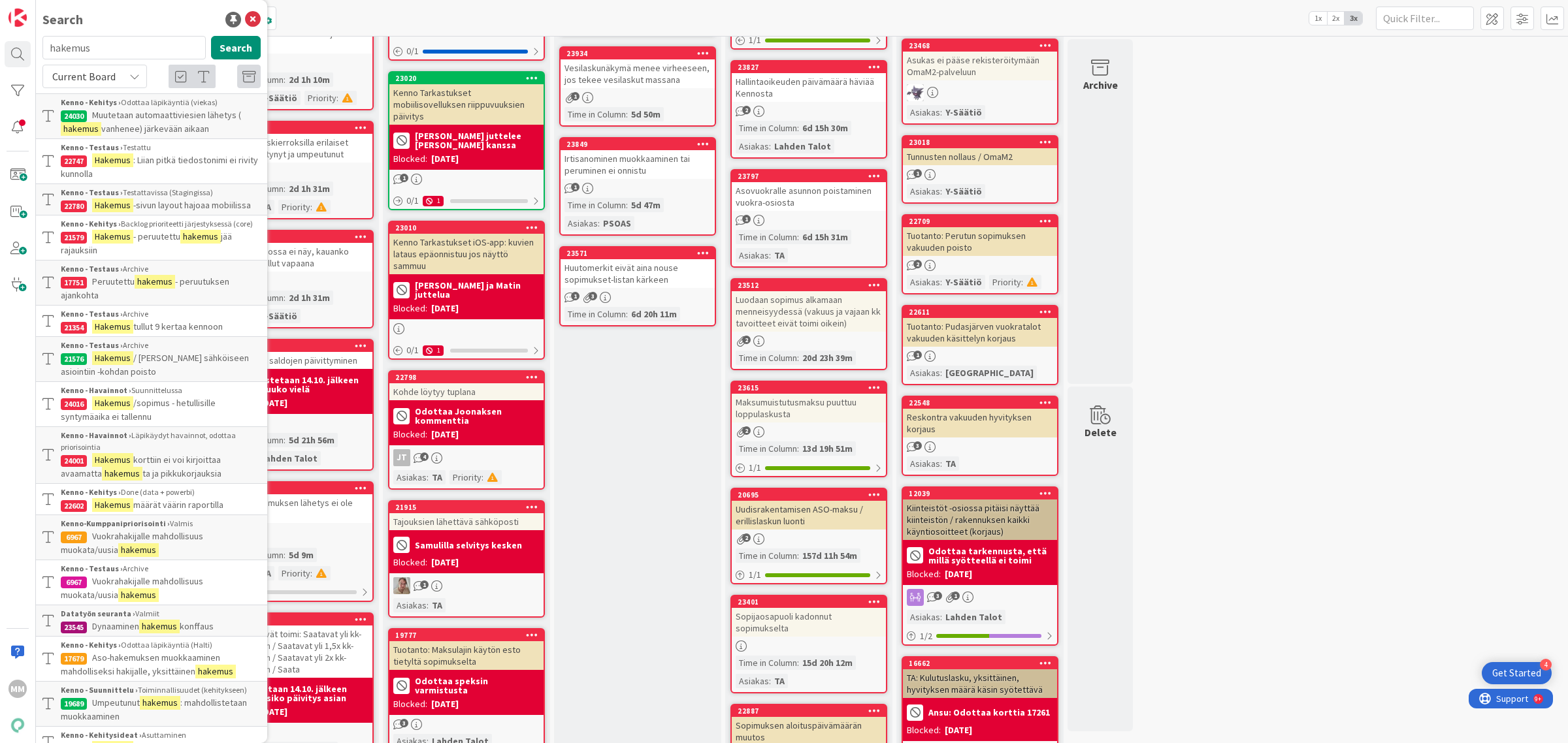
click at [121, 49] on input "hakemus" at bounding box center [124, 48] width 163 height 24
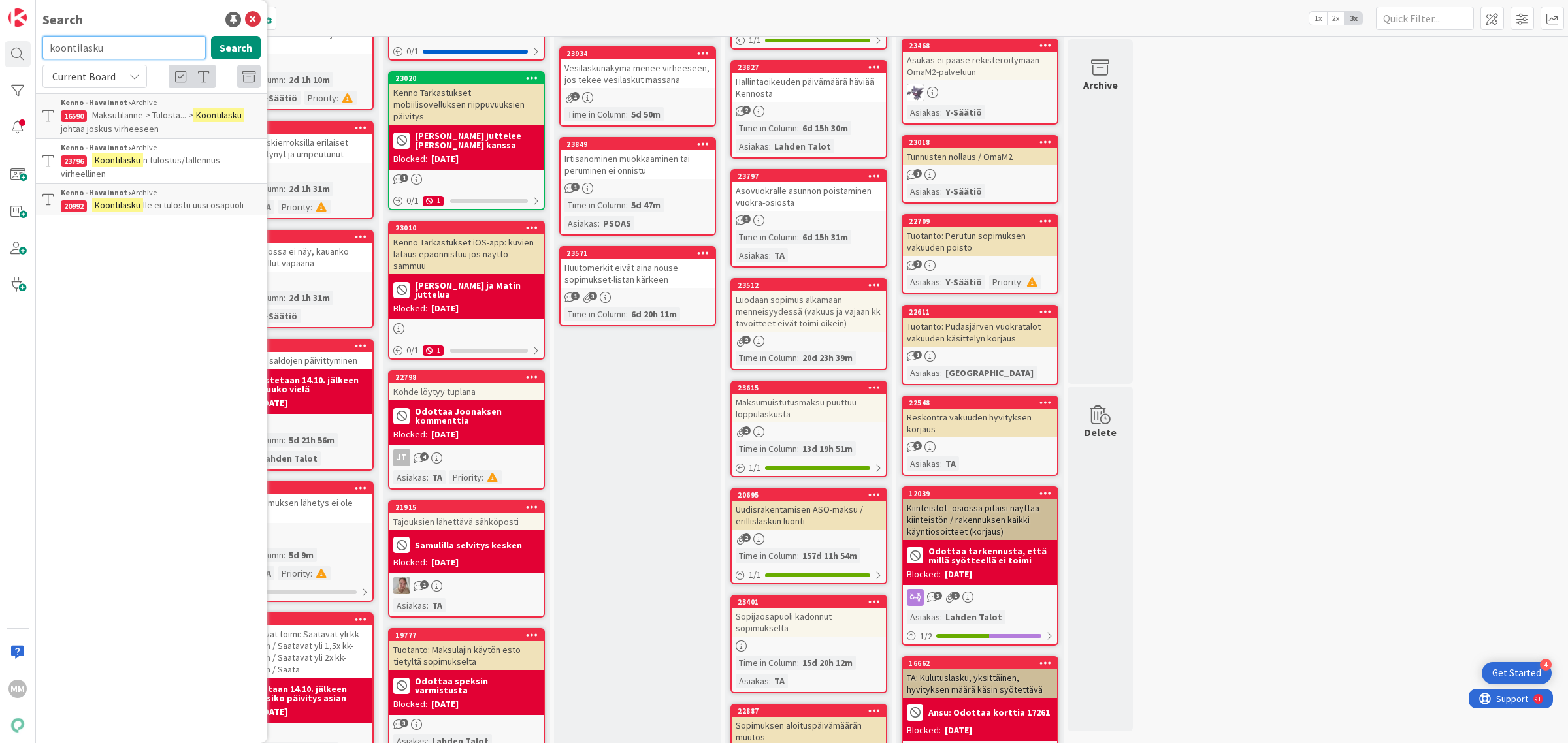
click at [126, 56] on input "koontilasku" at bounding box center [124, 48] width 163 height 24
type input "kielisyys"
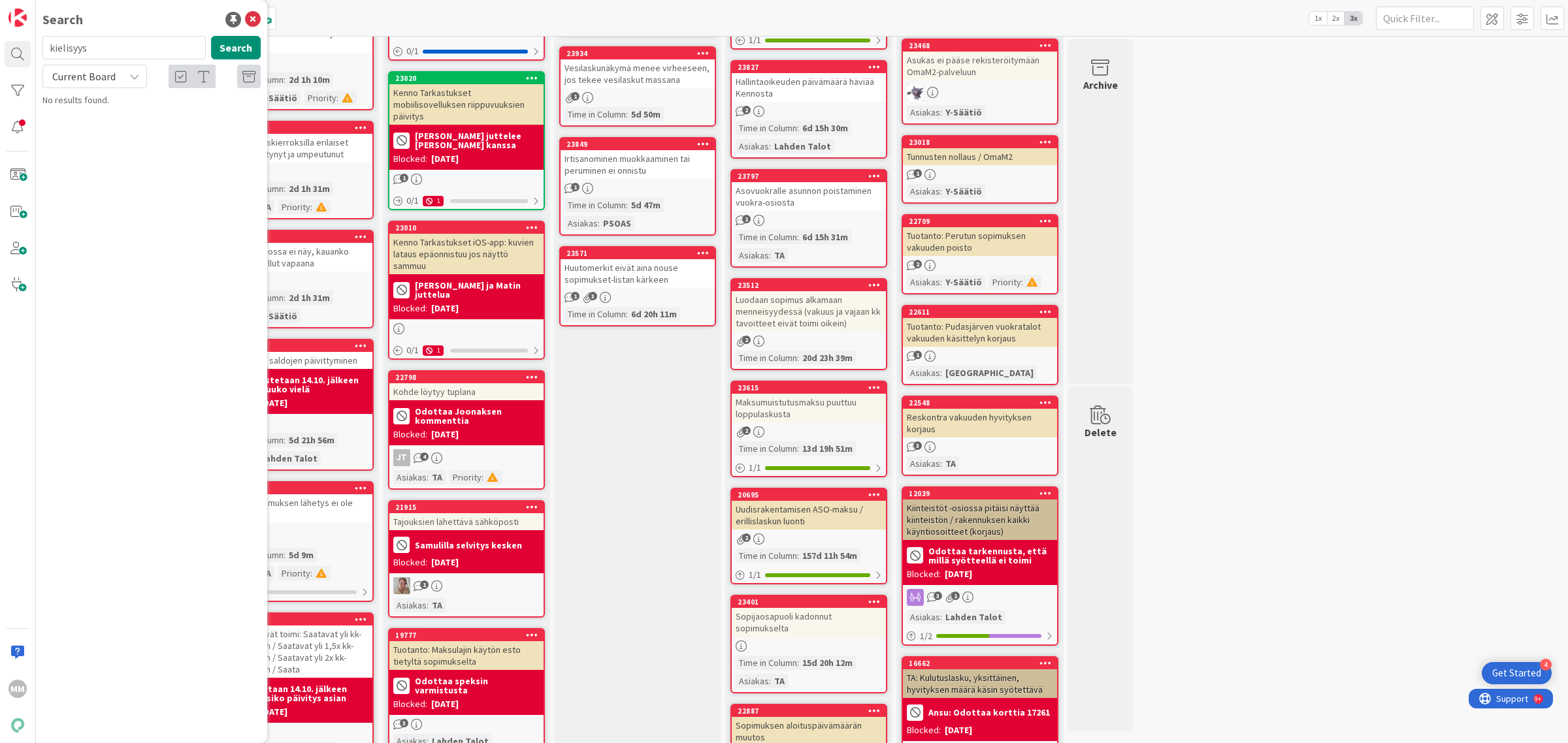
click at [114, 69] on span "Current Board" at bounding box center [83, 77] width 68 height 19
click at [119, 134] on span "All Boards" at bounding box center [117, 130] width 136 height 20
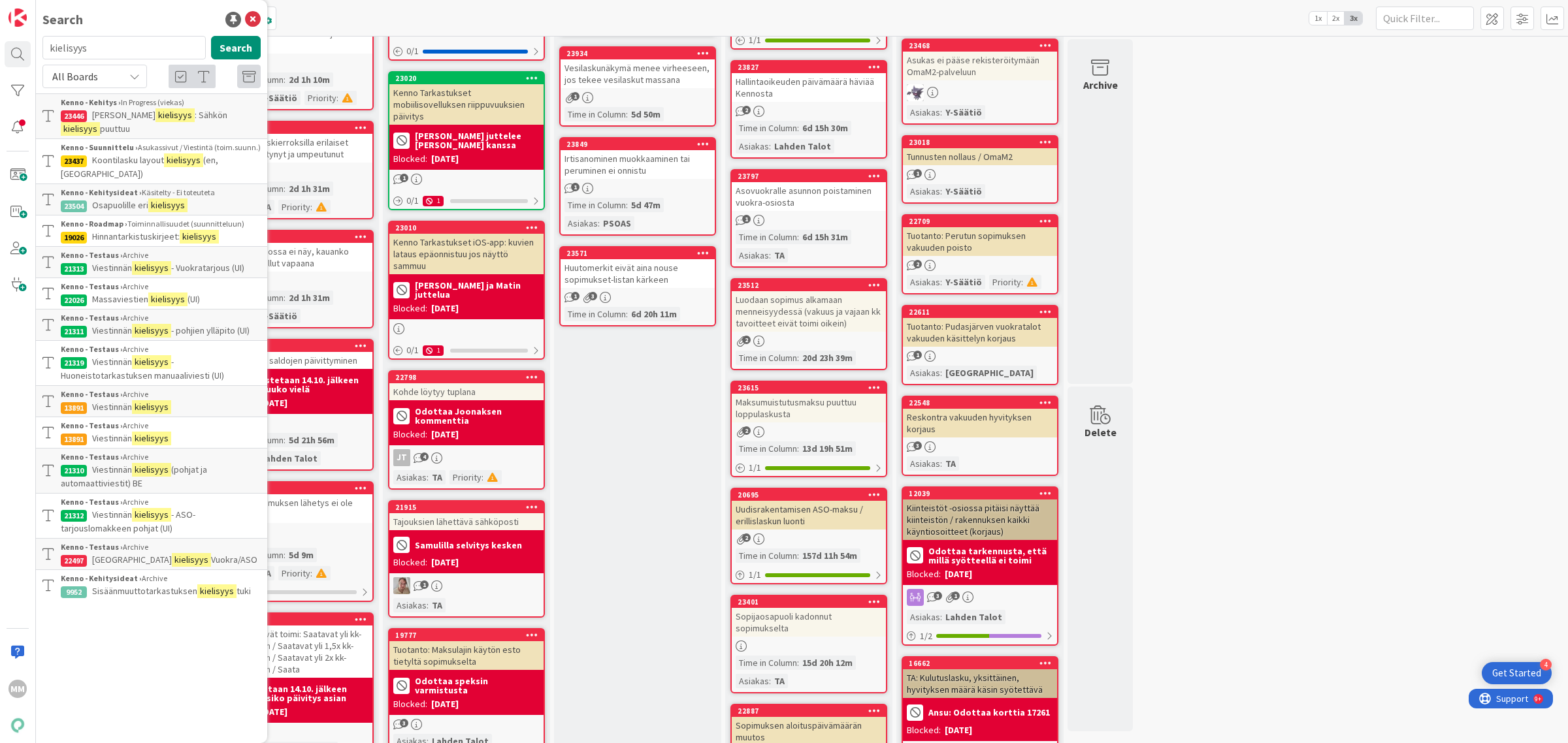
click at [156, 157] on span "Koontilasku layout" at bounding box center [128, 160] width 72 height 12
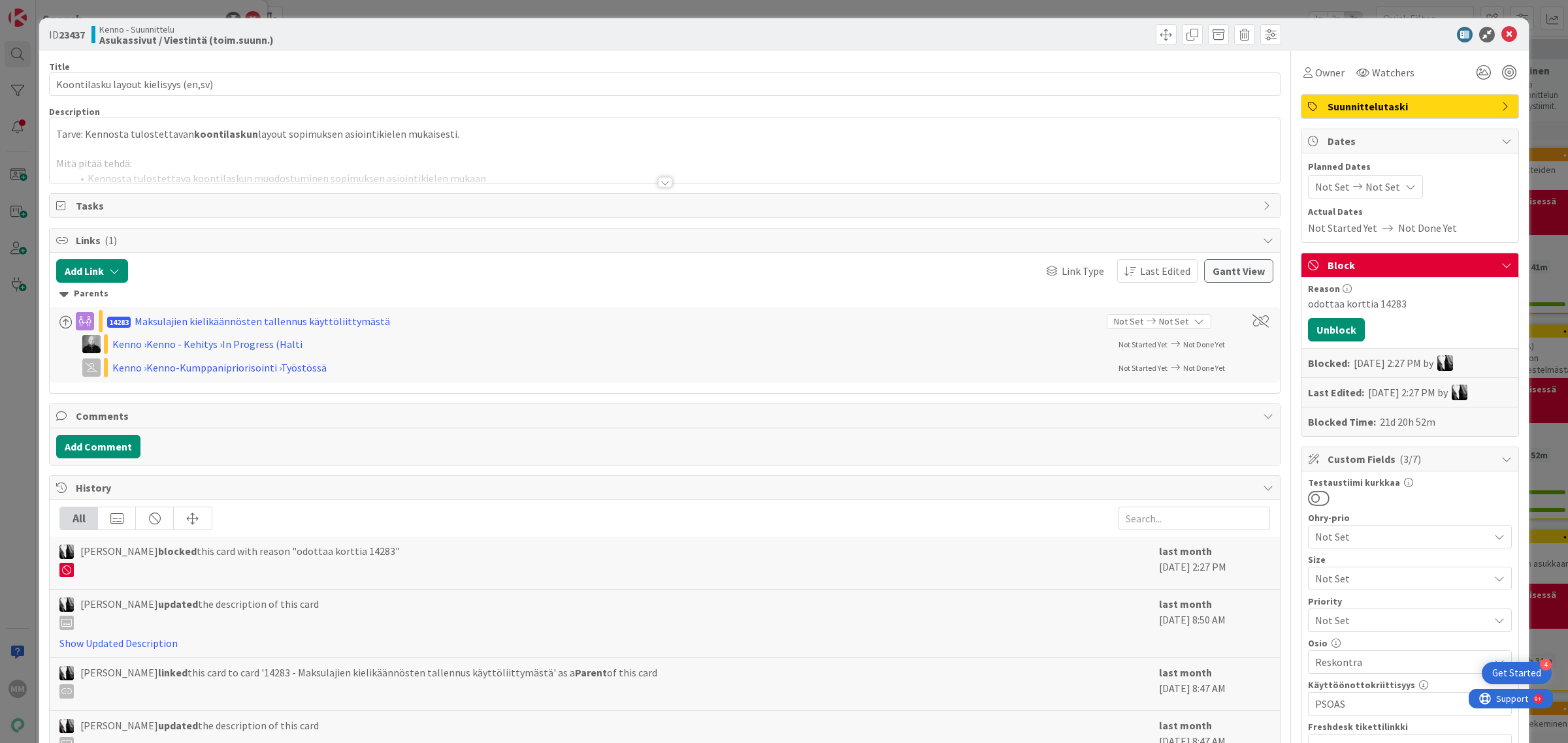
click at [658, 181] on div at bounding box center [665, 182] width 14 height 10
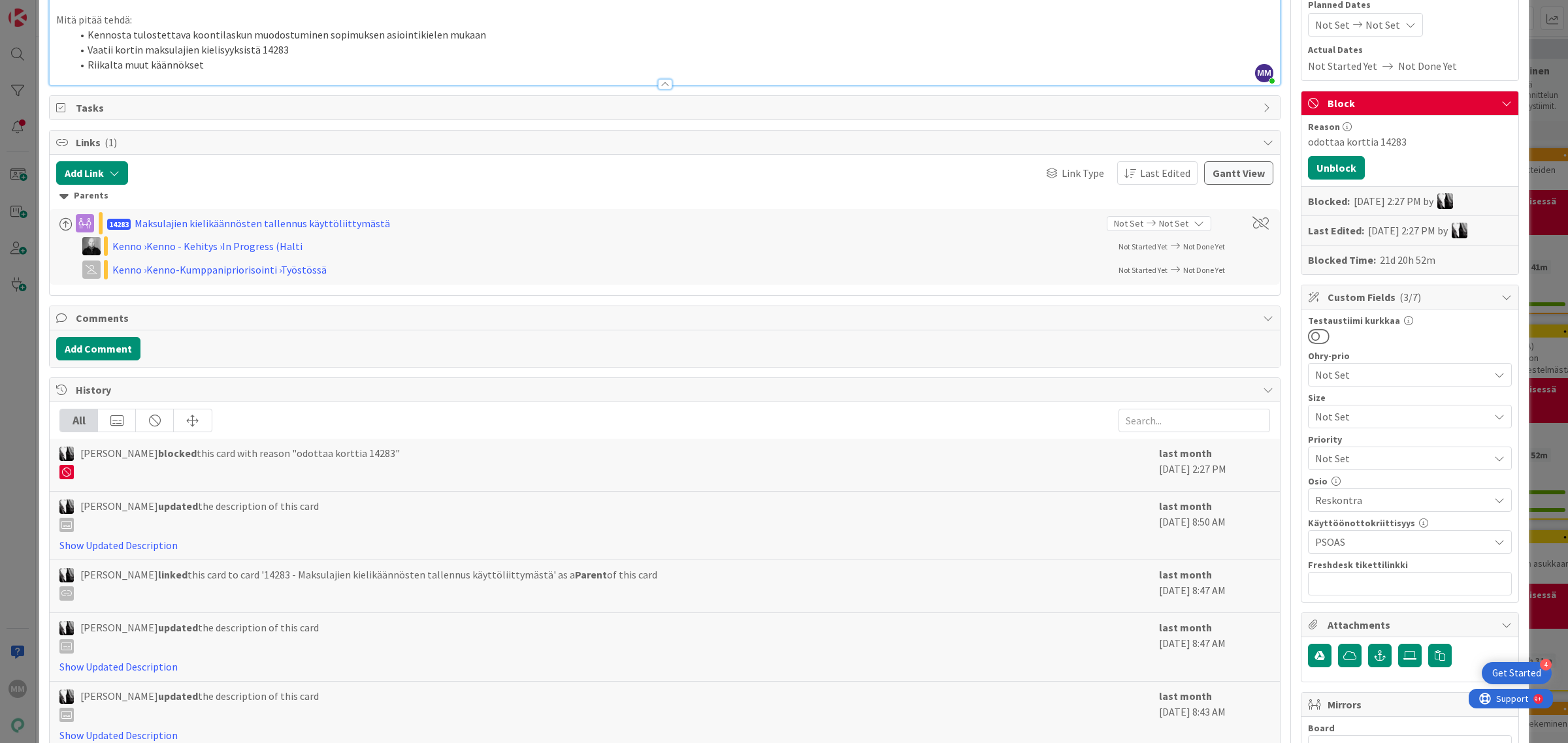
scroll to position [163, 0]
click at [394, 456] on span "[PERSON_NAME] blocked this card with reason "odottaa korttia 14283"" at bounding box center [241, 462] width 320 height 34
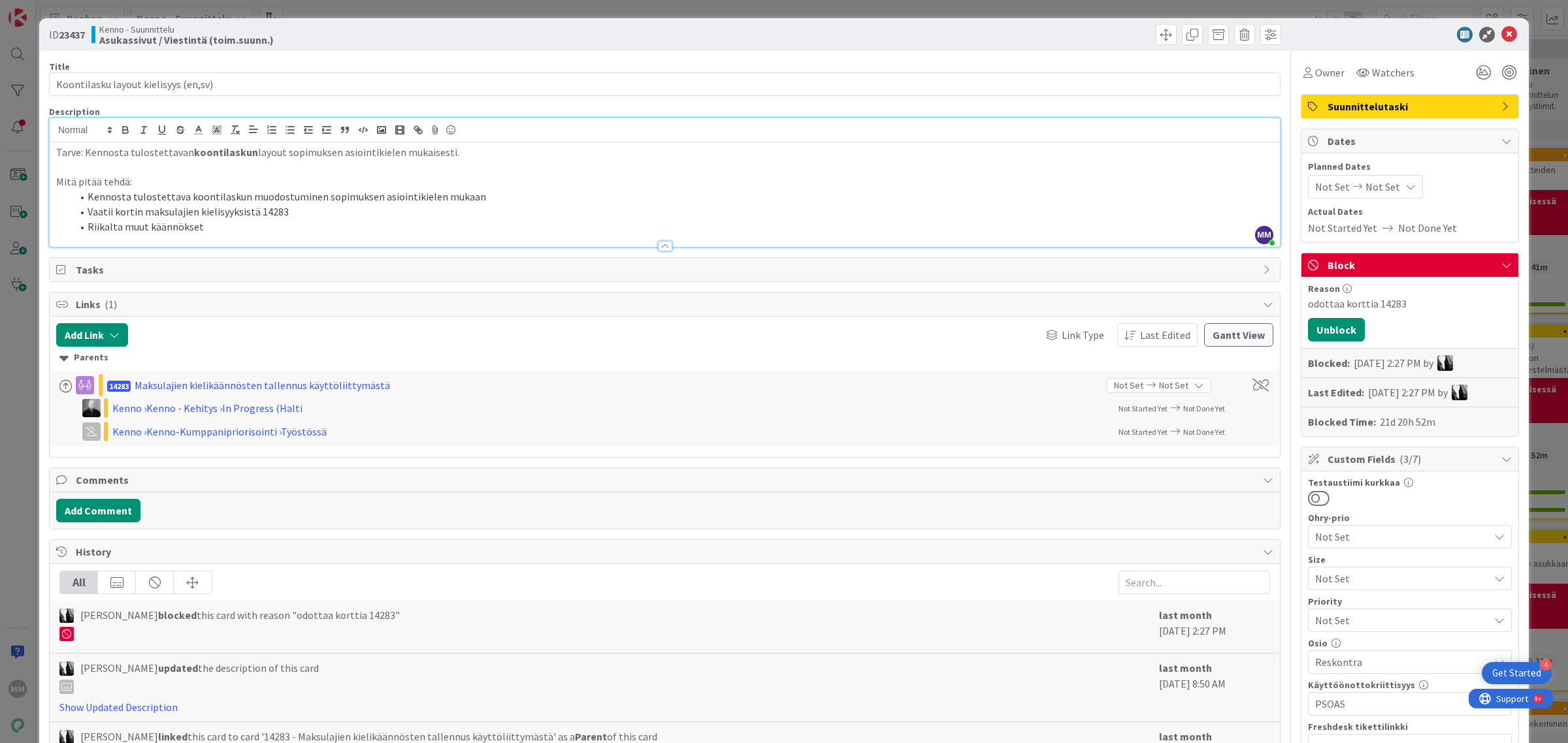
click at [268, 213] on li "Vaatii kortin maksulajien kielisyyksistä 14283" at bounding box center [673, 213] width 1202 height 15
copy li "14283"
click at [1502, 35] on icon at bounding box center [1509, 35] width 15 height 15
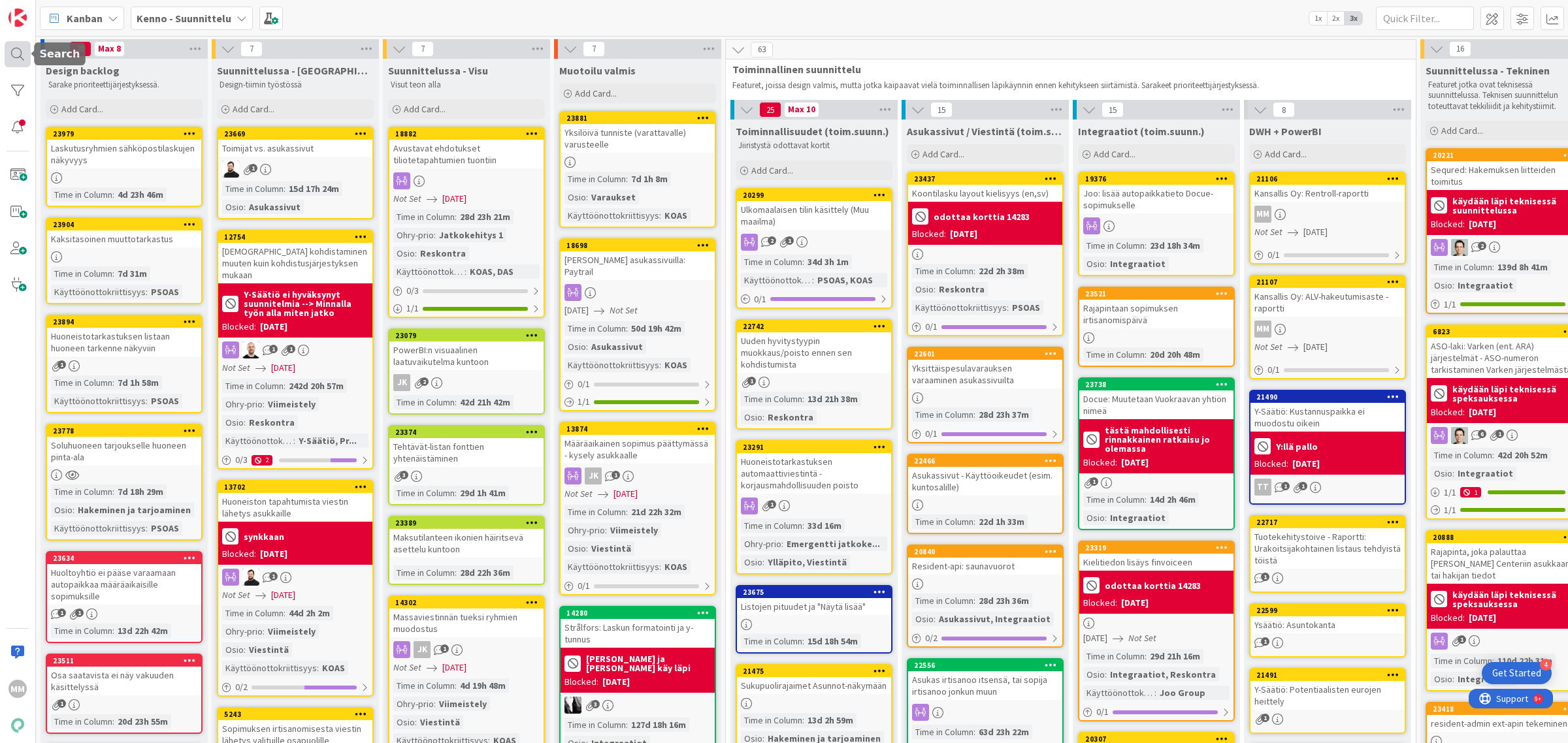
click at [21, 55] on div at bounding box center [17, 54] width 26 height 26
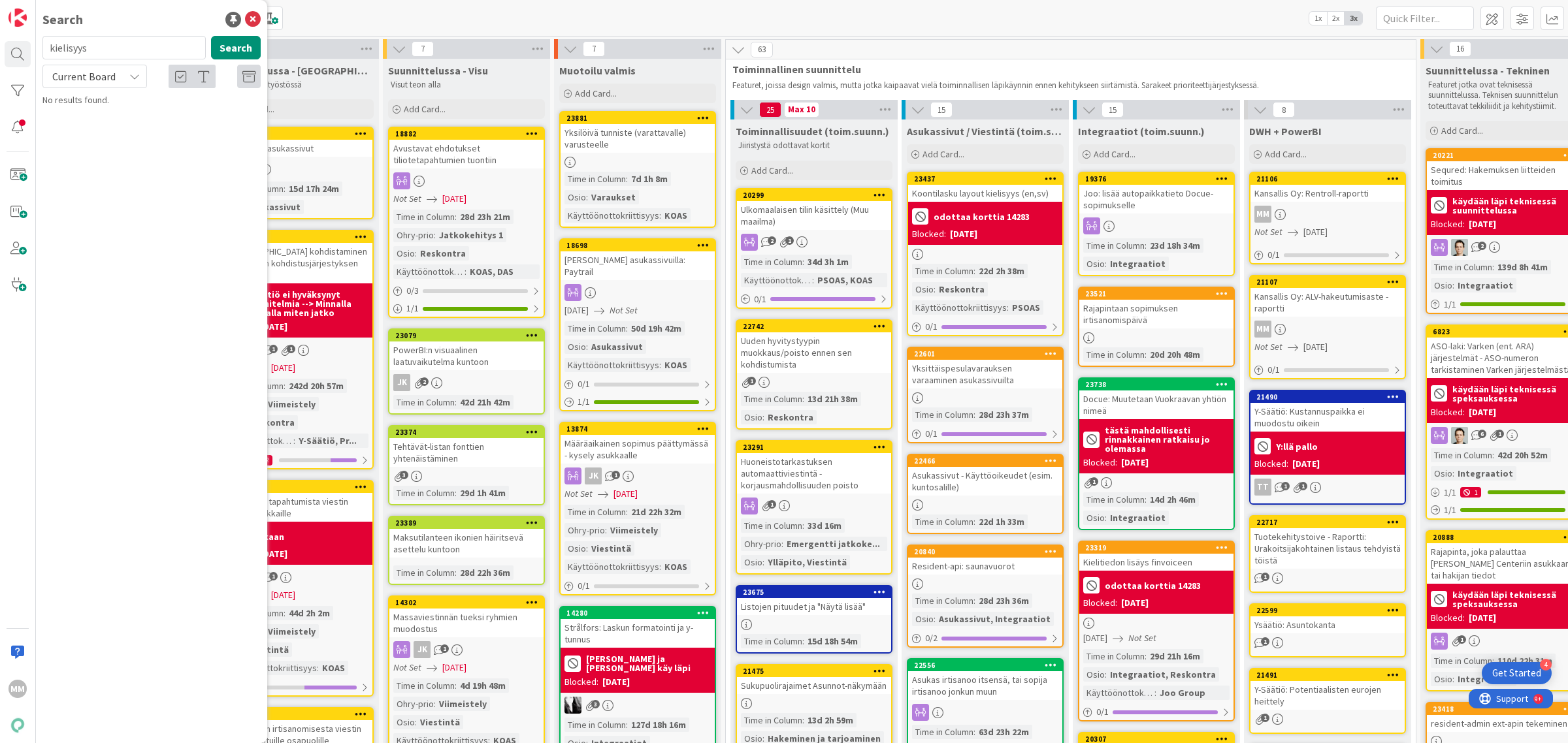
click at [117, 49] on input "kielisyys" at bounding box center [124, 48] width 163 height 24
type input "14283"
click at [245, 41] on button "Search" at bounding box center [236, 48] width 49 height 24
click at [132, 72] on icon at bounding box center [134, 77] width 10 height 10
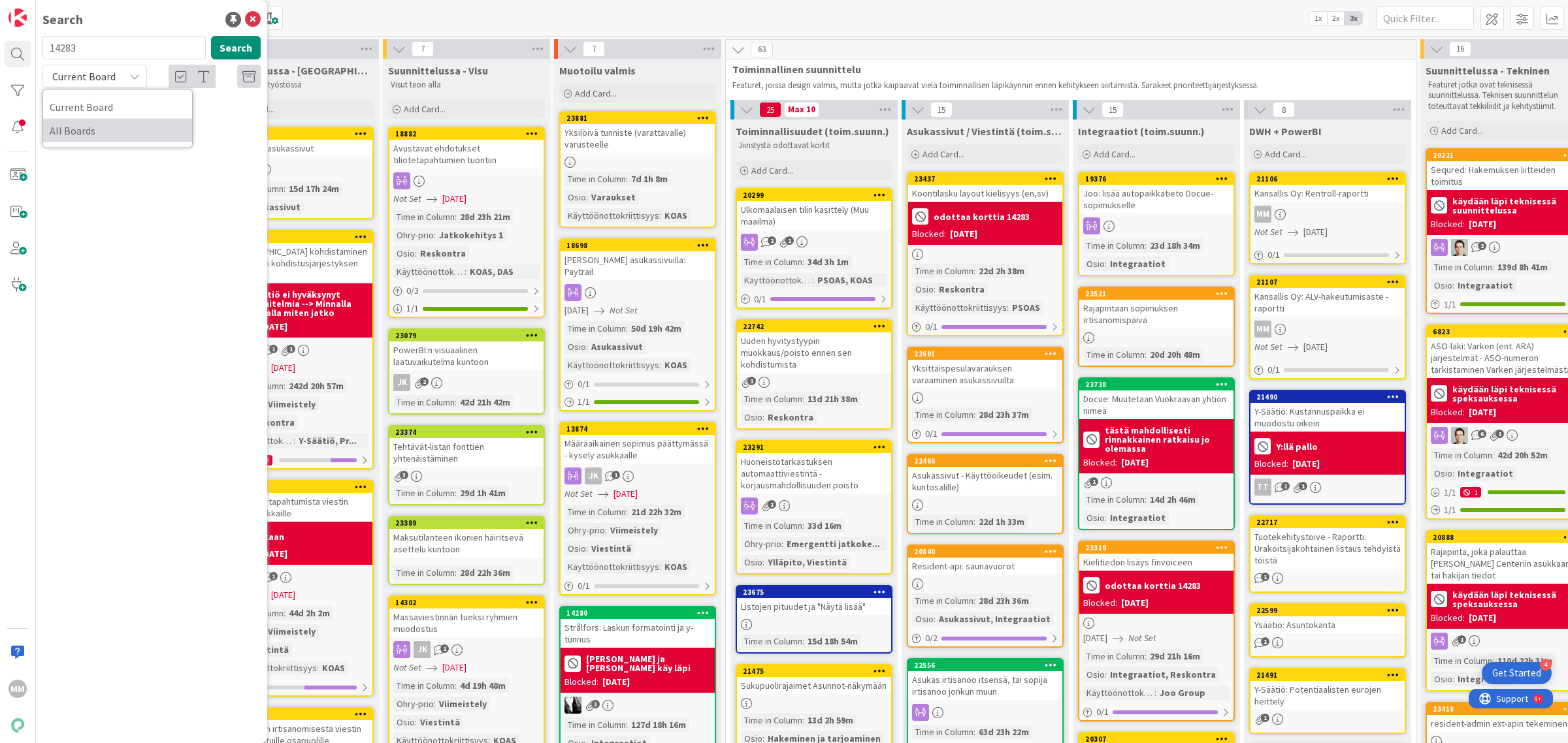
click at [113, 137] on span "All Boards" at bounding box center [117, 130] width 136 height 20
